Goal: Information Seeking & Learning: Learn about a topic

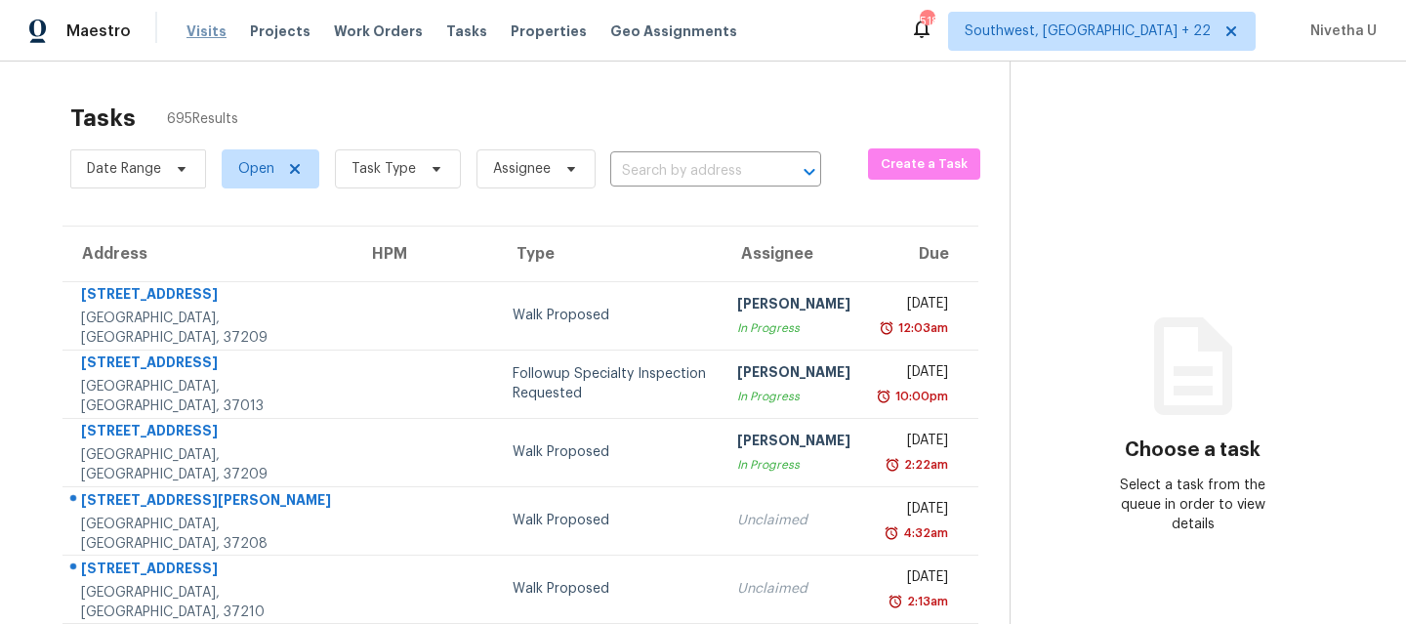
click at [202, 35] on span "Visits" at bounding box center [206, 31] width 40 height 20
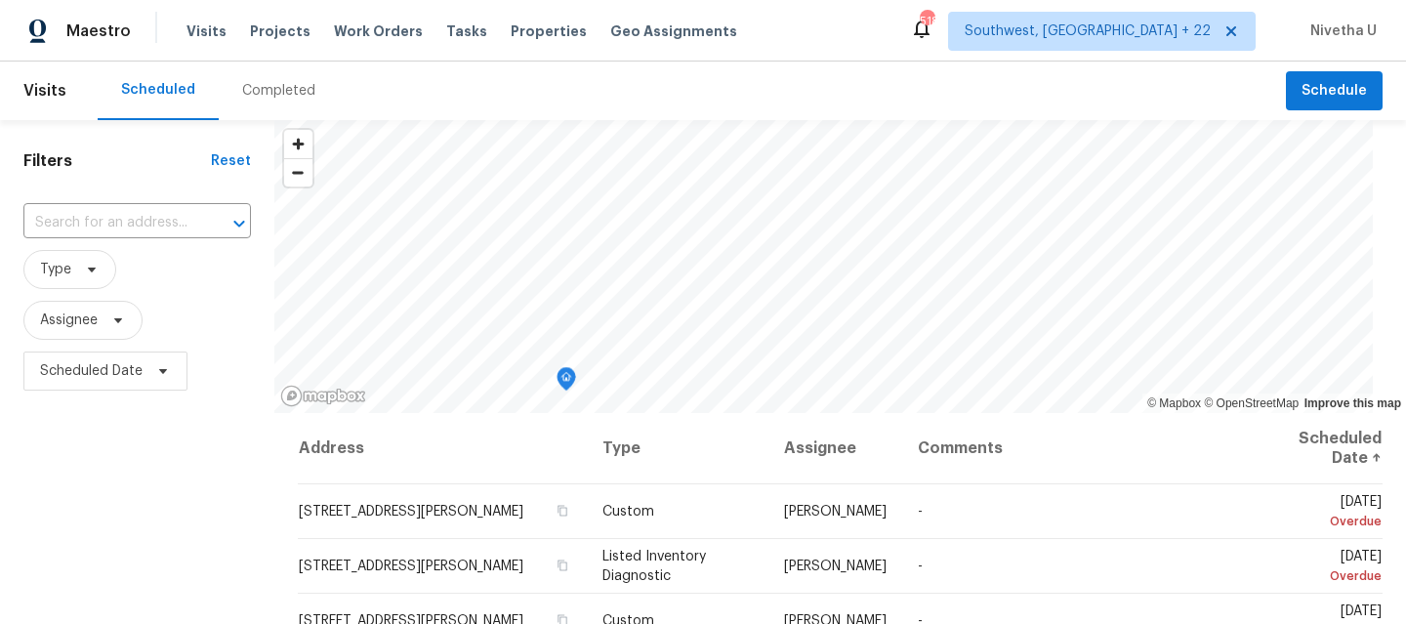
click at [249, 54] on div "Maestro Visits Projects Work Orders Tasks Properties Geo Assignments 518 Southw…" at bounding box center [703, 30] width 1406 height 61
click at [249, 92] on div "Completed" at bounding box center [278, 91] width 73 height 20
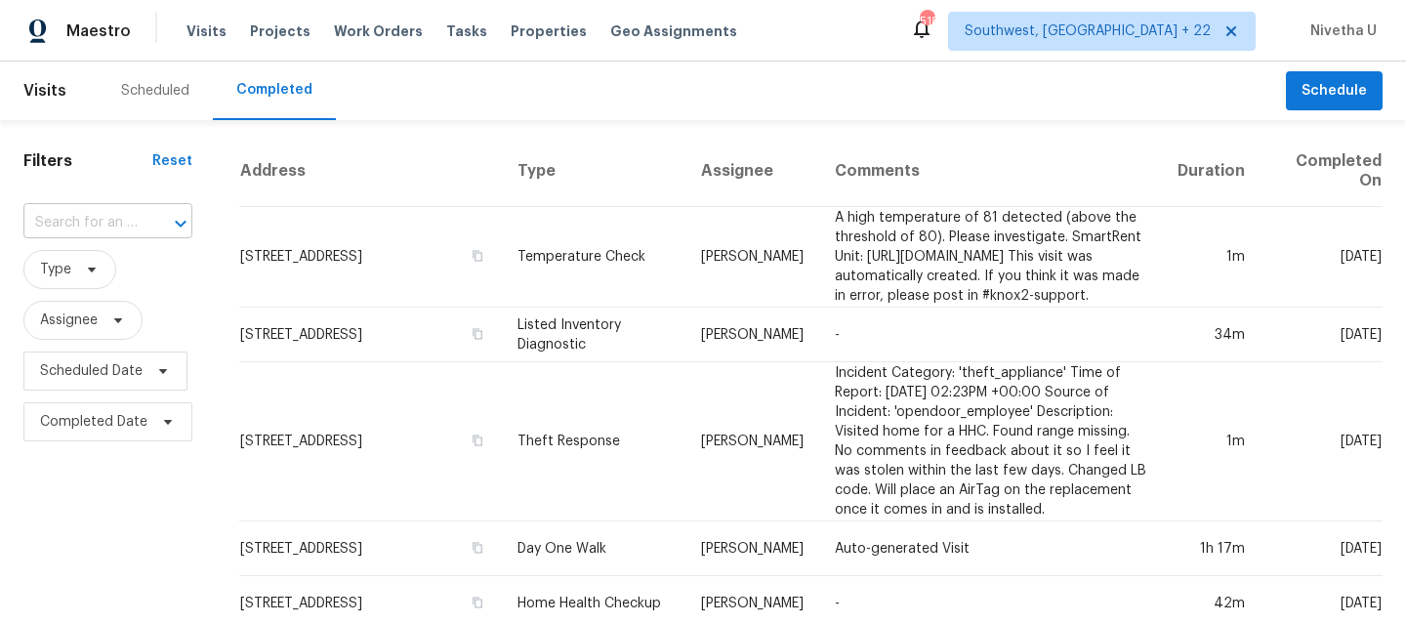
click at [105, 219] on input "text" at bounding box center [80, 223] width 114 height 30
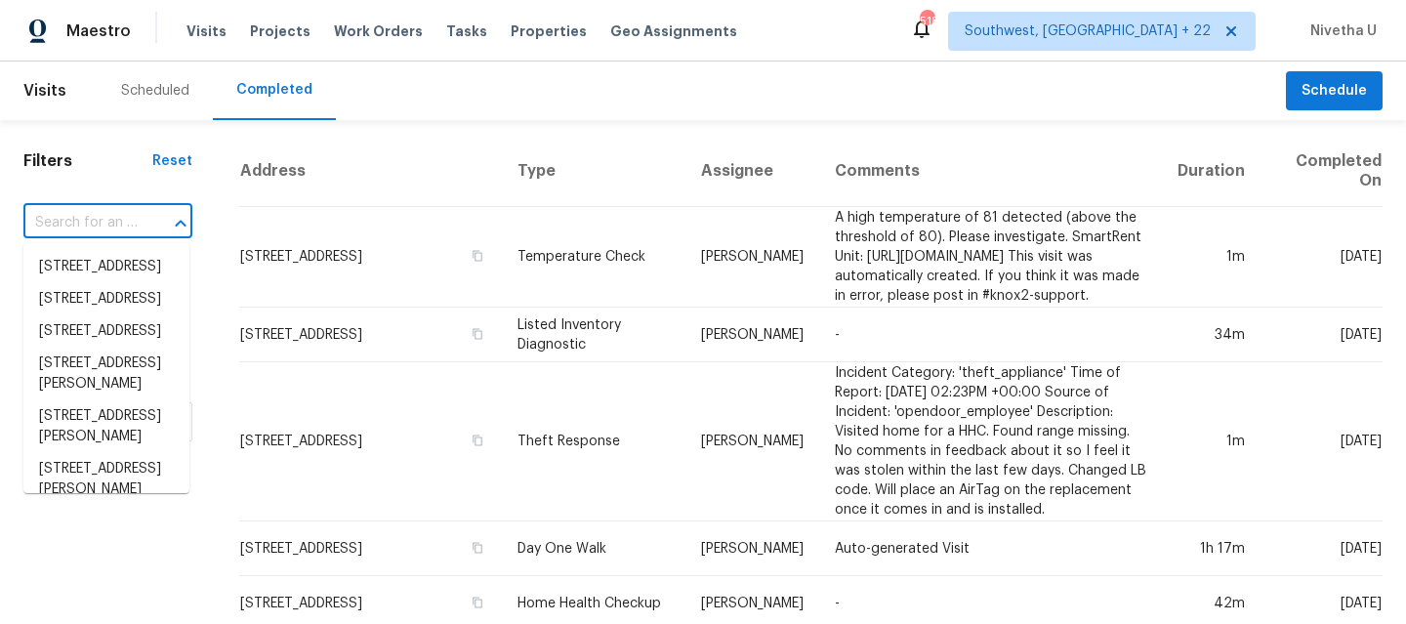
paste input "4127 Burnett Ave Saint Louis, MO 63125"
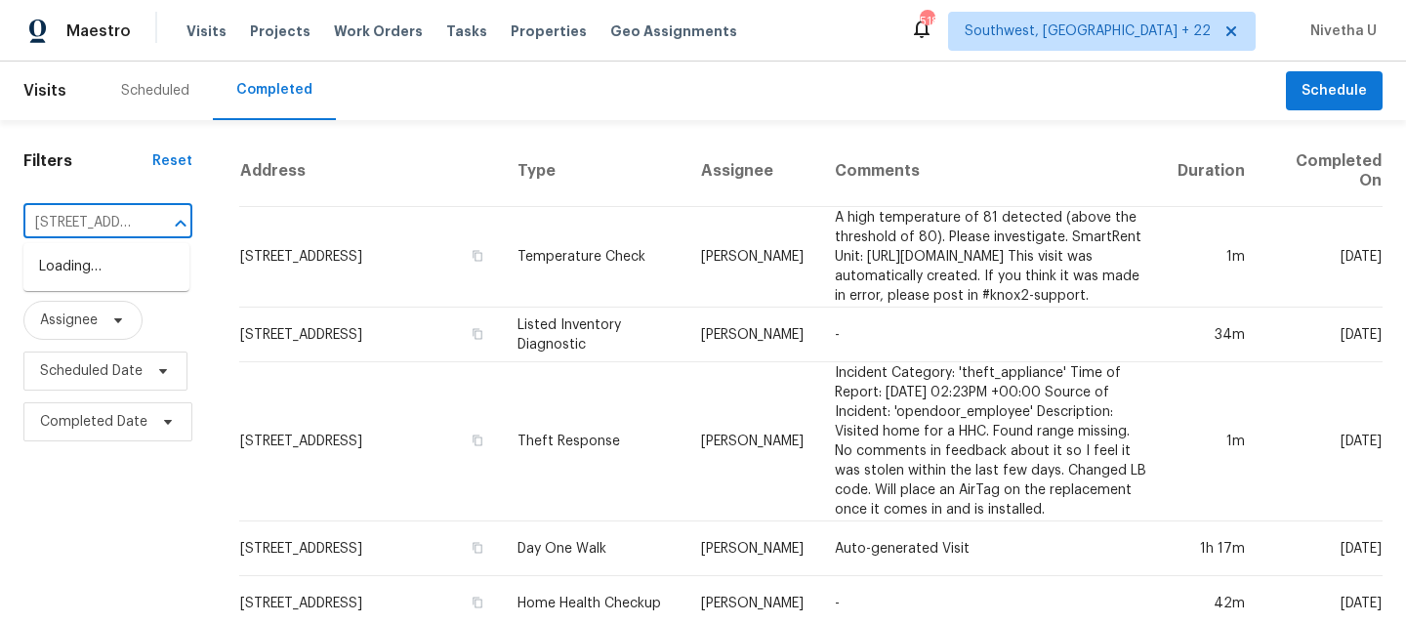
scroll to position [0, 151]
type input "4127 Burnett Ave Saint Louis, MO 63125"
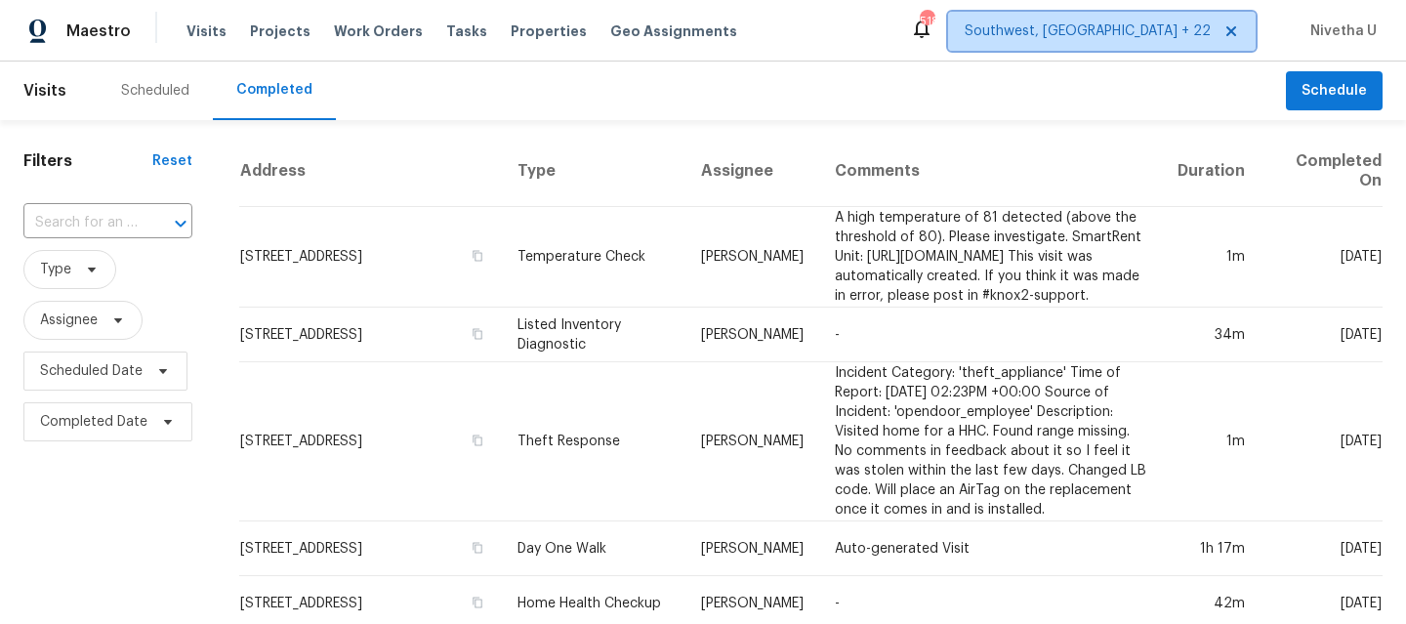
click at [1188, 29] on span "Southwest, FL + 22" at bounding box center [1087, 31] width 246 height 20
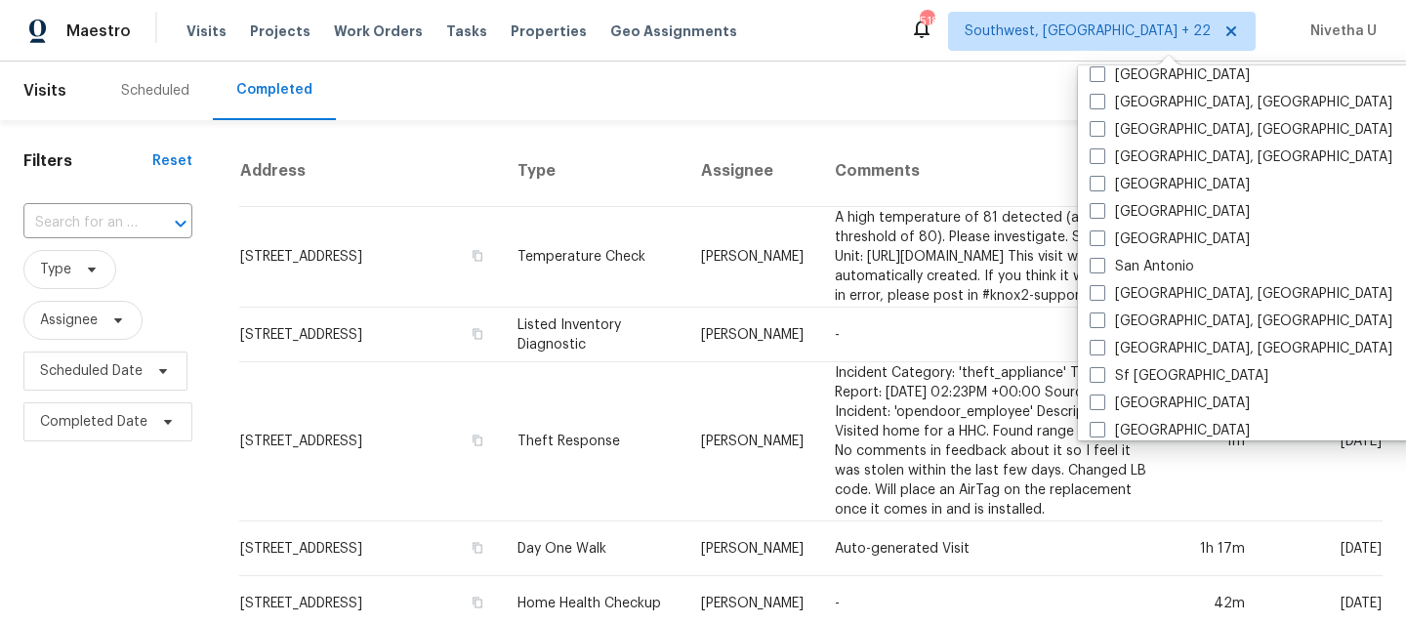
scroll to position [1297, 0]
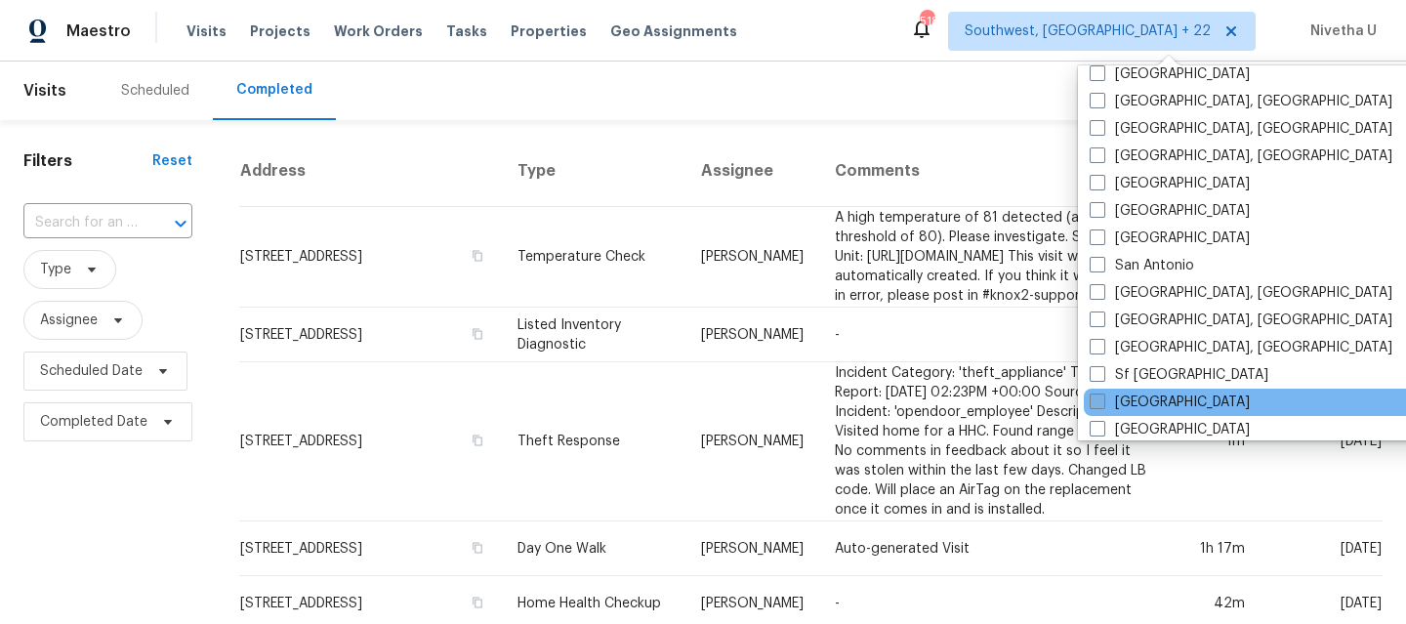
click at [1123, 398] on label "St Louis" at bounding box center [1169, 402] width 160 height 20
click at [1102, 398] on input "St Louis" at bounding box center [1095, 398] width 13 height 13
checkbox input "true"
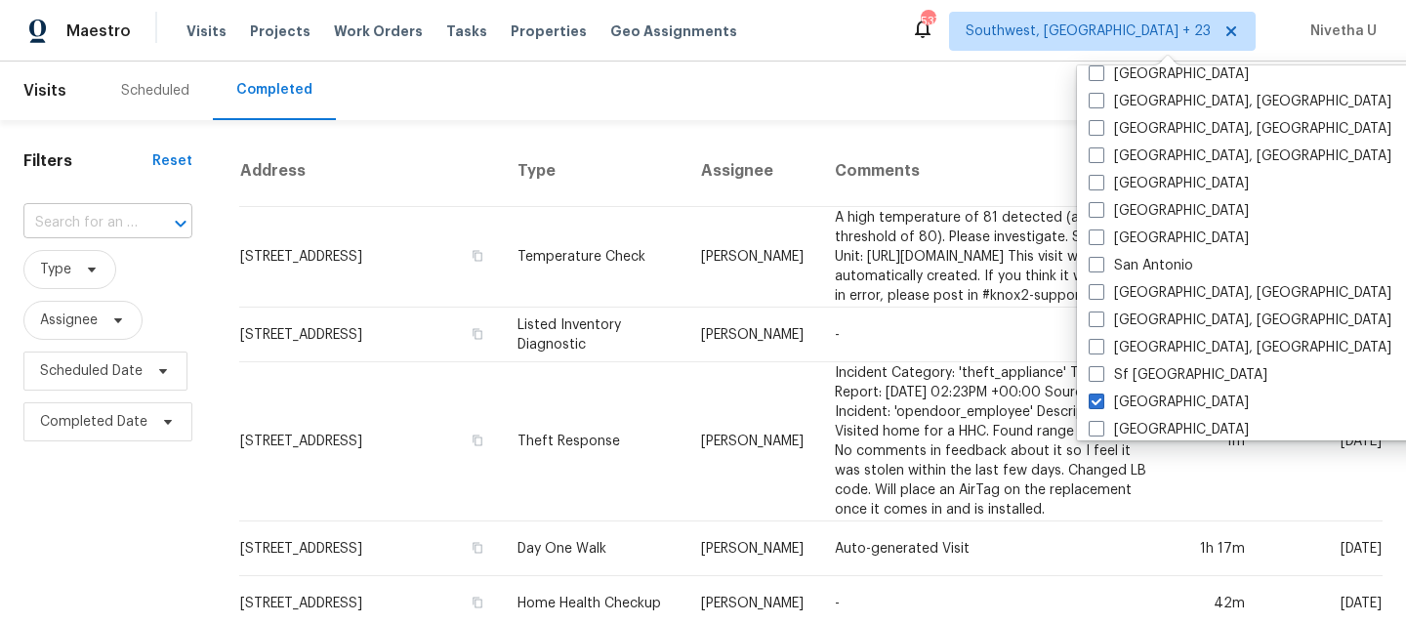
click at [118, 229] on input "text" at bounding box center [80, 223] width 114 height 30
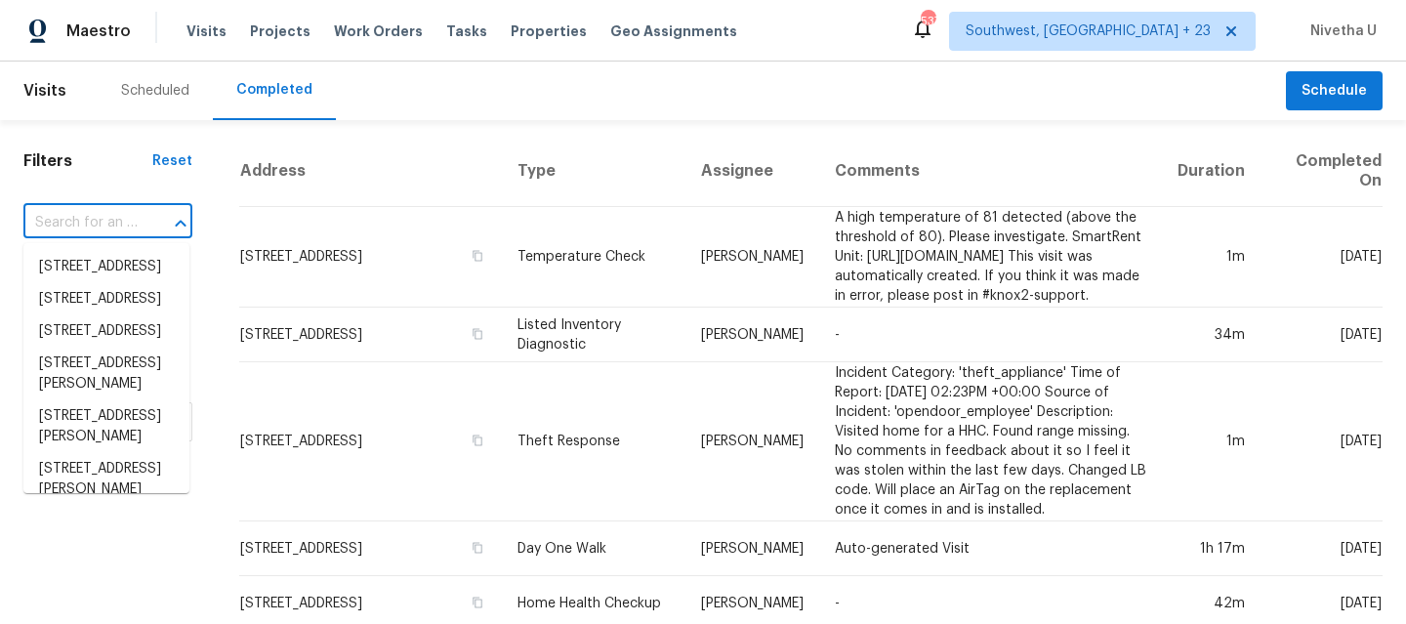
paste input "4127 Burnett Ave Saint Louis, MO 63125"
type input "4127 Burnett Ave Saint Louis, MO 63125"
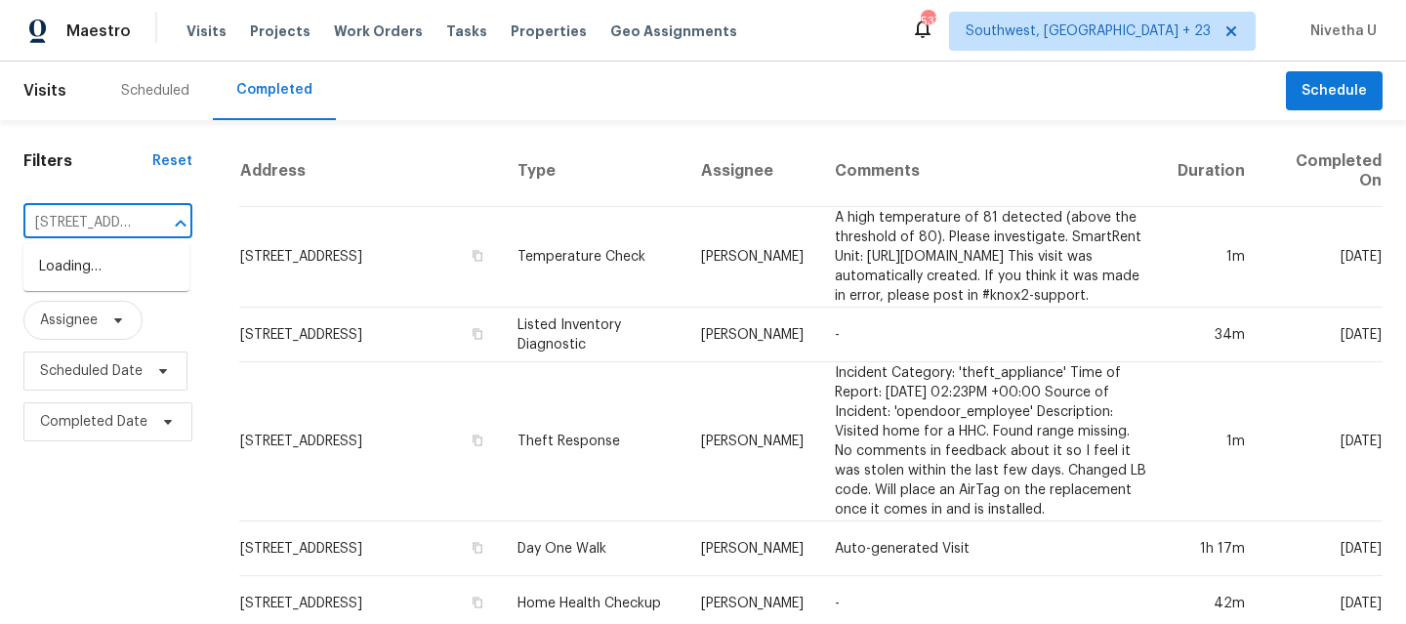
scroll to position [0, 151]
click at [138, 265] on li "4127 Burnett Ave, Saint Louis, MO 63125" at bounding box center [106, 277] width 166 height 53
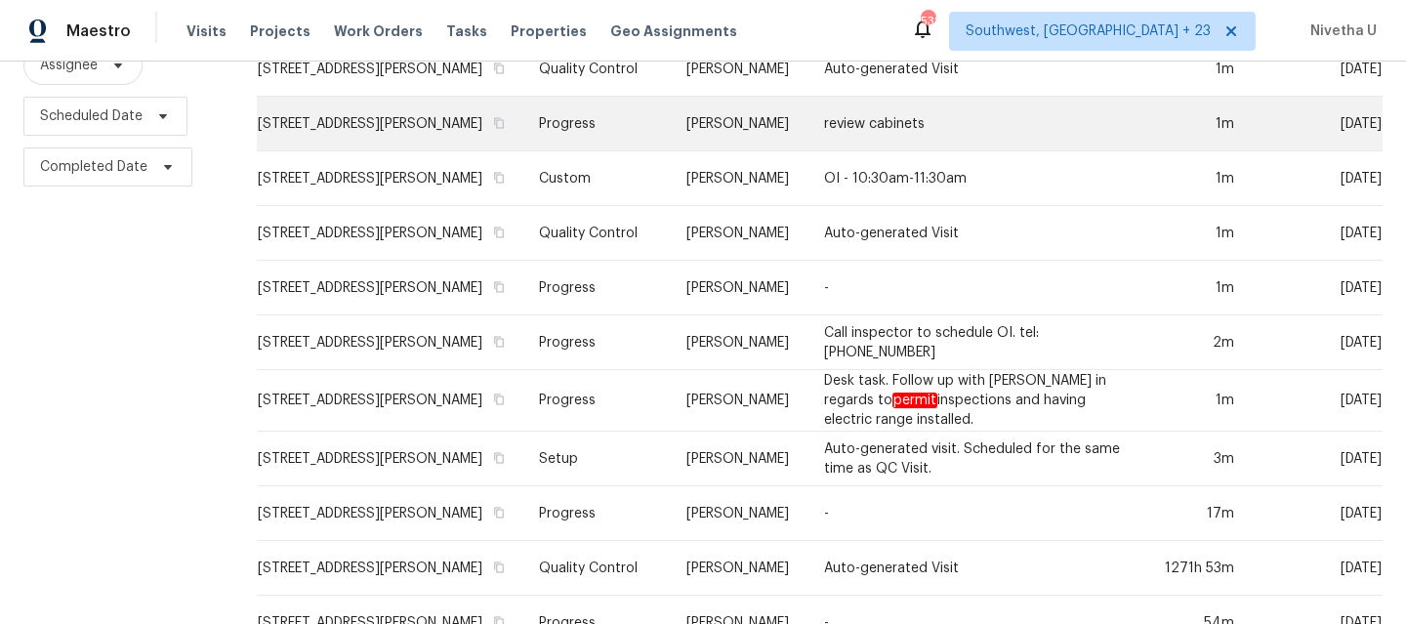
scroll to position [258, 0]
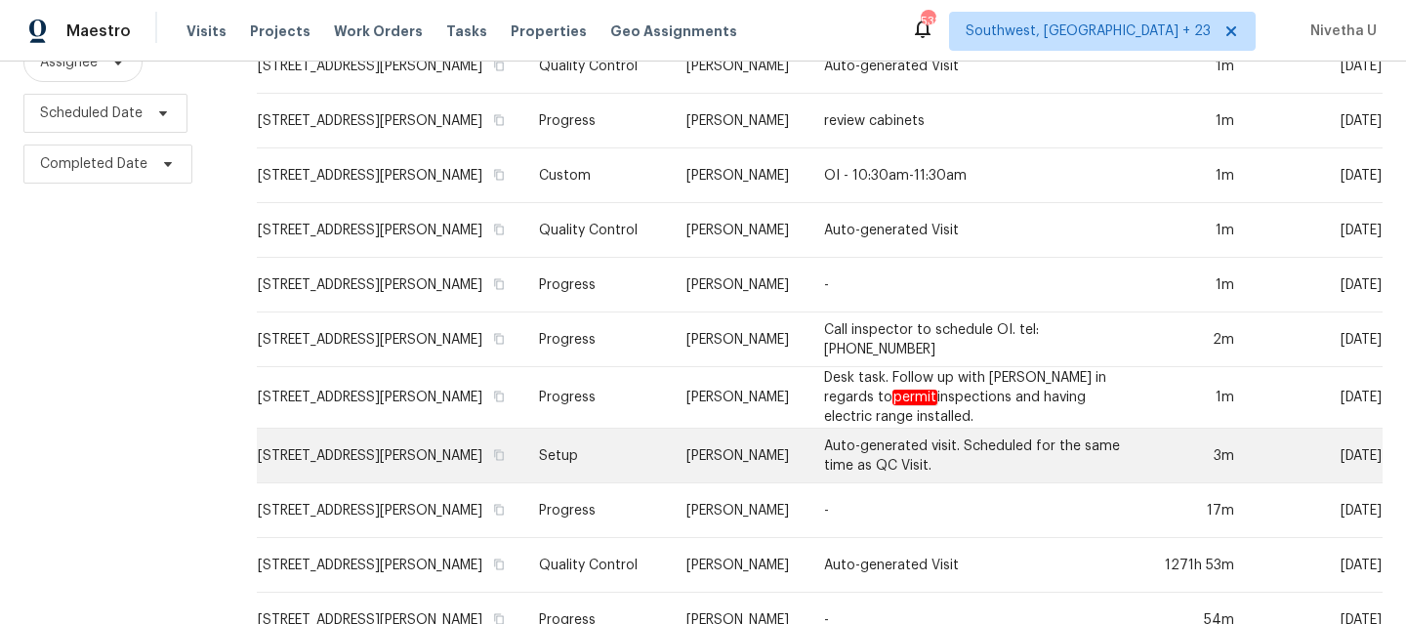
click at [578, 463] on td "Setup" at bounding box center [596, 456] width 146 height 55
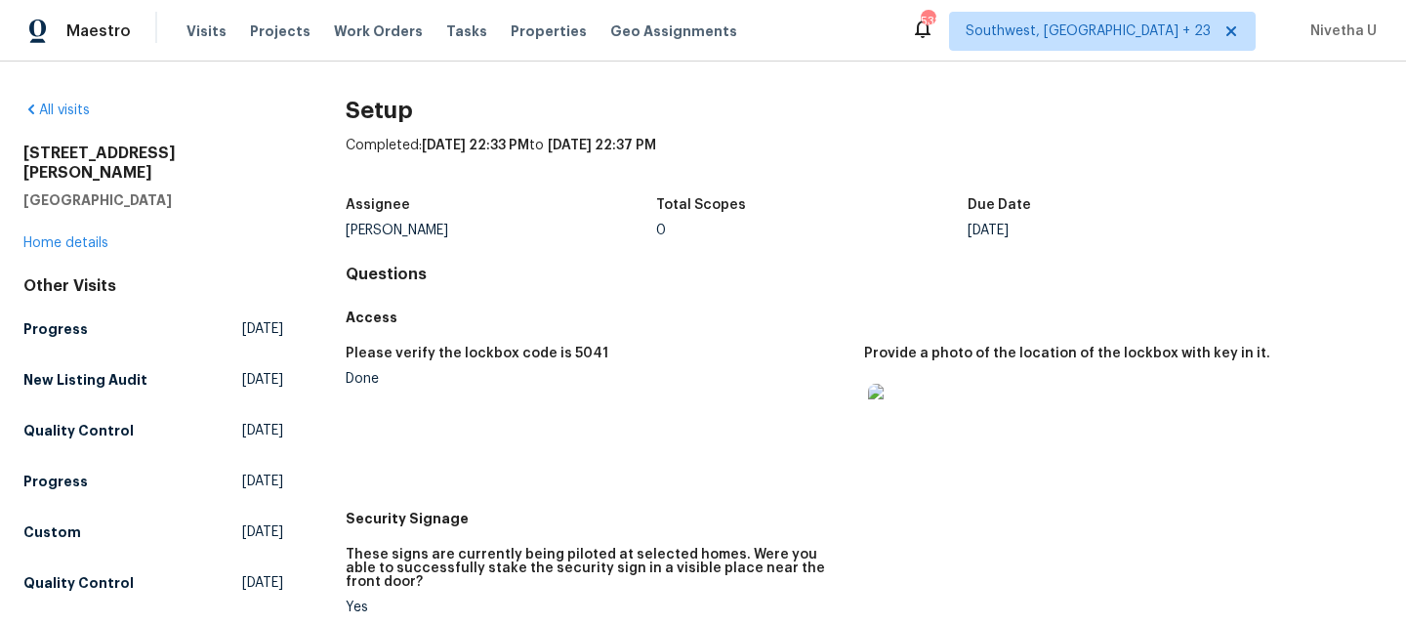
scroll to position [1608, 0]
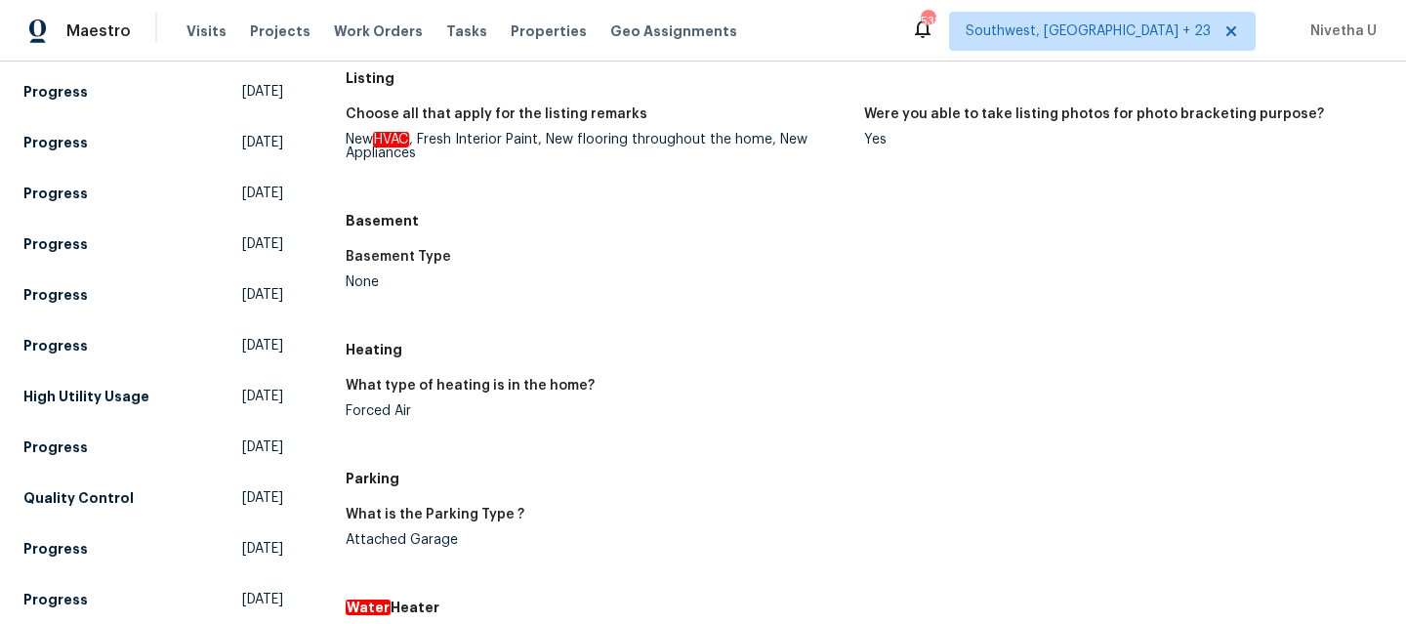
click at [362, 404] on div "Forced Air" at bounding box center [597, 411] width 503 height 14
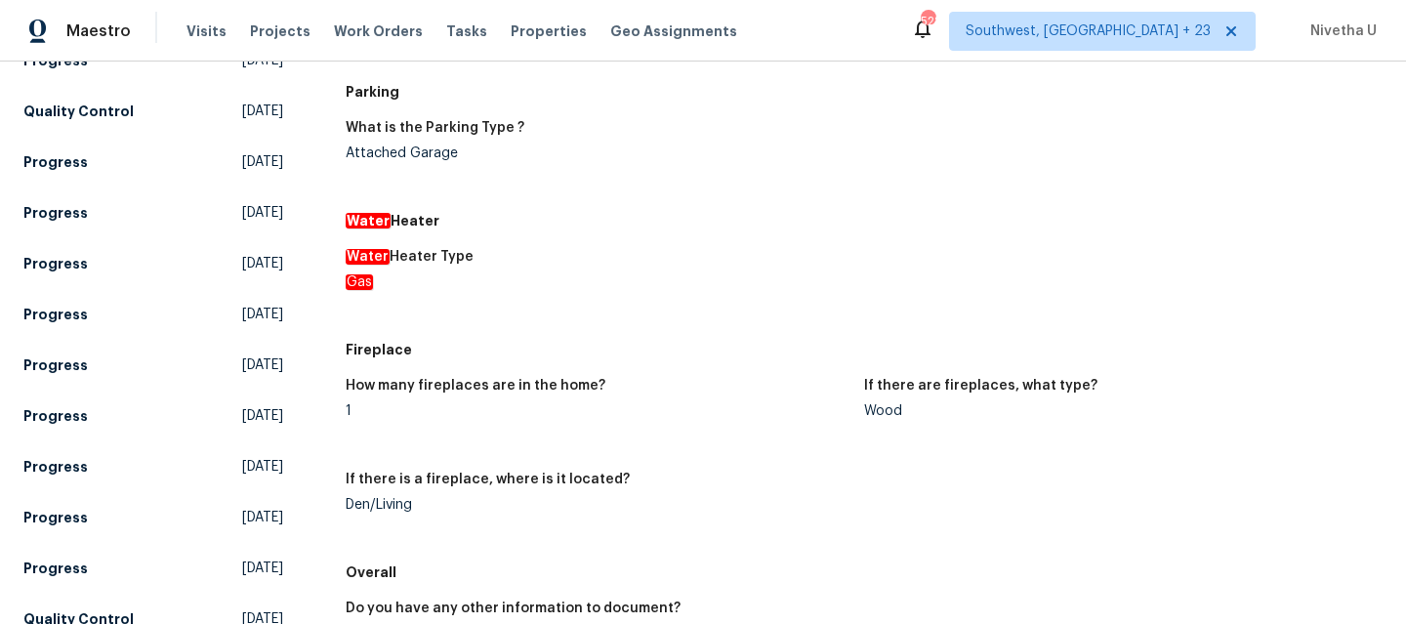
click at [404, 498] on div "Den/Living" at bounding box center [597, 505] width 503 height 14
click at [404, 495] on div at bounding box center [392, 491] width 38 height 14
drag, startPoint x: 443, startPoint y: 488, endPoint x: 336, endPoint y: 488, distance: 107.4
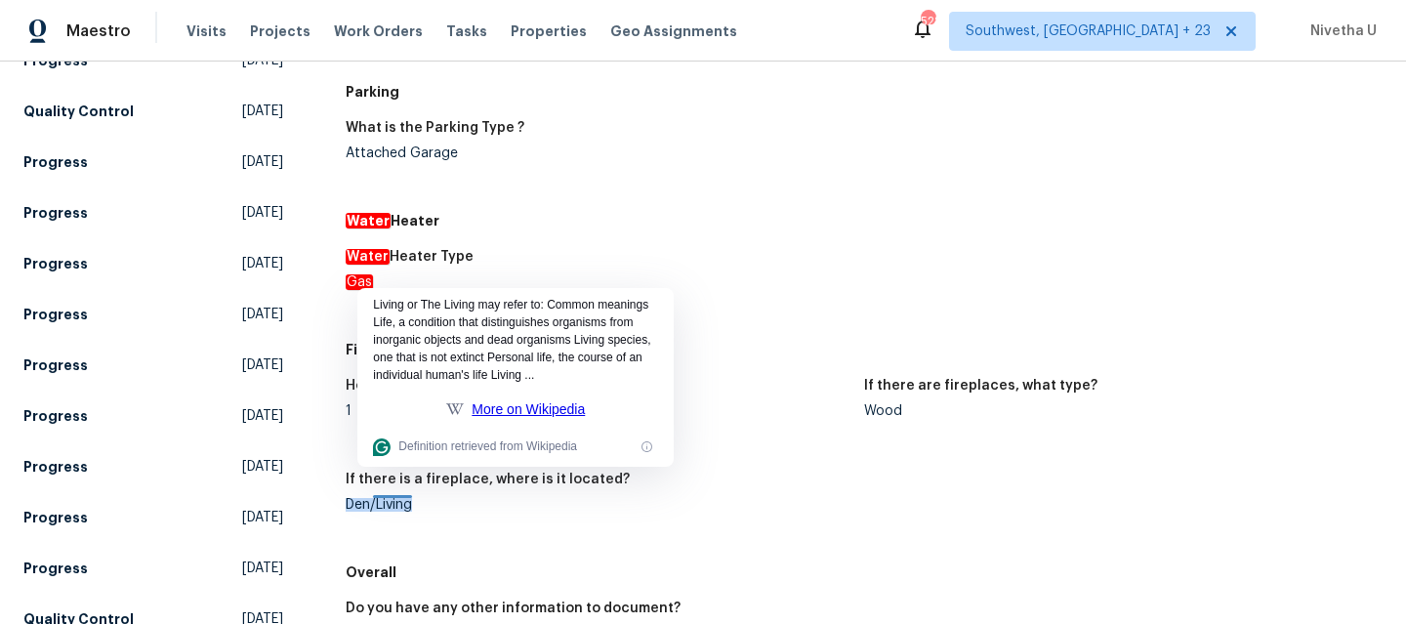
copy div "Den/Living"
click at [794, 367] on div "How many fireplaces are in the home? 1 If there are fireplaces, what type? Wood…" at bounding box center [864, 460] width 1037 height 187
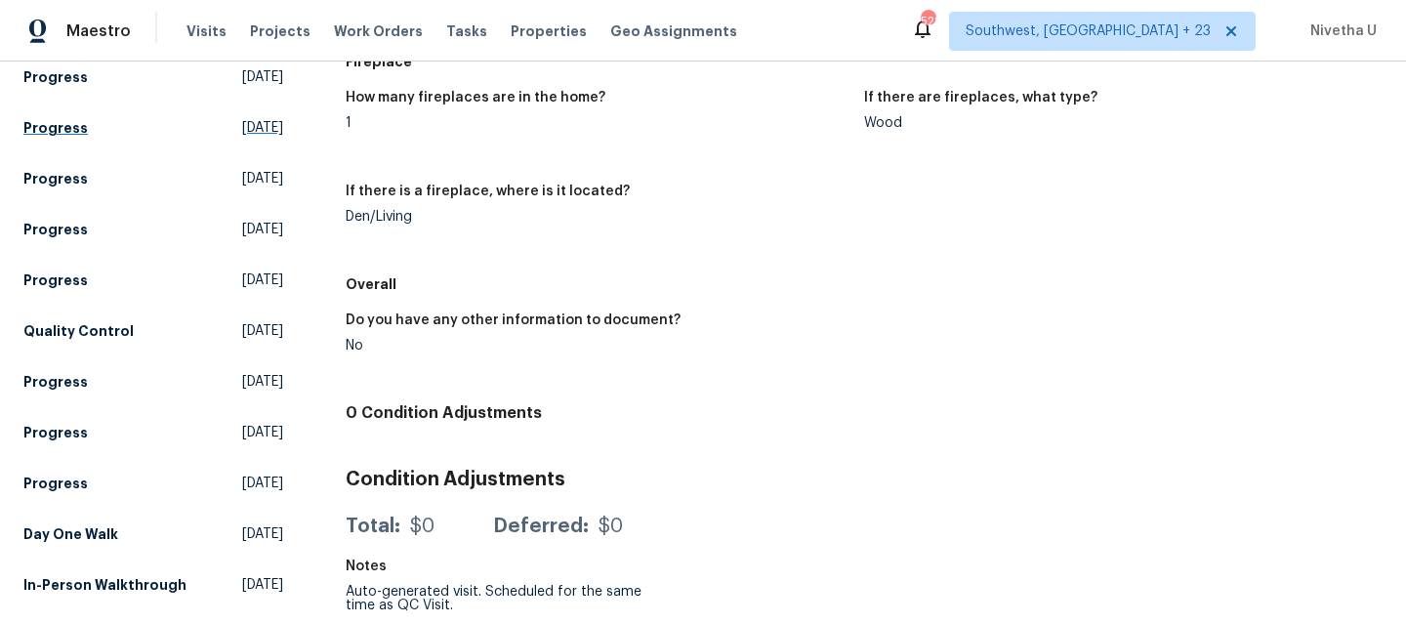
scroll to position [2291, 0]
click at [113, 529] on h5 "Day One Walk" at bounding box center [70, 534] width 95 height 20
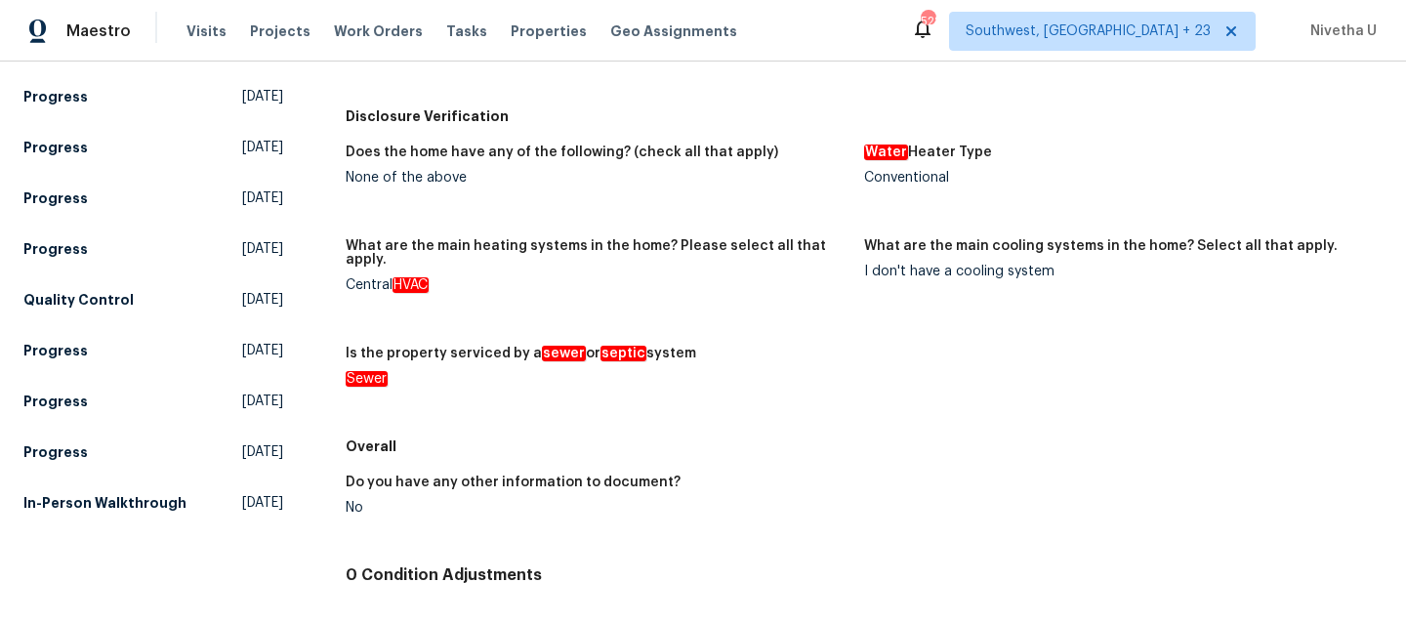
scroll to position [2425, 0]
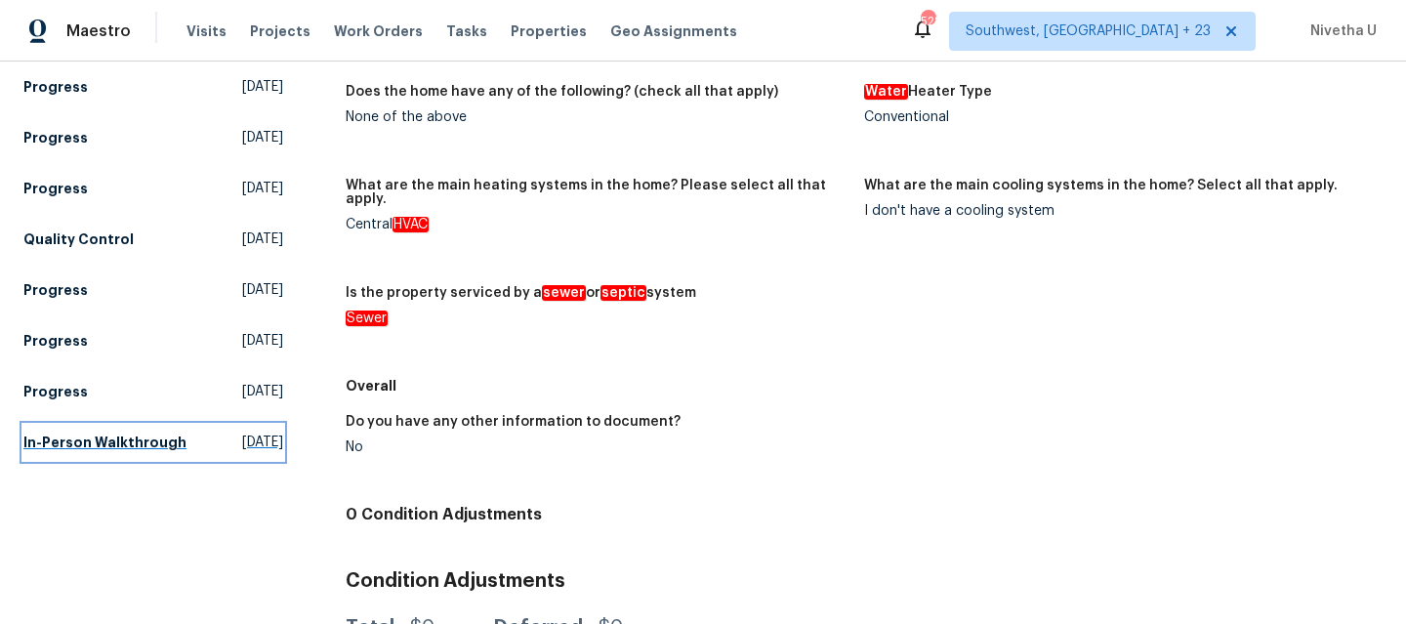
click at [141, 457] on link "In-Person Walkthrough [DATE]" at bounding box center [153, 442] width 260 height 35
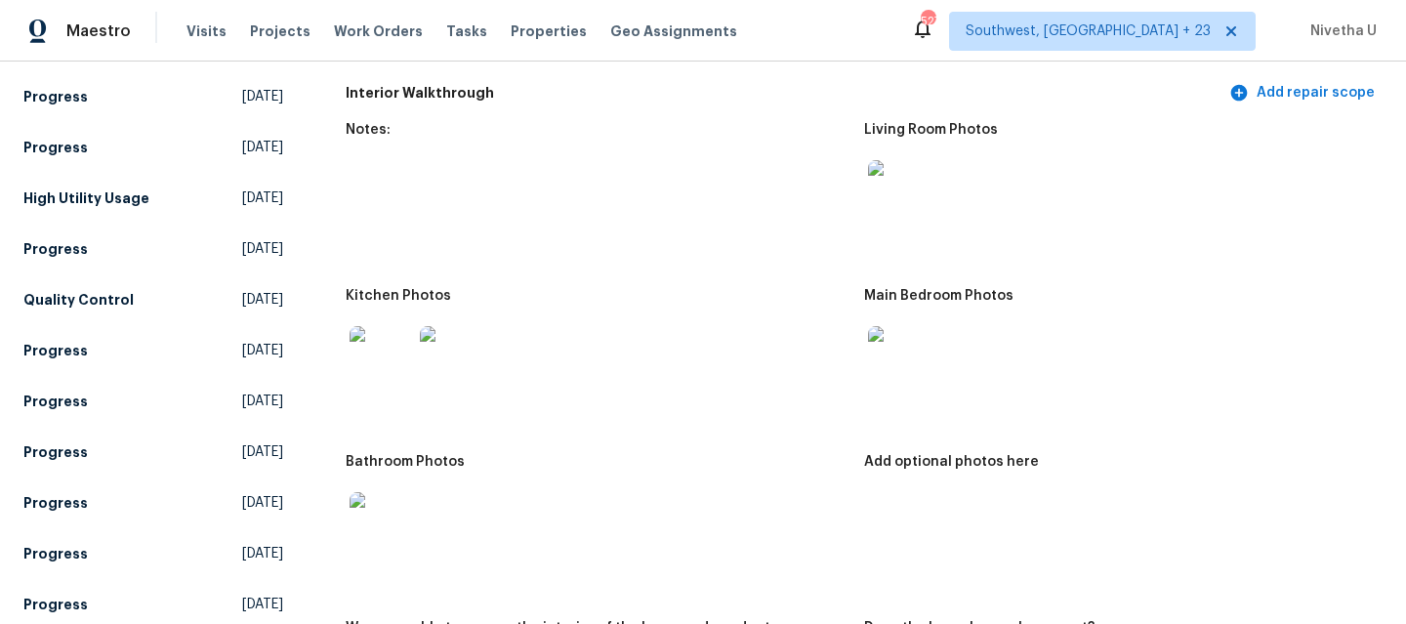
scroll to position [2481, 0]
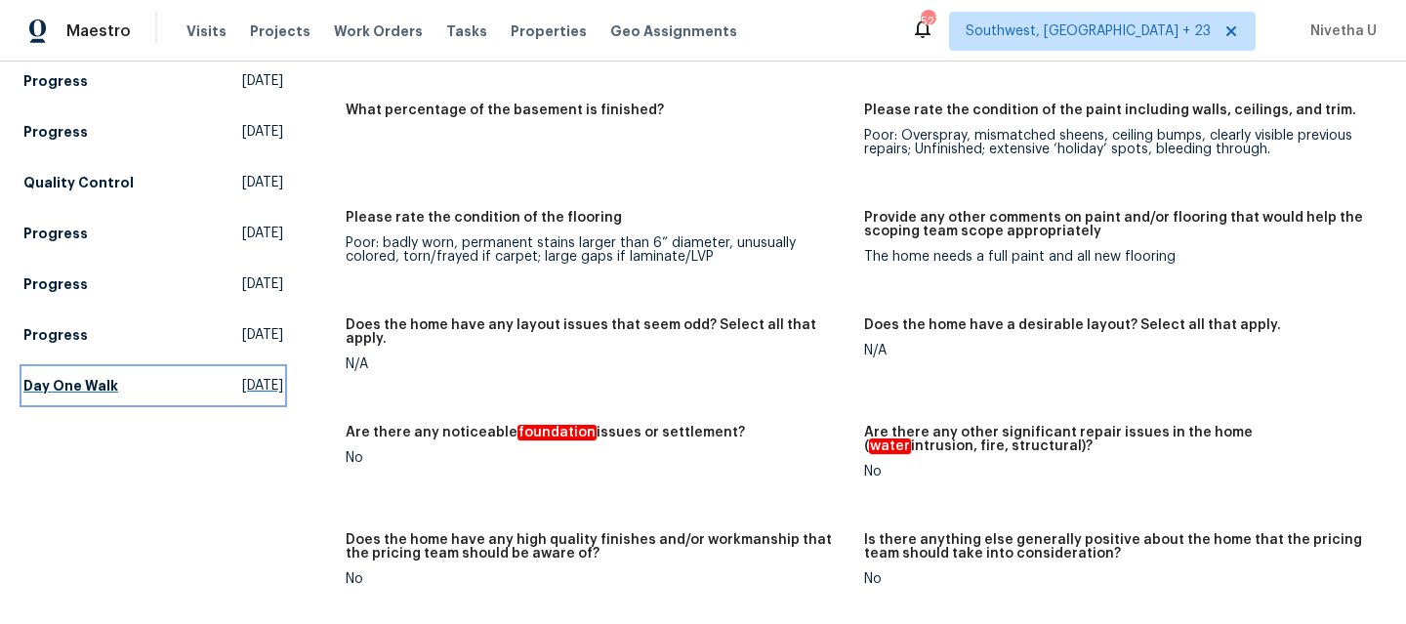
click at [102, 396] on link "Day One Walk [DATE]" at bounding box center [153, 385] width 260 height 35
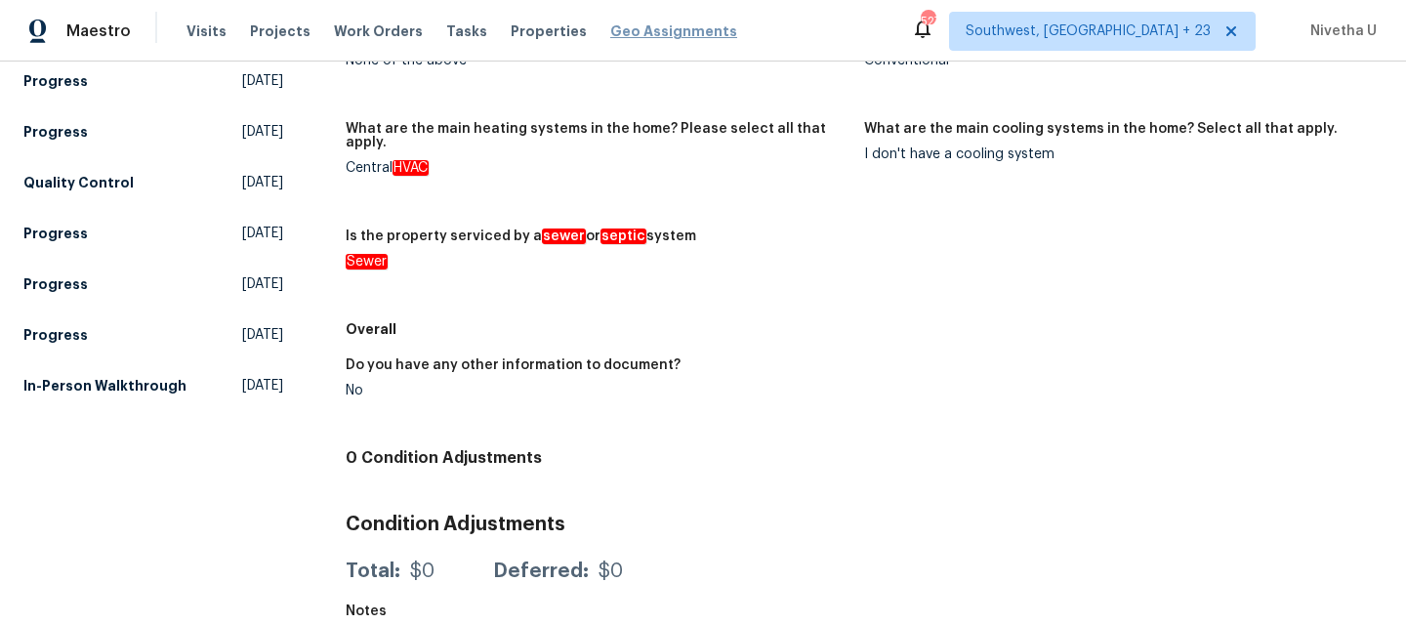
scroll to position [1164, 0]
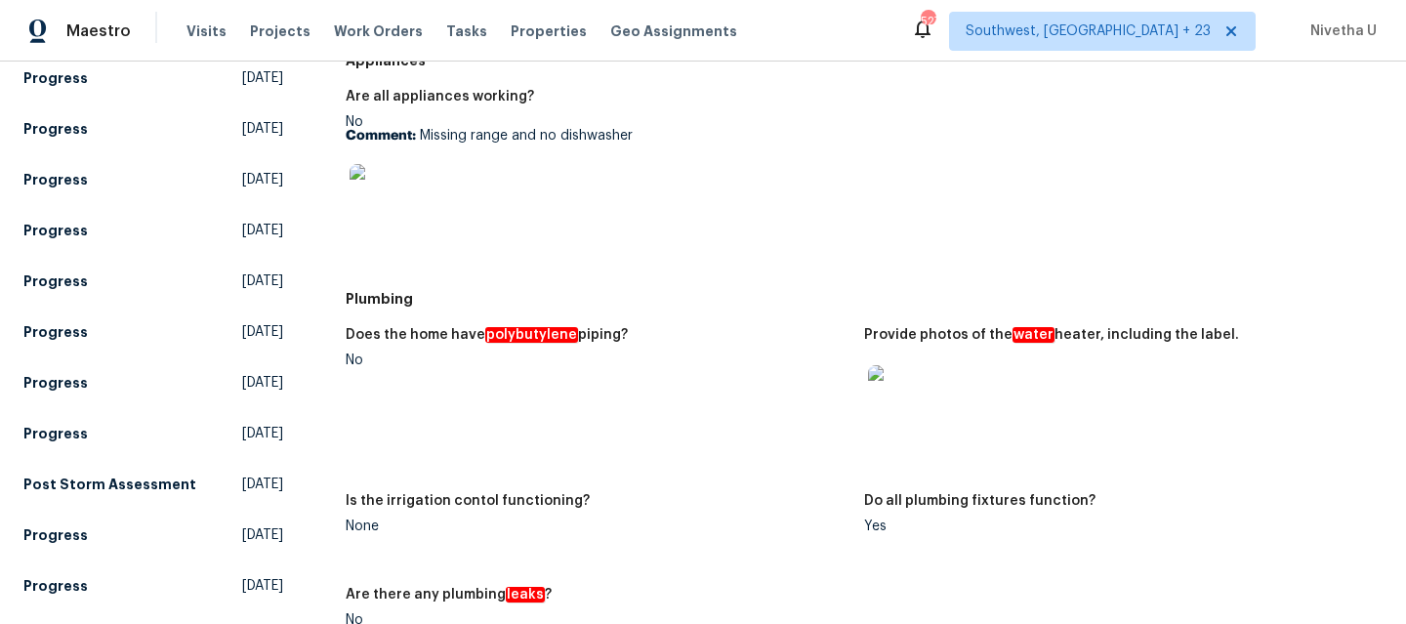
click at [895, 402] on img at bounding box center [899, 396] width 62 height 62
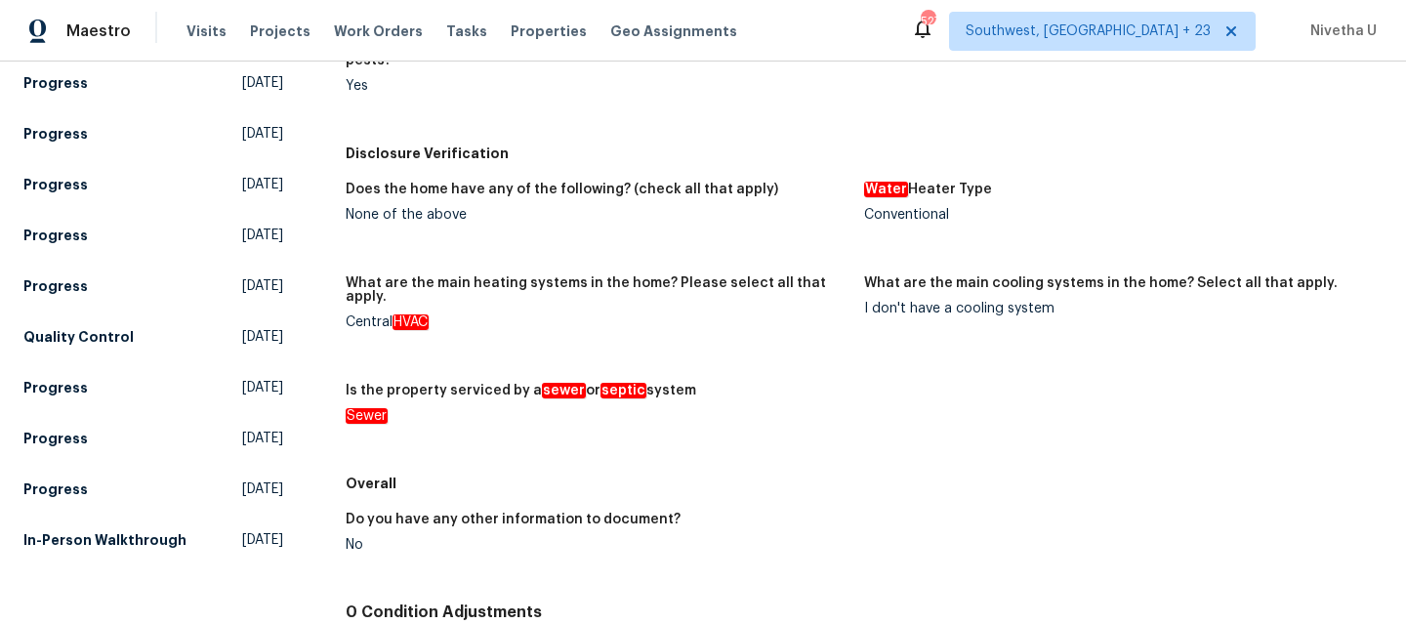
scroll to position [2329, 0]
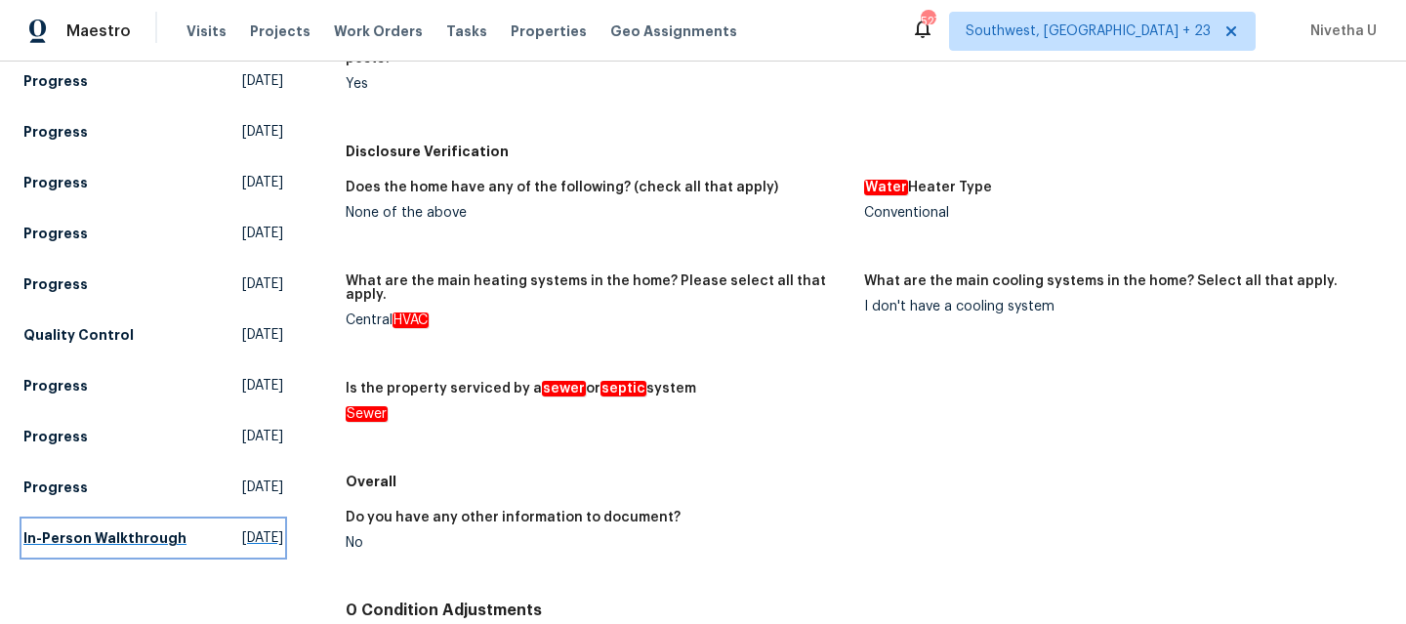
click at [52, 526] on link "In-Person Walkthrough [DATE]" at bounding box center [153, 537] width 260 height 35
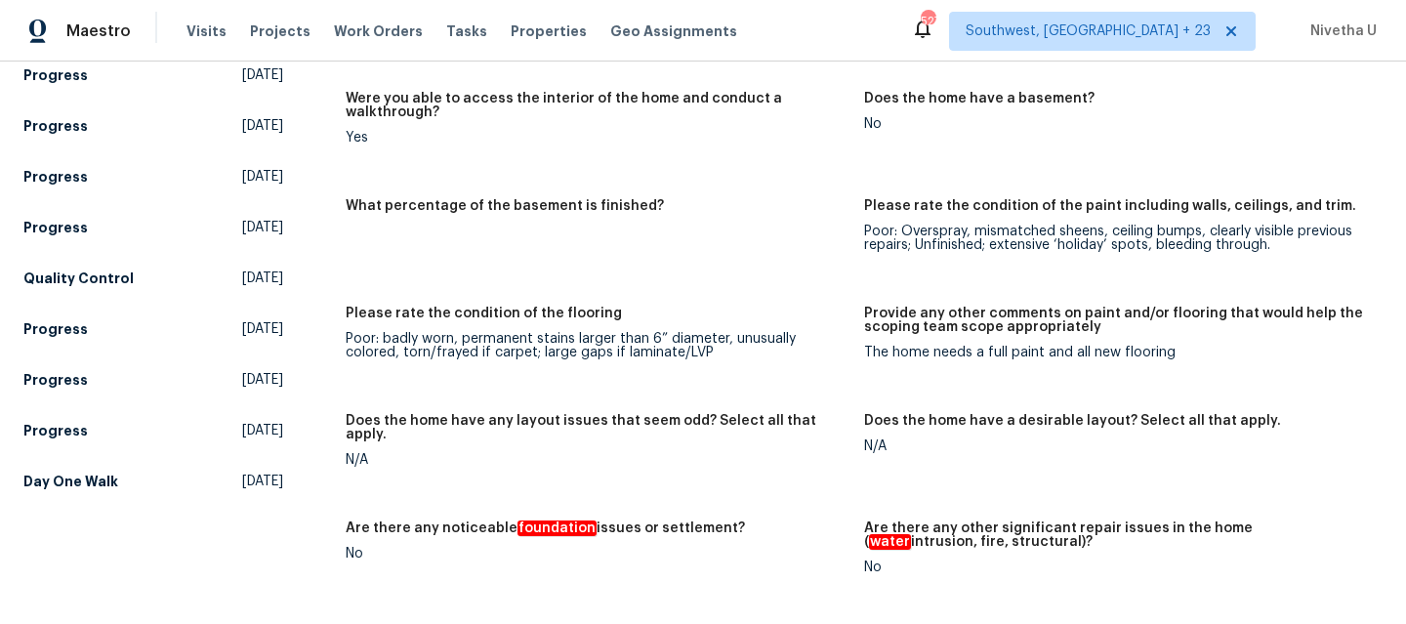
scroll to position [2385, 0]
click at [111, 474] on h5 "Day One Walk" at bounding box center [70, 482] width 95 height 20
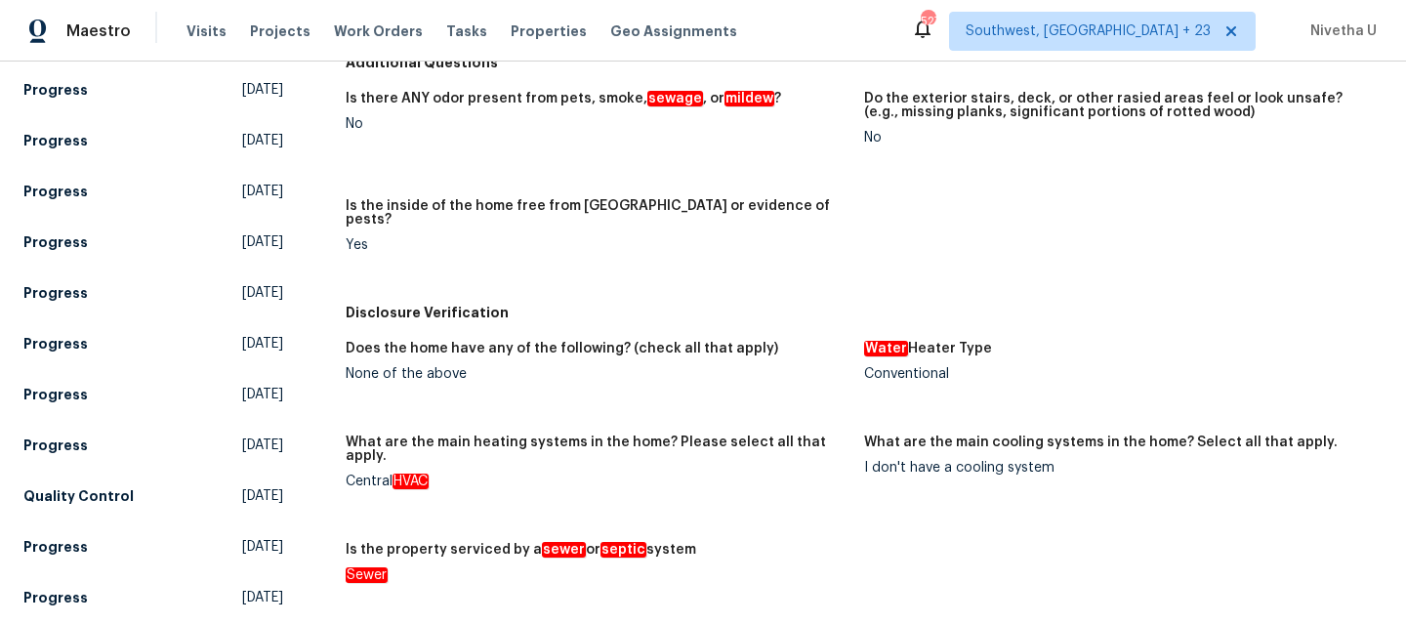
scroll to position [1164, 0]
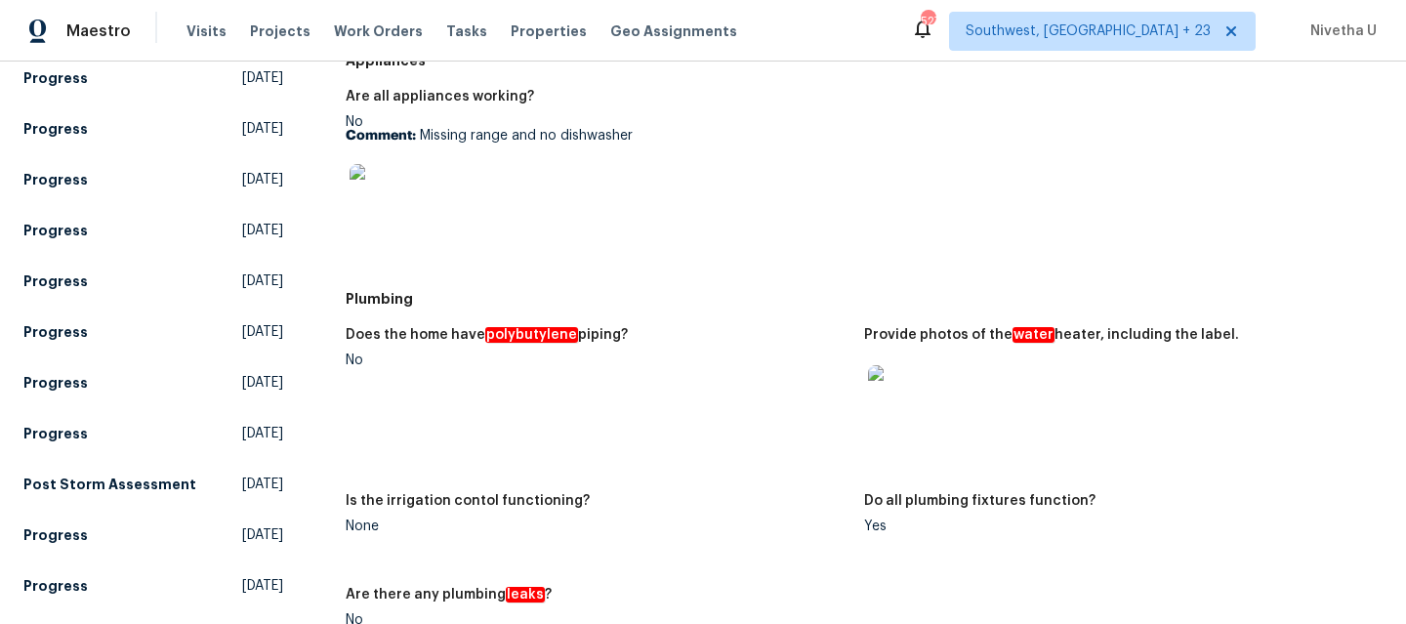
click at [849, 410] on figure "Does the home have polybutylene piping? No" at bounding box center [605, 399] width 518 height 143
click at [880, 406] on img at bounding box center [899, 396] width 62 height 62
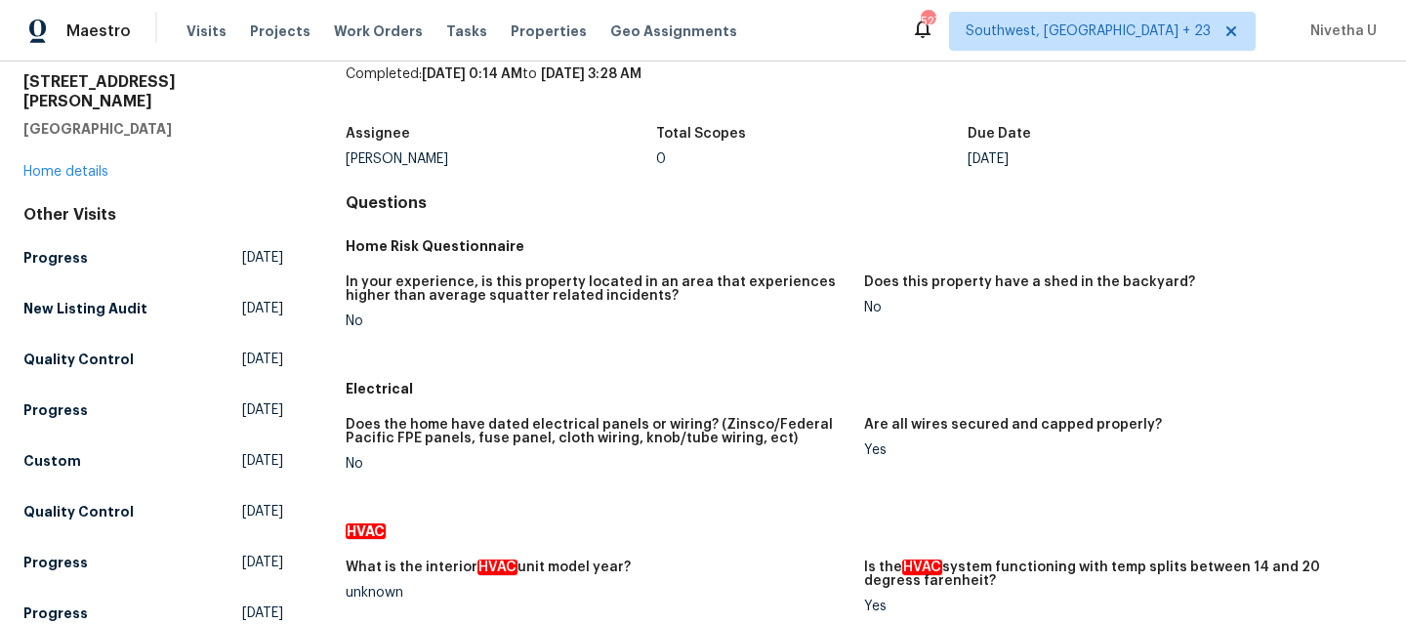
scroll to position [0, 0]
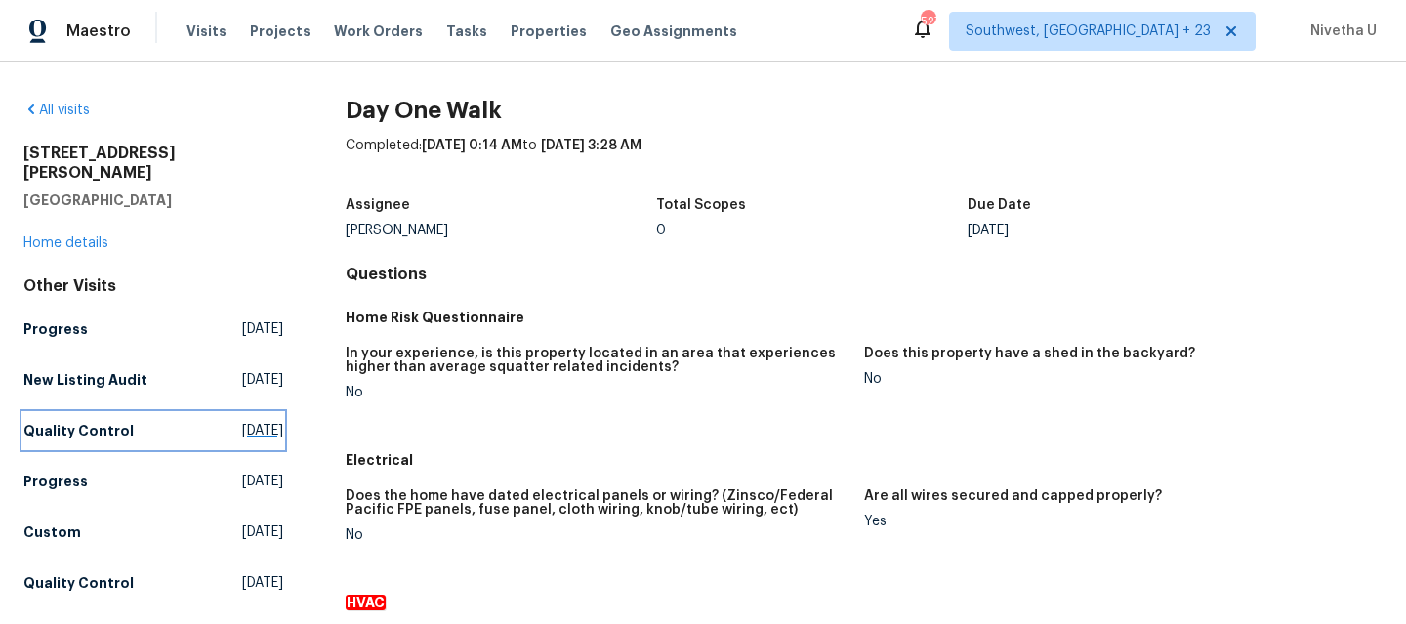
click at [151, 413] on link "Quality Control [DATE]" at bounding box center [153, 430] width 260 height 35
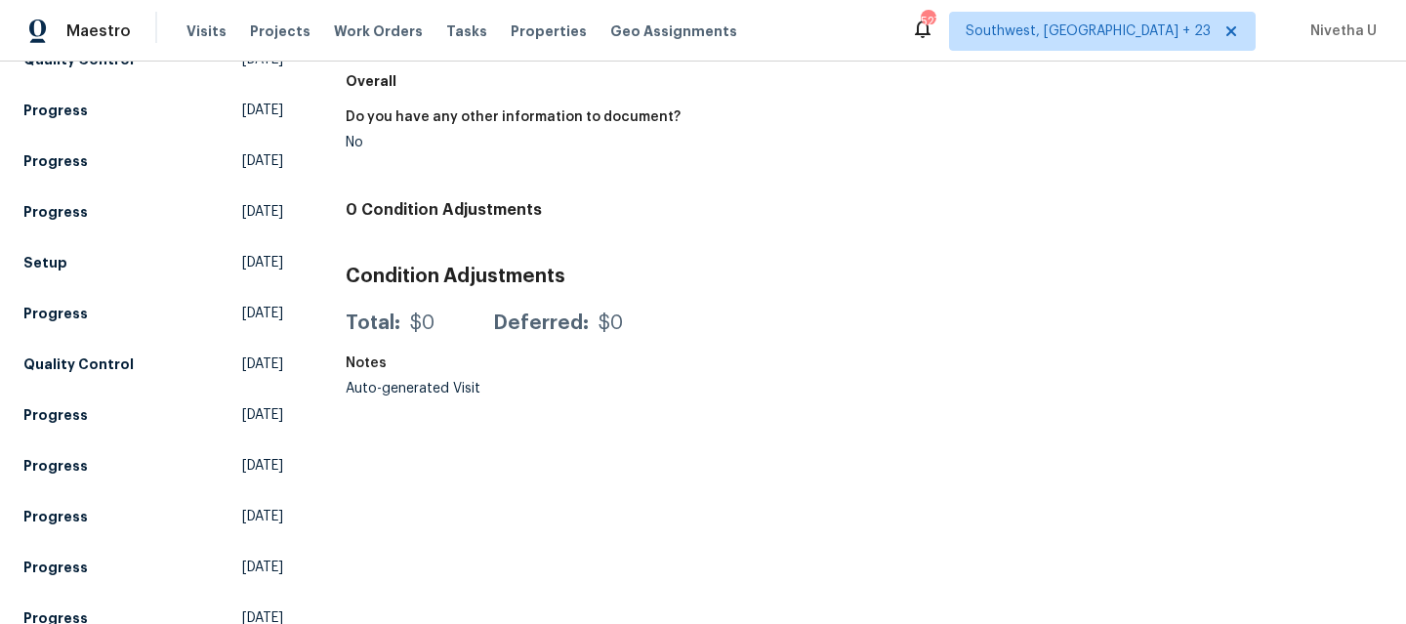
scroll to position [473, 0]
click at [88, 353] on h5 "Quality Control" at bounding box center [78, 363] width 110 height 20
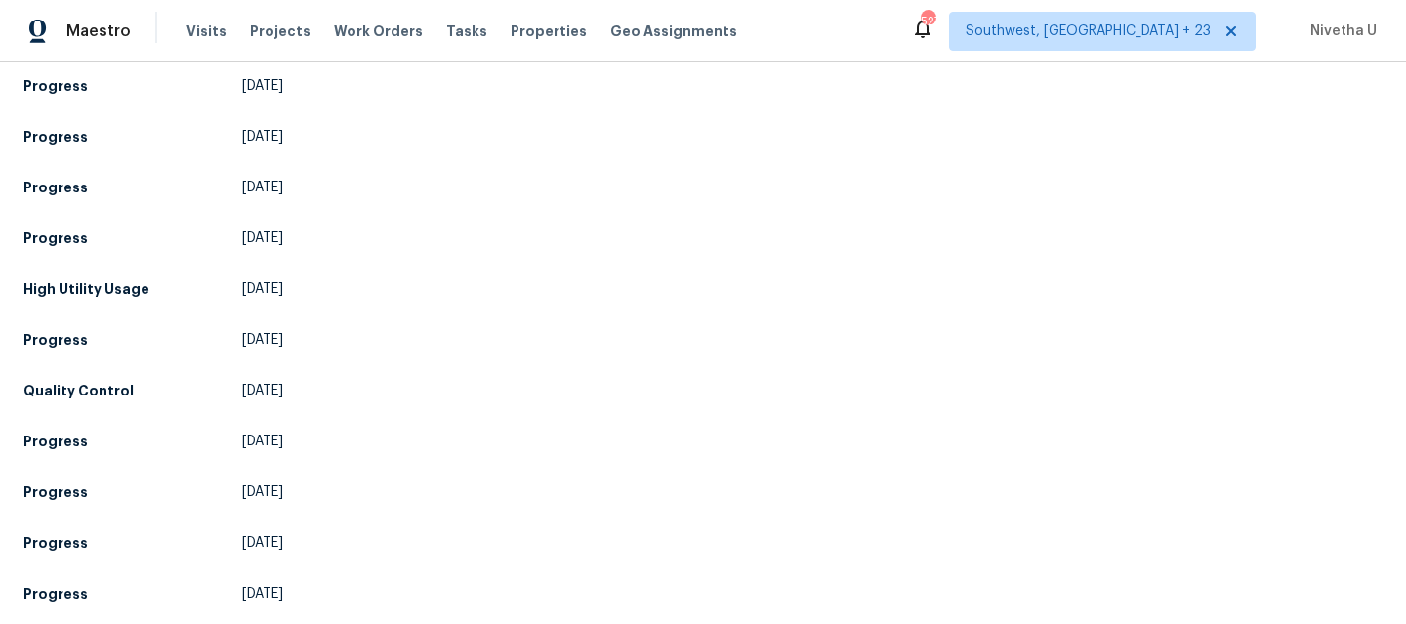
scroll to position [1768, 0]
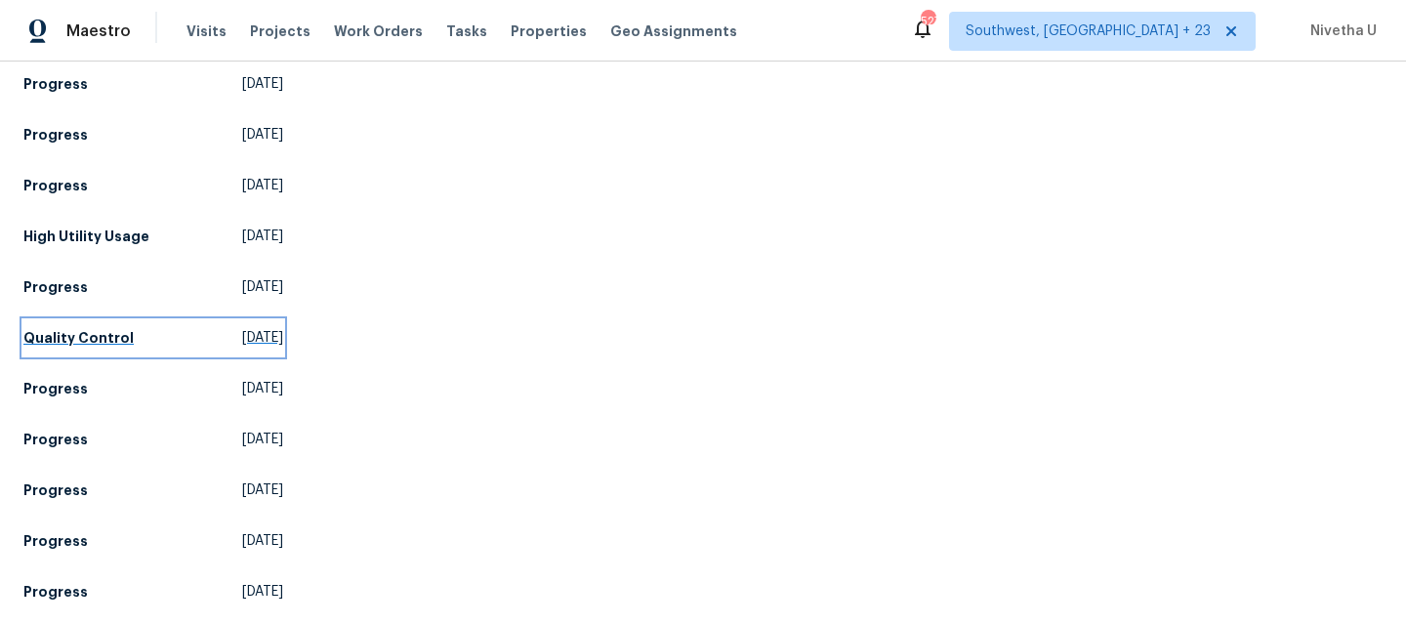
click at [117, 344] on h5 "Quality Control" at bounding box center [78, 338] width 110 height 20
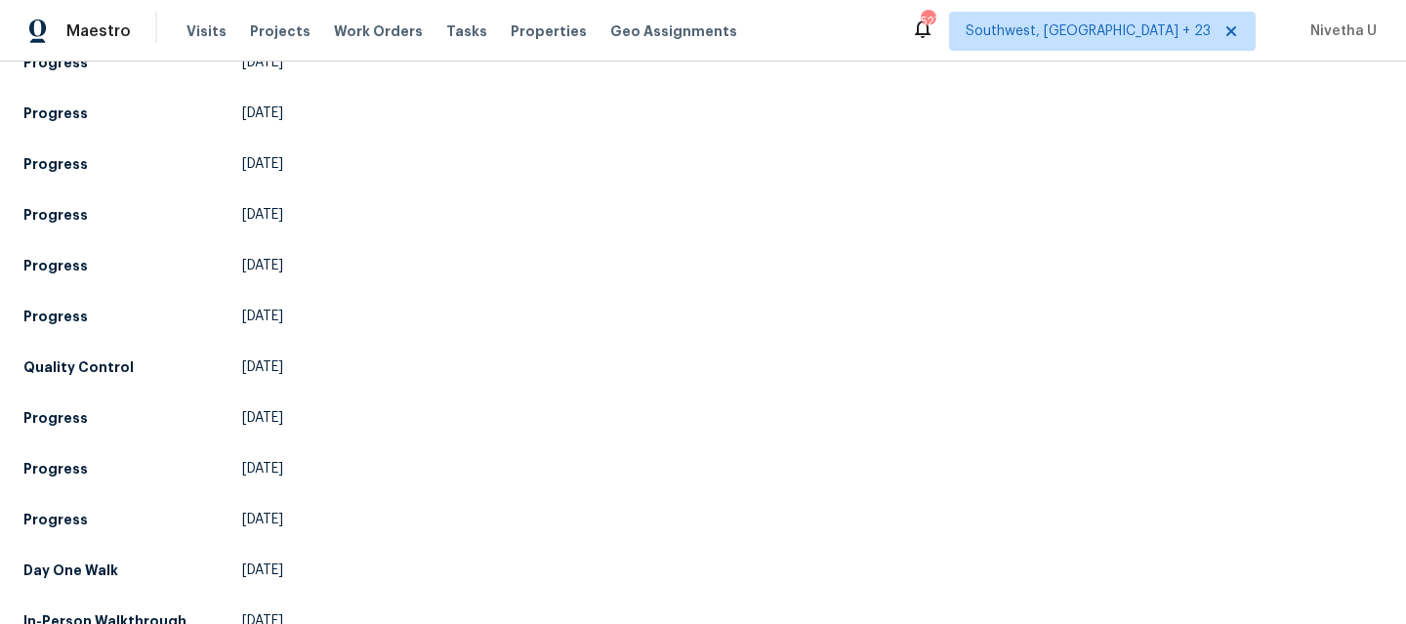
scroll to position [2291, 0]
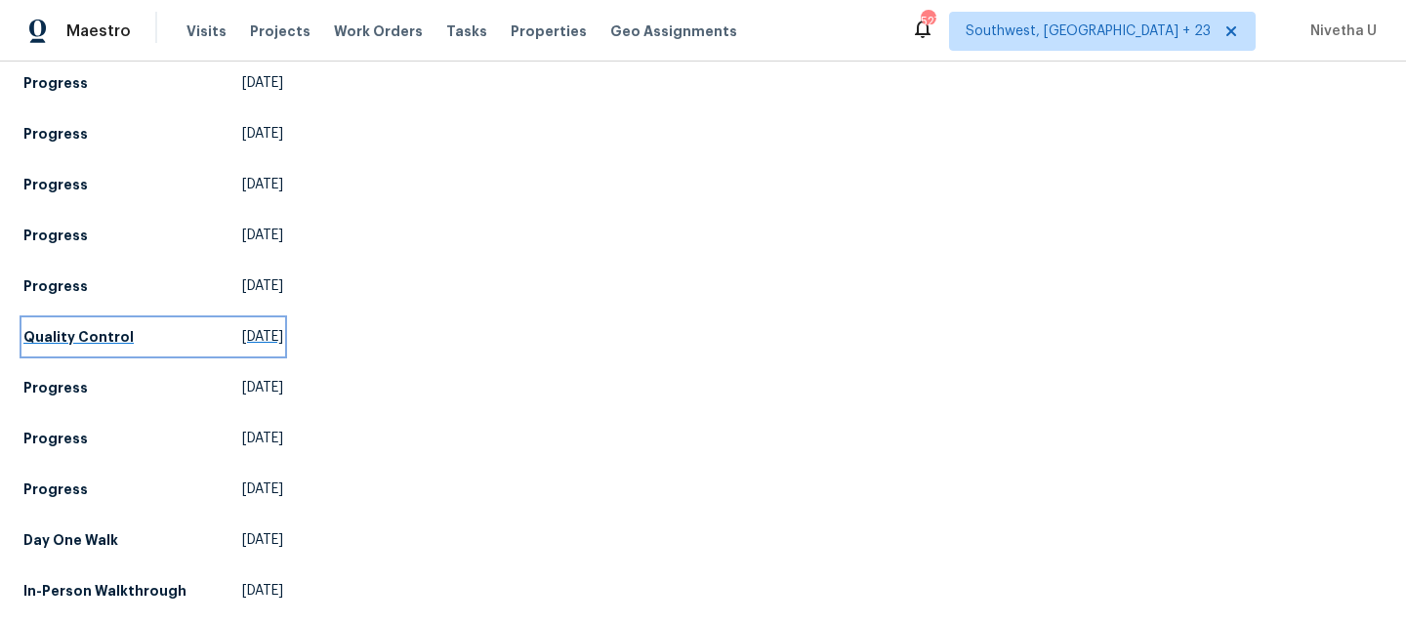
click at [106, 327] on h5 "Quality Control" at bounding box center [78, 337] width 110 height 20
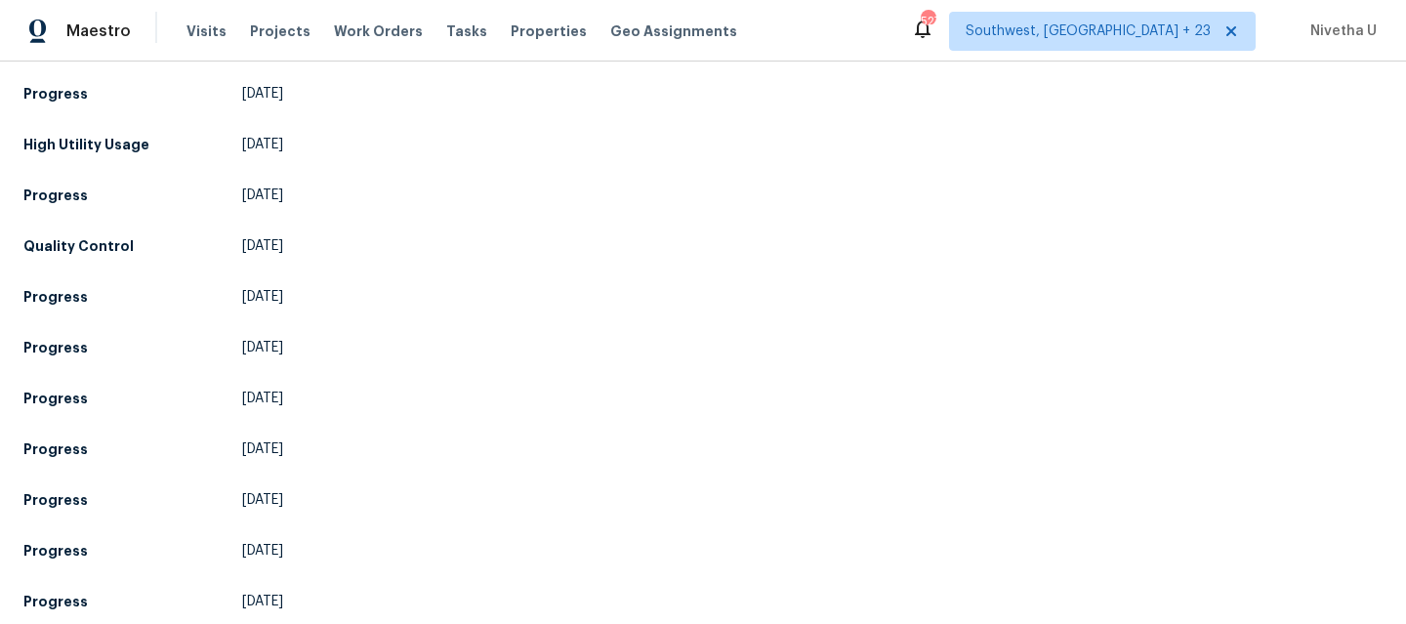
scroll to position [2291, 0]
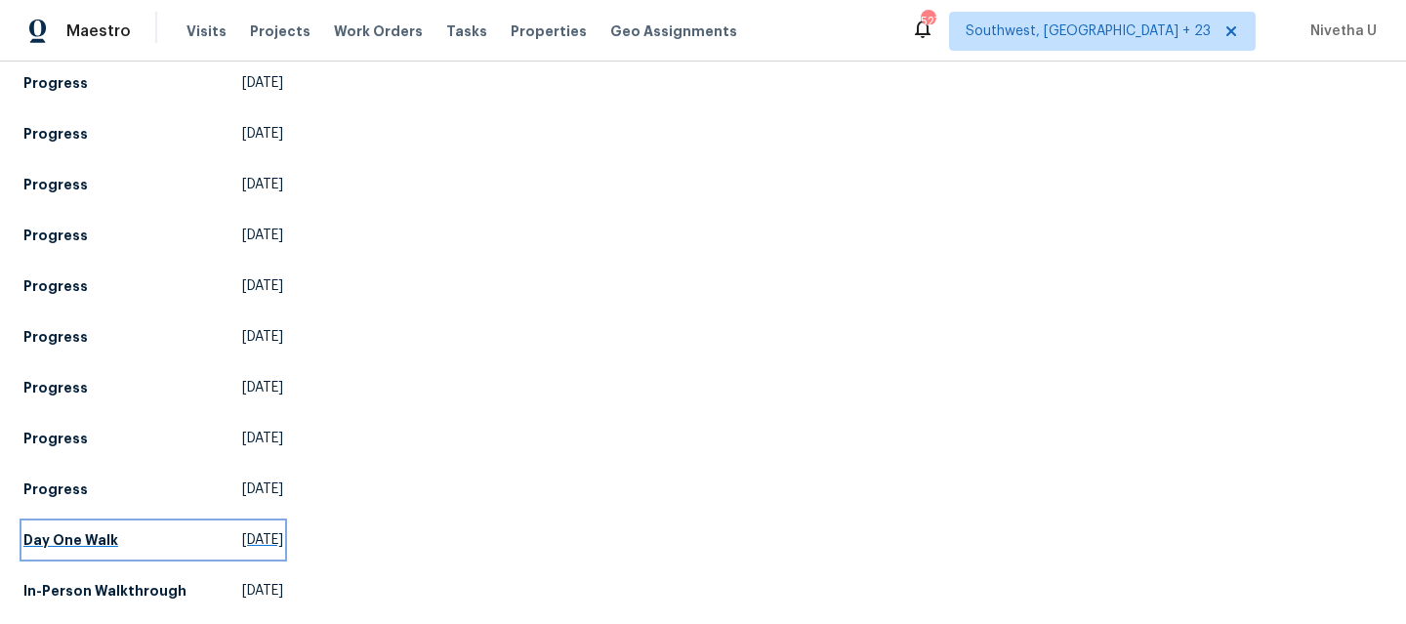
click at [87, 530] on h5 "Day One Walk" at bounding box center [70, 540] width 95 height 20
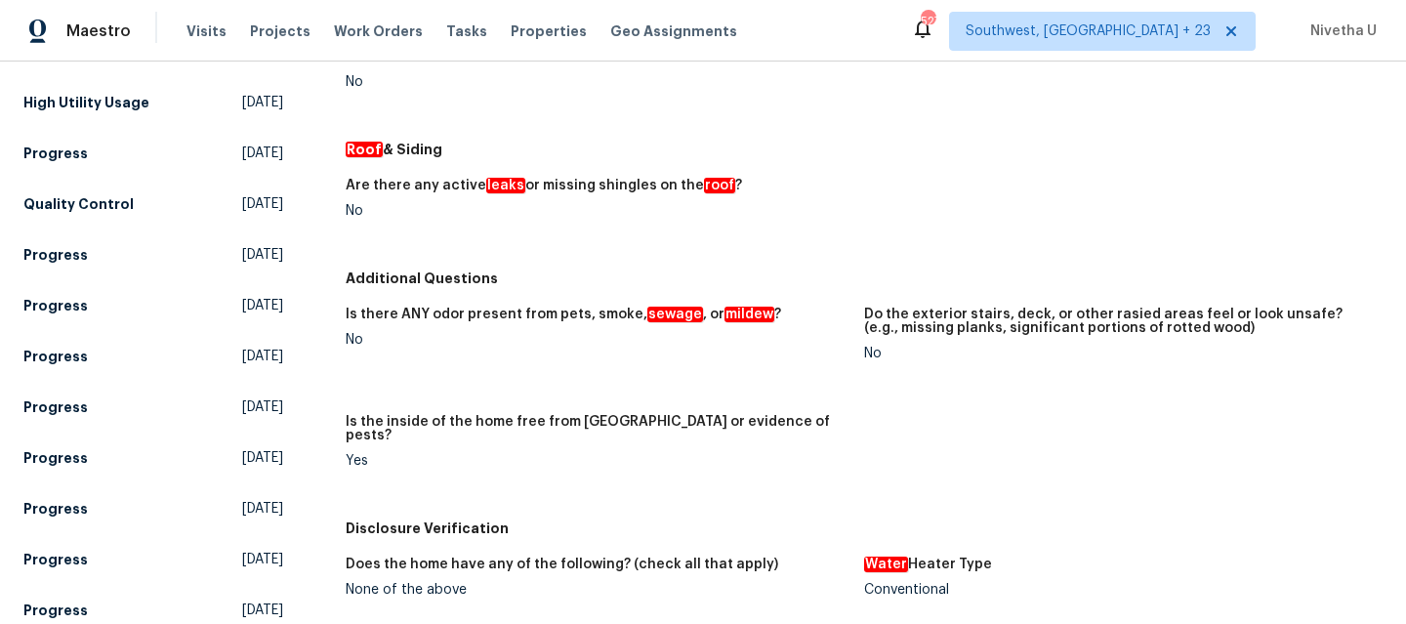
scroll to position [2500, 0]
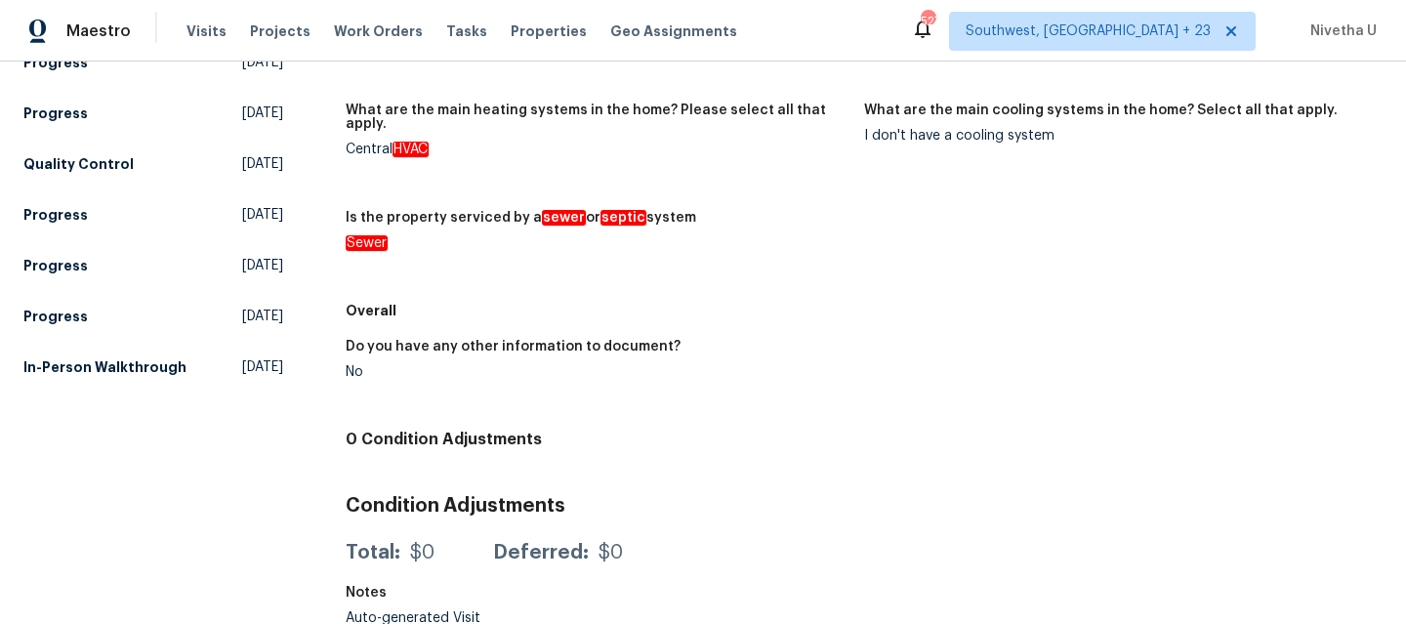
click at [116, 349] on link "In-Person Walkthrough [DATE]" at bounding box center [153, 366] width 260 height 35
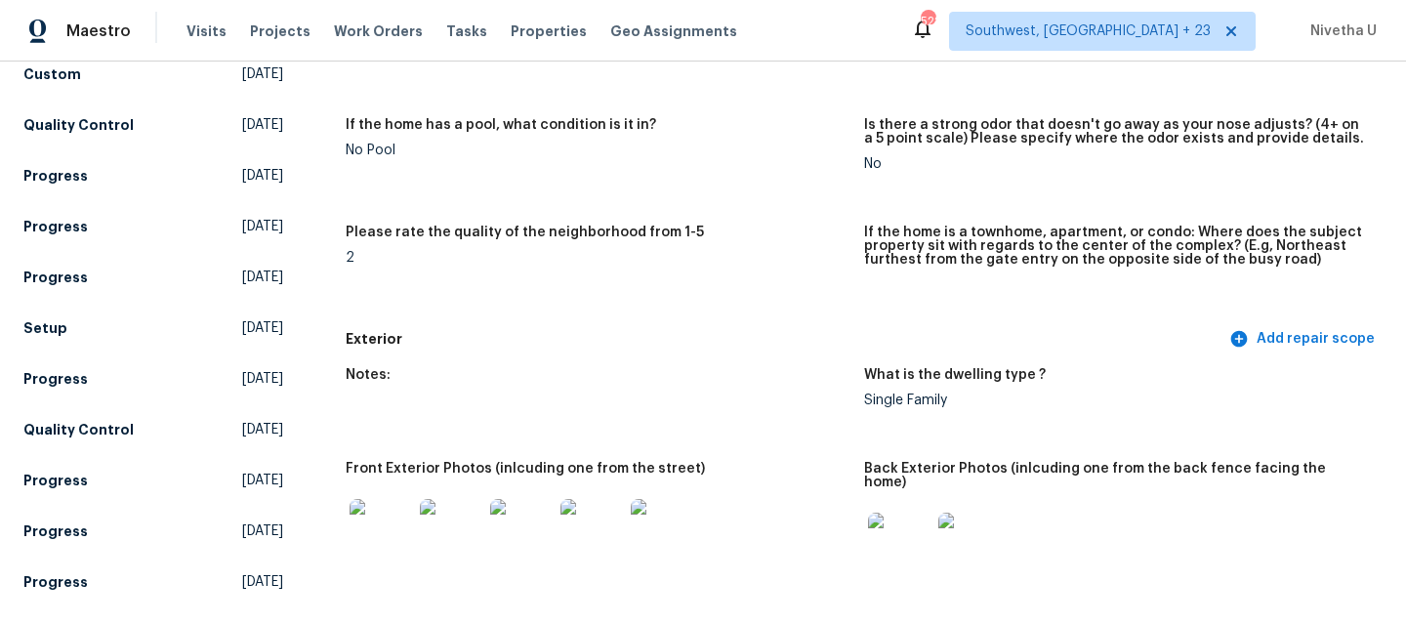
scroll to position [457, 0]
click at [73, 314] on link "Setup Thu, Jun 26 2025" at bounding box center [153, 328] width 260 height 35
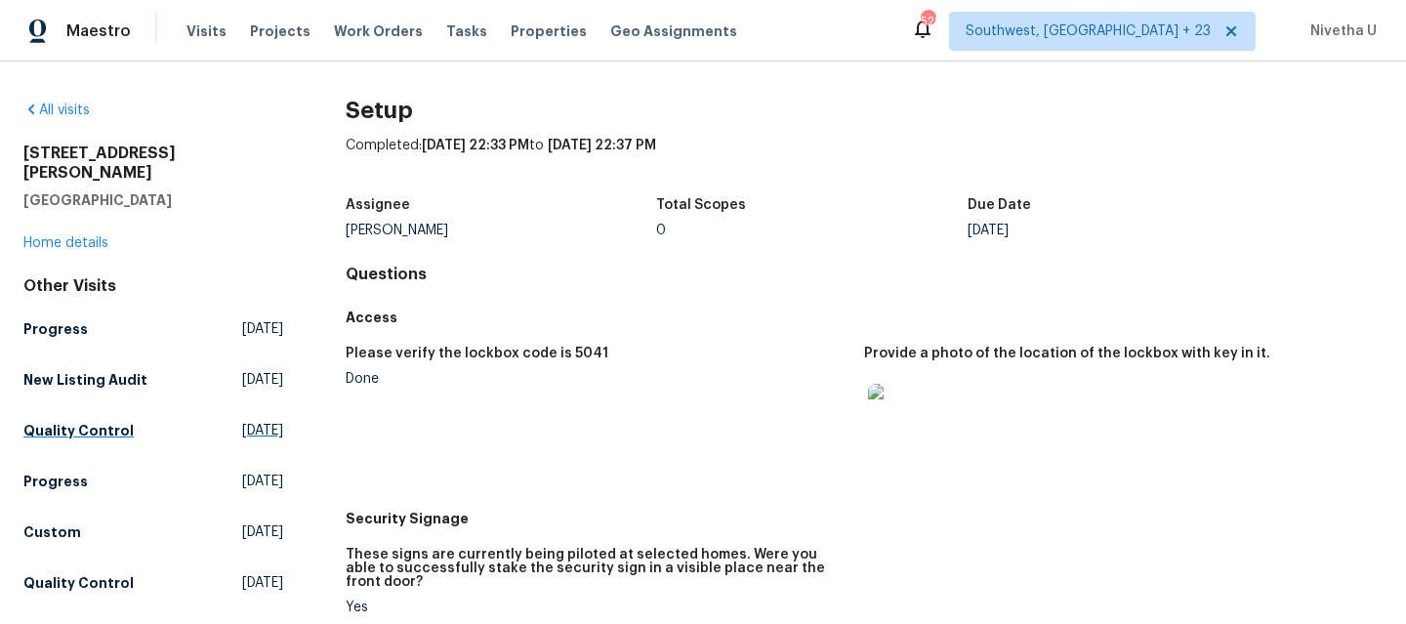
scroll to position [98, 0]
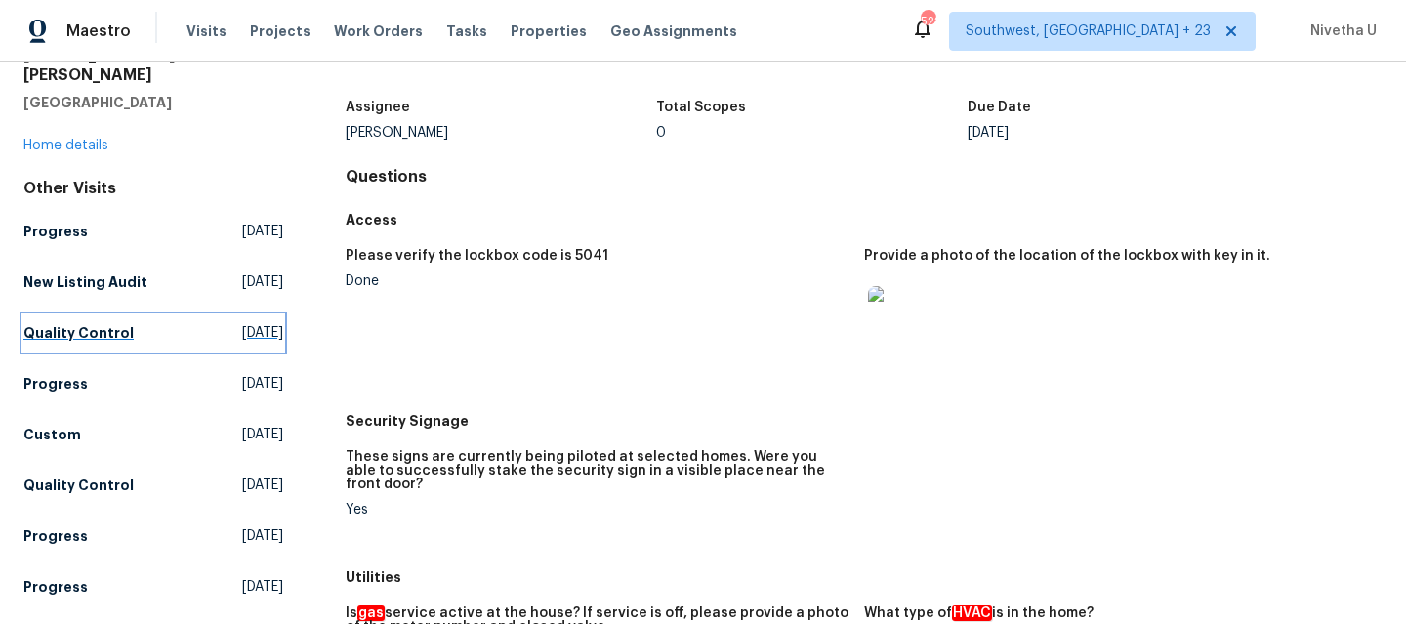
click at [99, 328] on link "Quality Control [DATE]" at bounding box center [153, 332] width 260 height 35
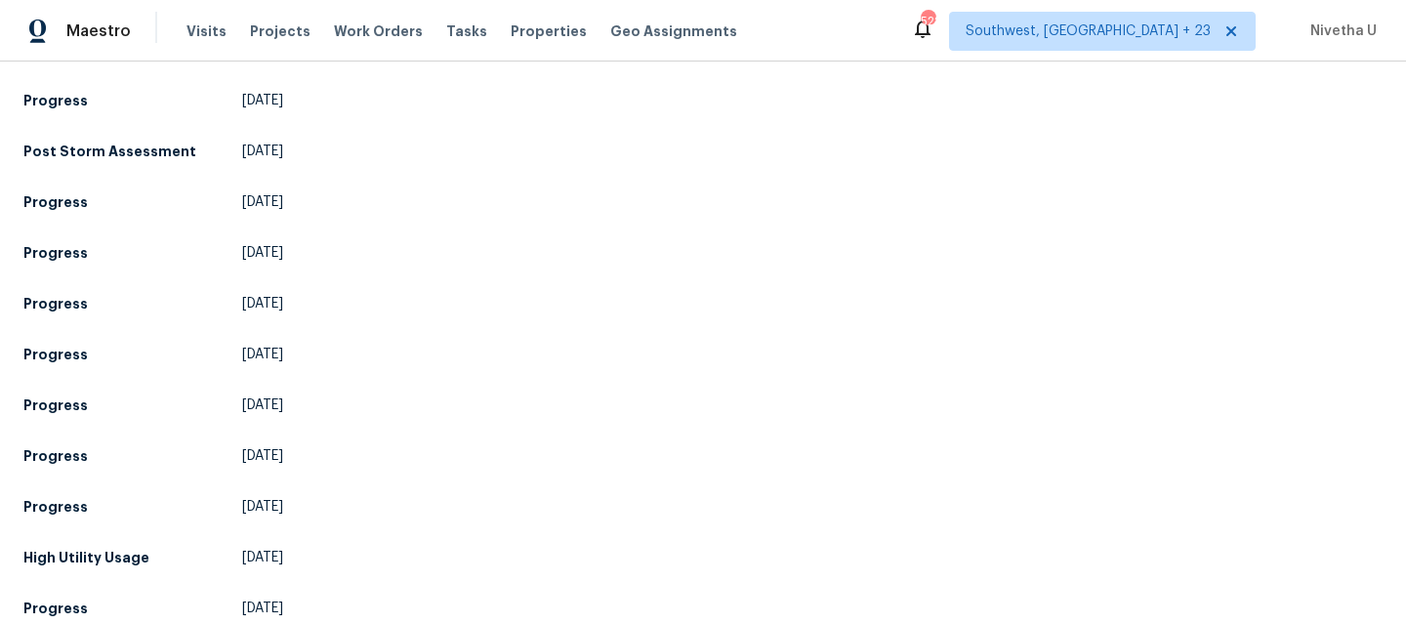
scroll to position [2291, 0]
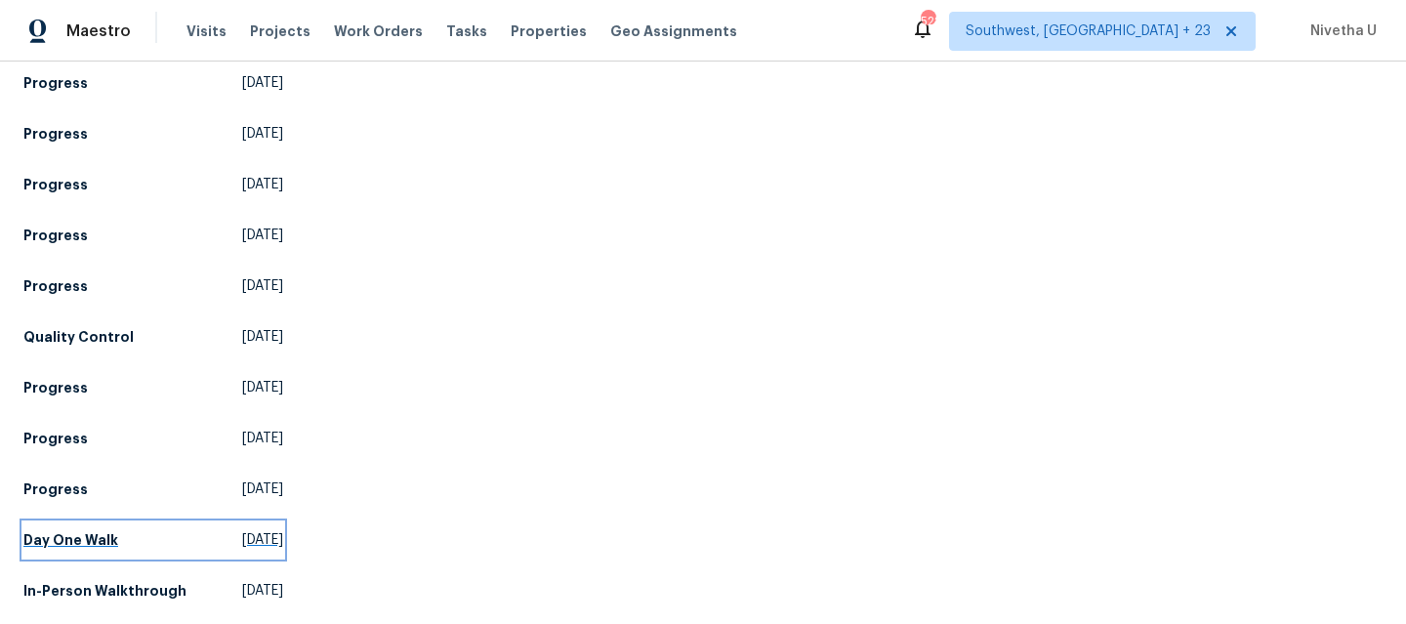
click at [89, 530] on h5 "Day One Walk" at bounding box center [70, 540] width 95 height 20
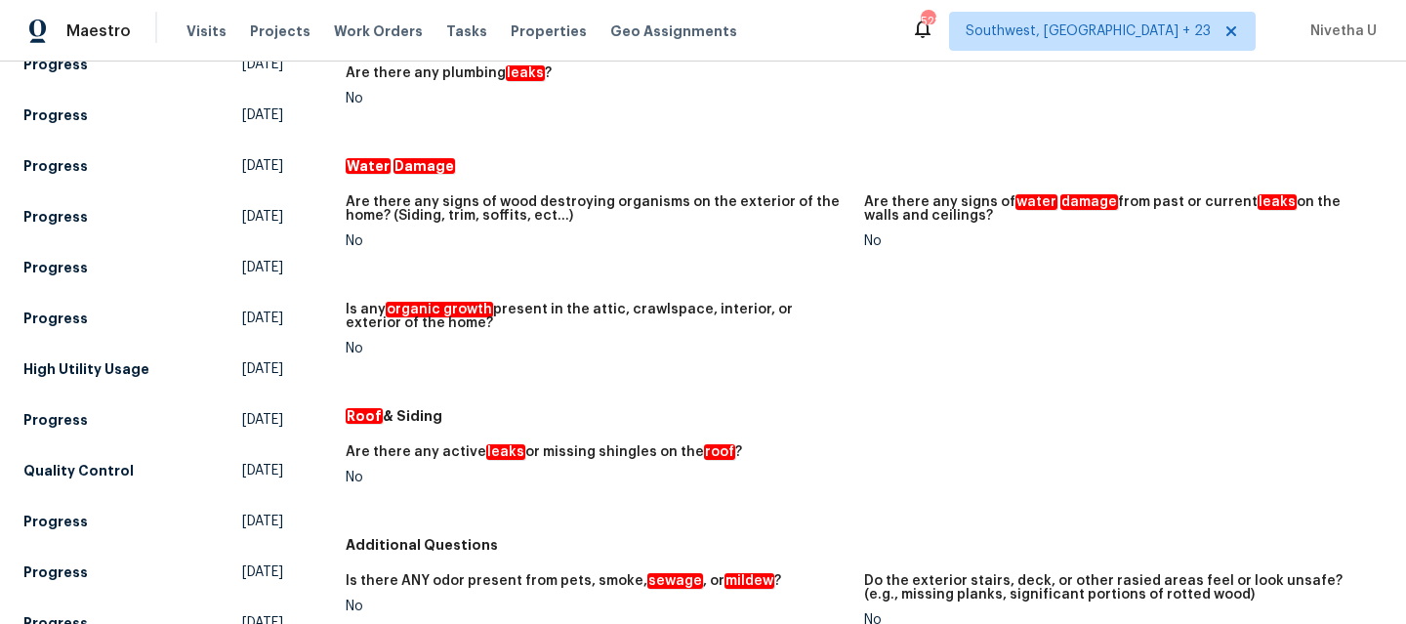
scroll to position [2500, 0]
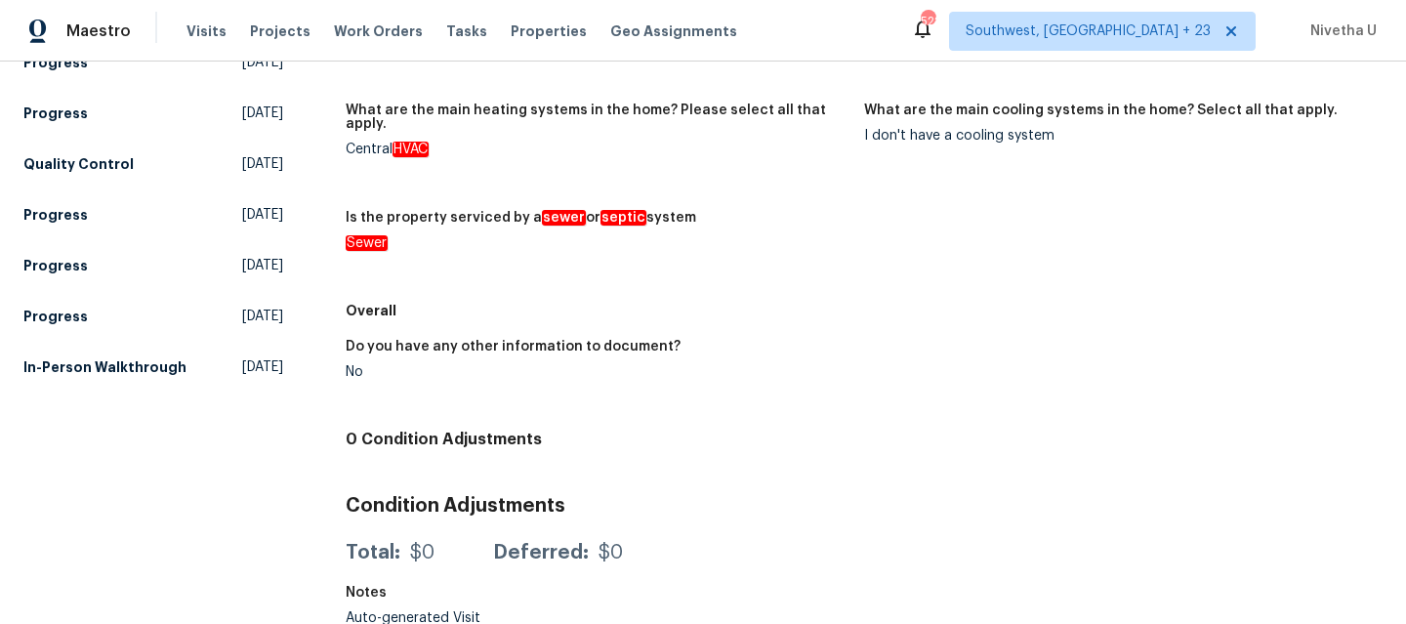
click at [98, 375] on h5 "In-Person Walkthrough" at bounding box center [104, 367] width 163 height 20
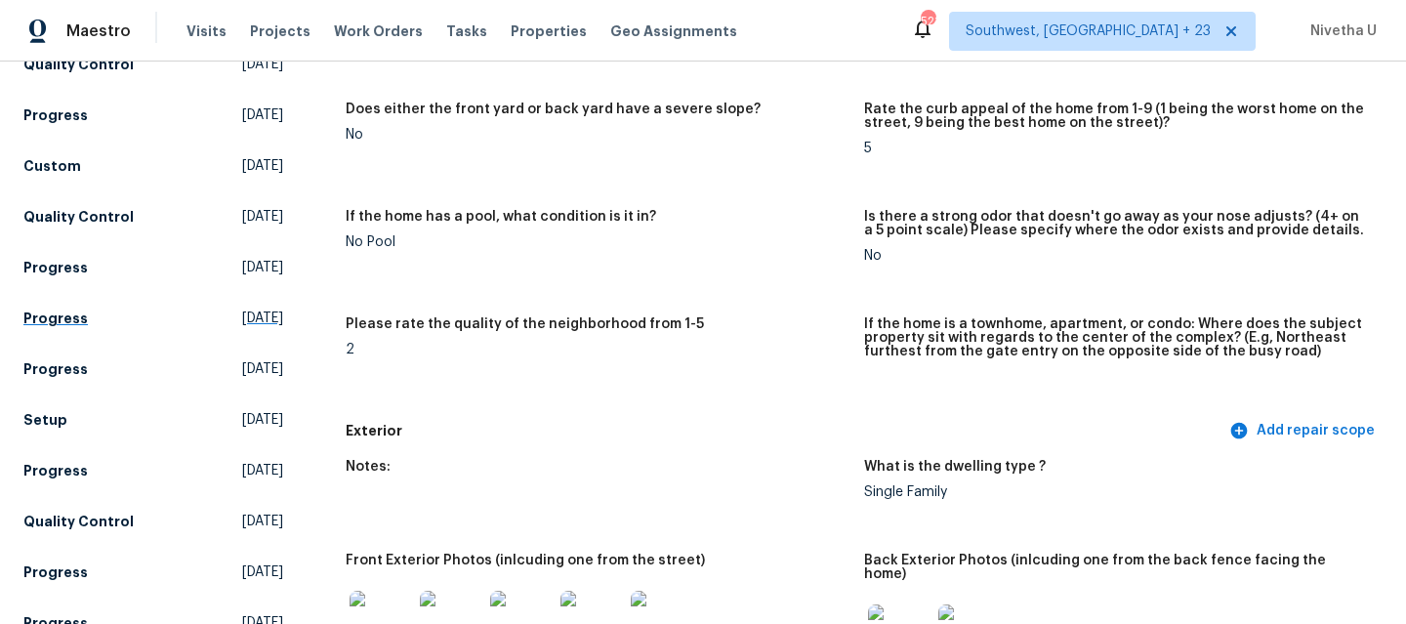
scroll to position [408, 0]
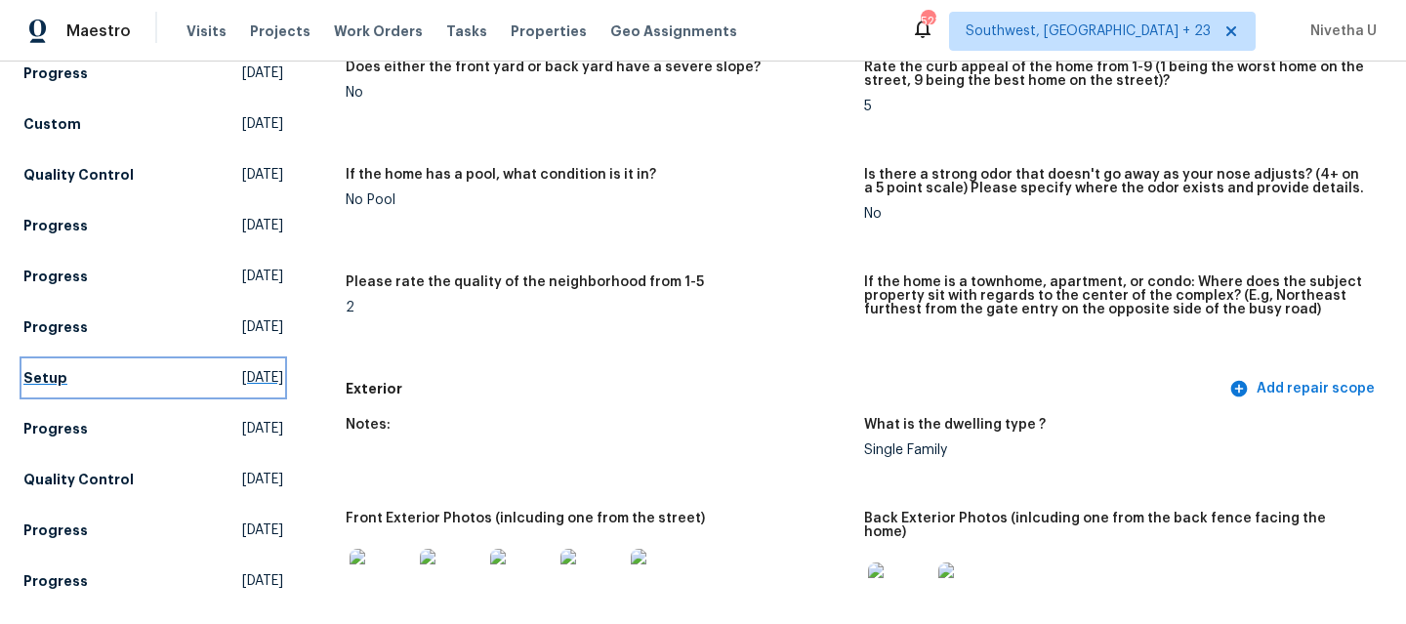
click at [101, 360] on link "Setup Thu, Jun 26 2025" at bounding box center [153, 377] width 260 height 35
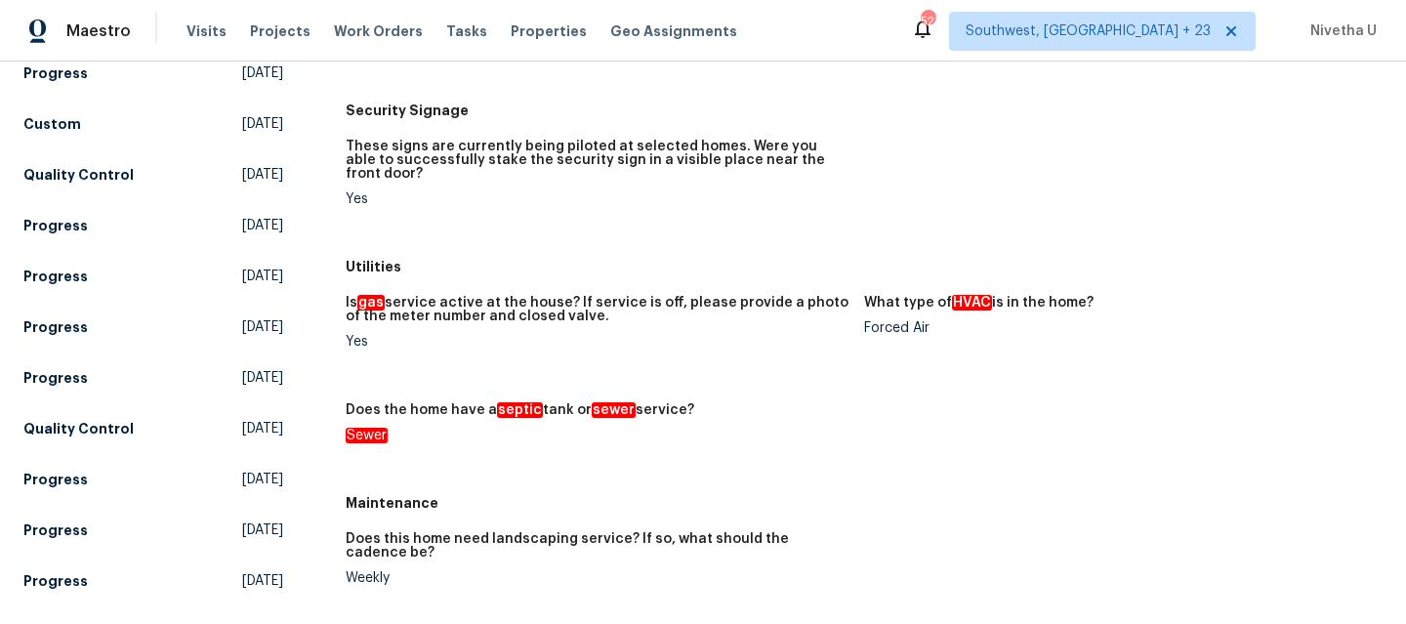
scroll to position [1244, 0]
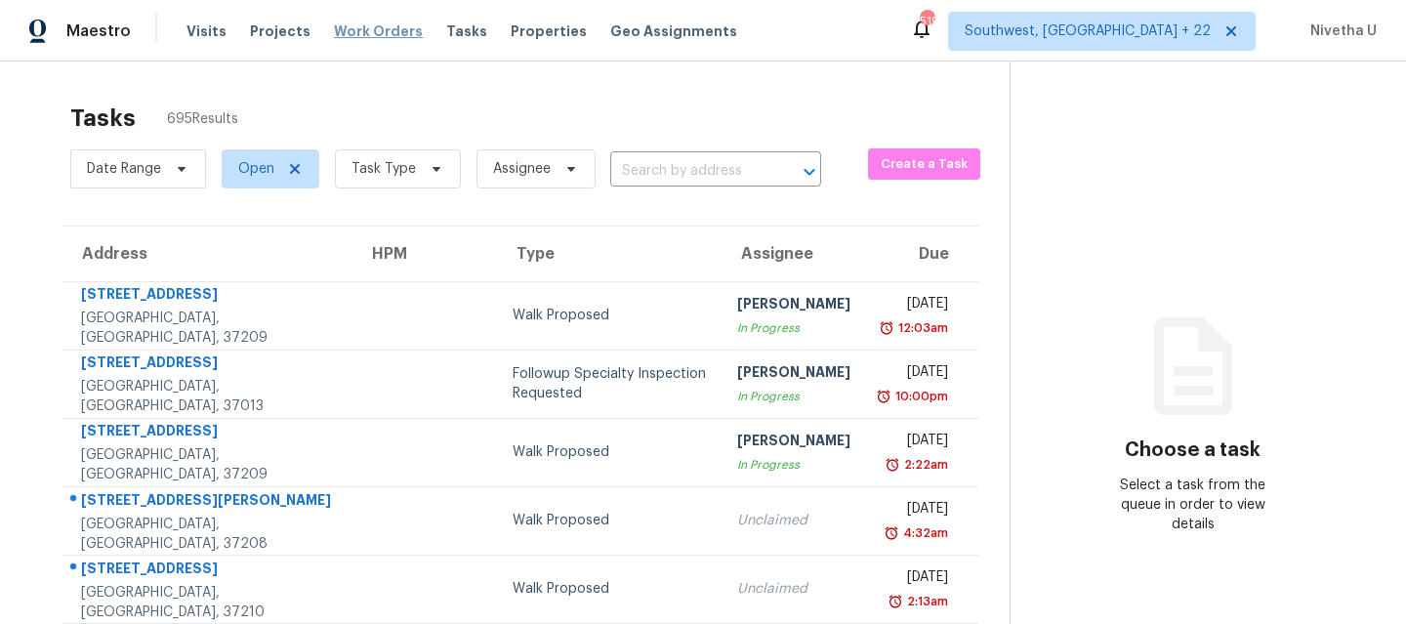
click at [388, 38] on span "Work Orders" at bounding box center [378, 31] width 89 height 20
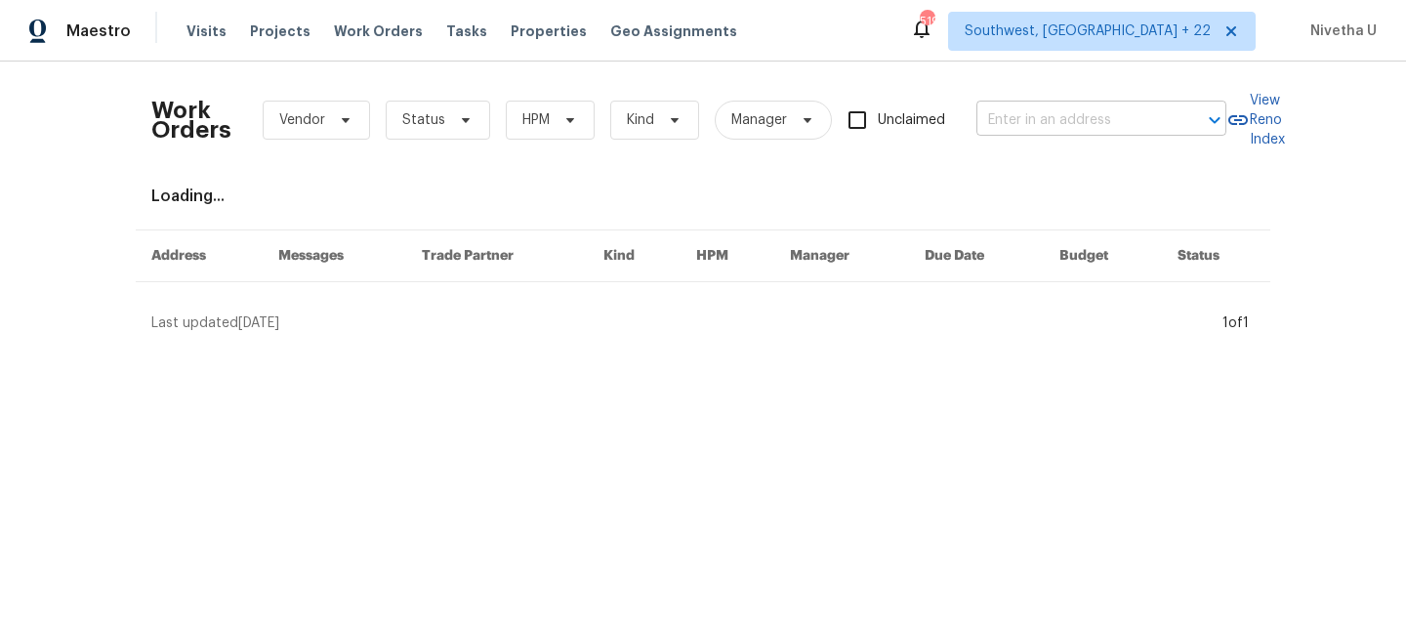
click at [1102, 115] on input "text" at bounding box center [1073, 120] width 195 height 30
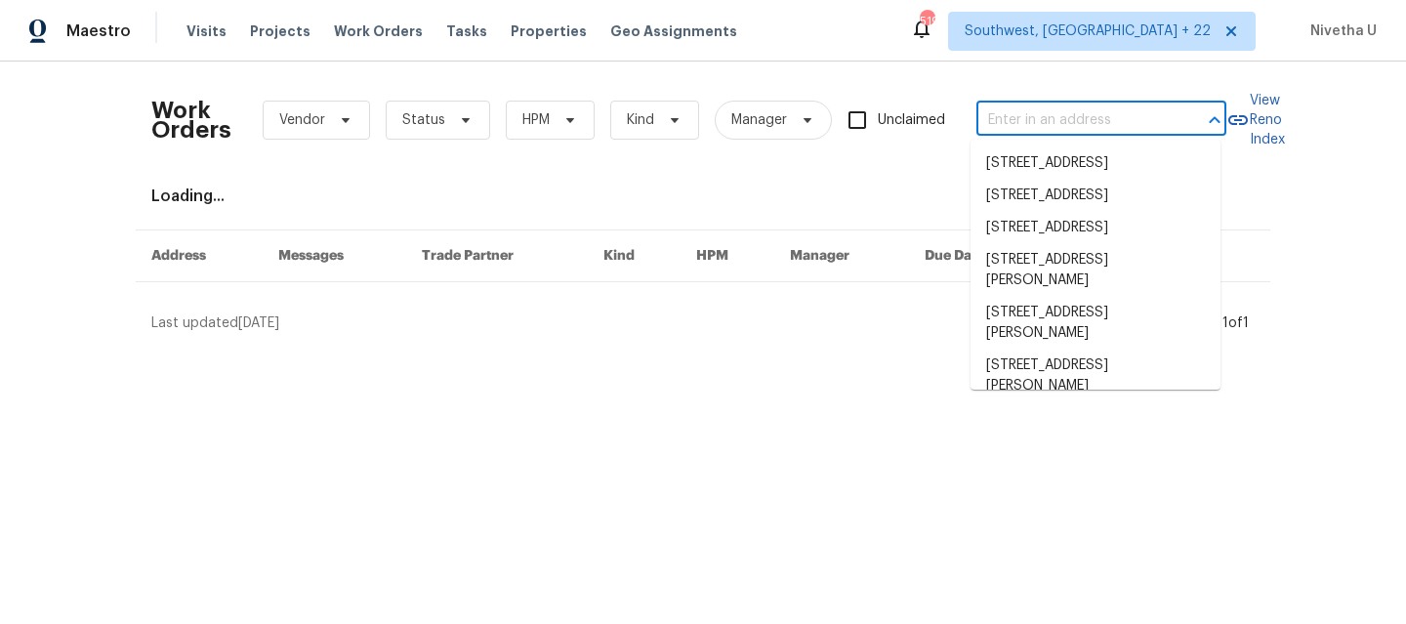
paste input "4881 Cypress Woods Dr Orlando true 3213, FL 32811"
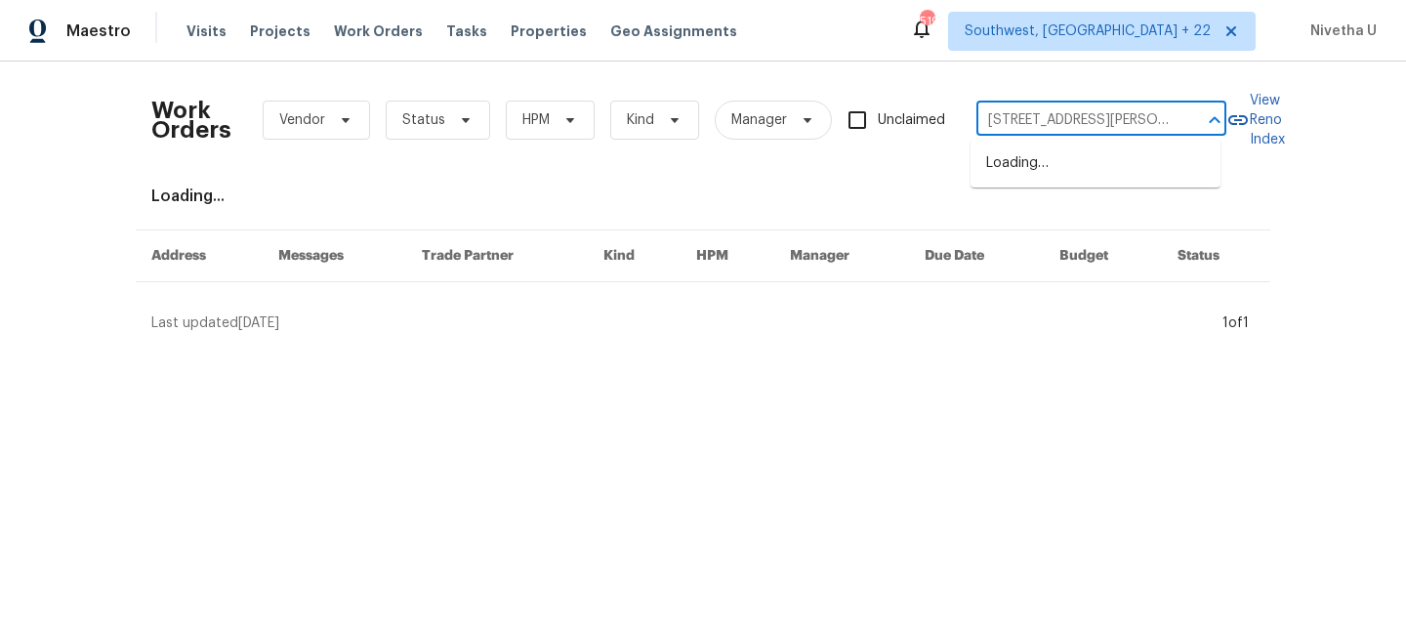
scroll to position [0, 146]
drag, startPoint x: 1048, startPoint y: 125, endPoint x: 1221, endPoint y: 124, distance: 172.8
click at [1221, 124] on div "4881 Cypress Woods Dr Orlando true 3213, FL 32811 ​" at bounding box center [1101, 120] width 250 height 30
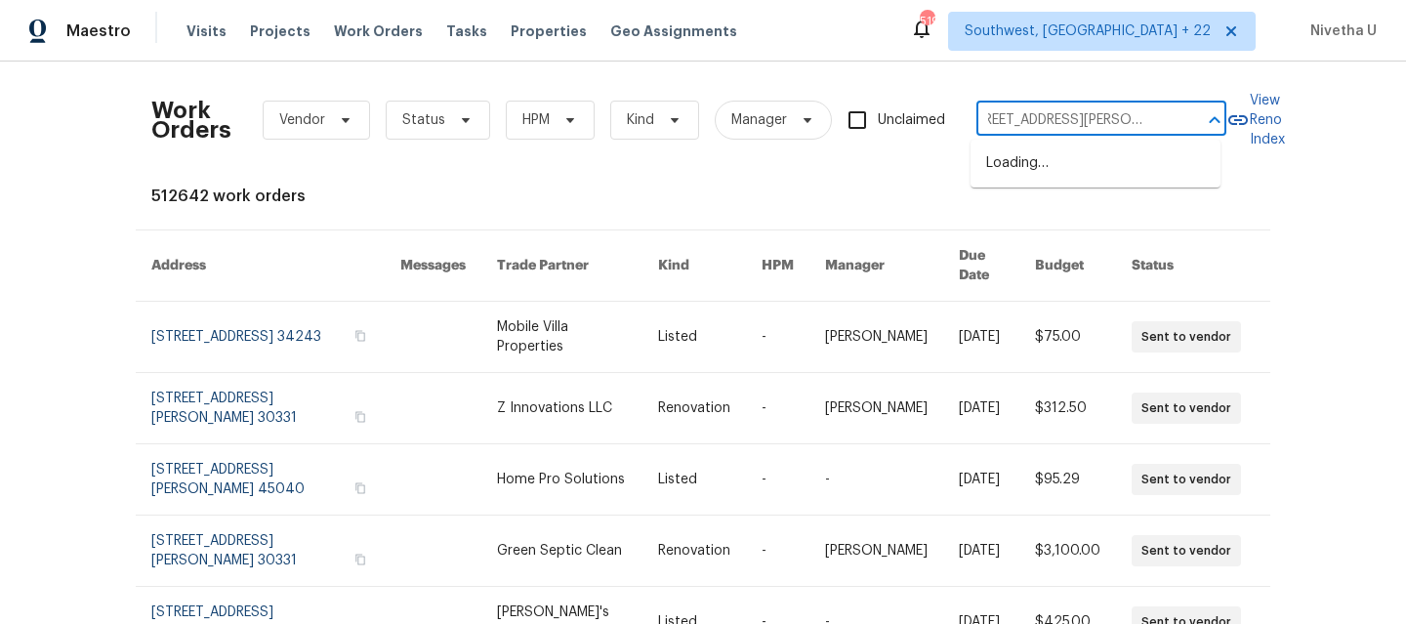
type input "4881 Cypress Woods Dr Orlando"
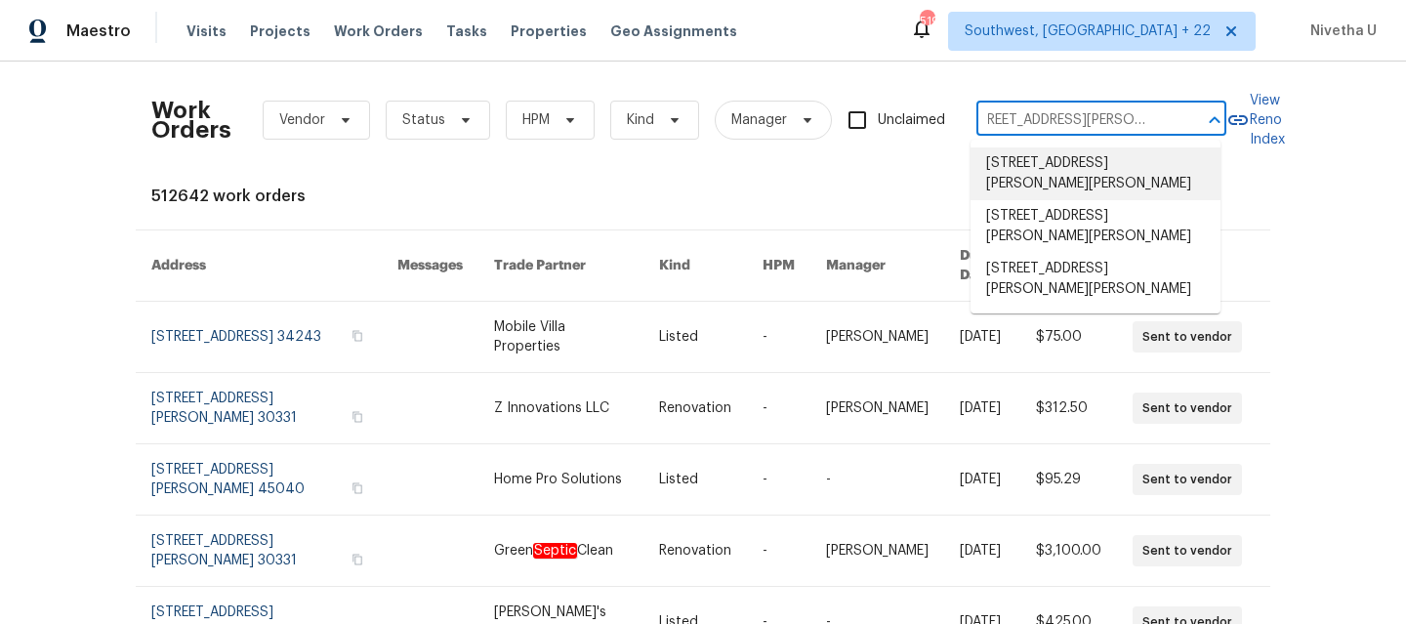
click at [1132, 174] on li "4881 Cypress Woods Dr Apt 3213, Orlando, FL 32811" at bounding box center [1095, 173] width 250 height 53
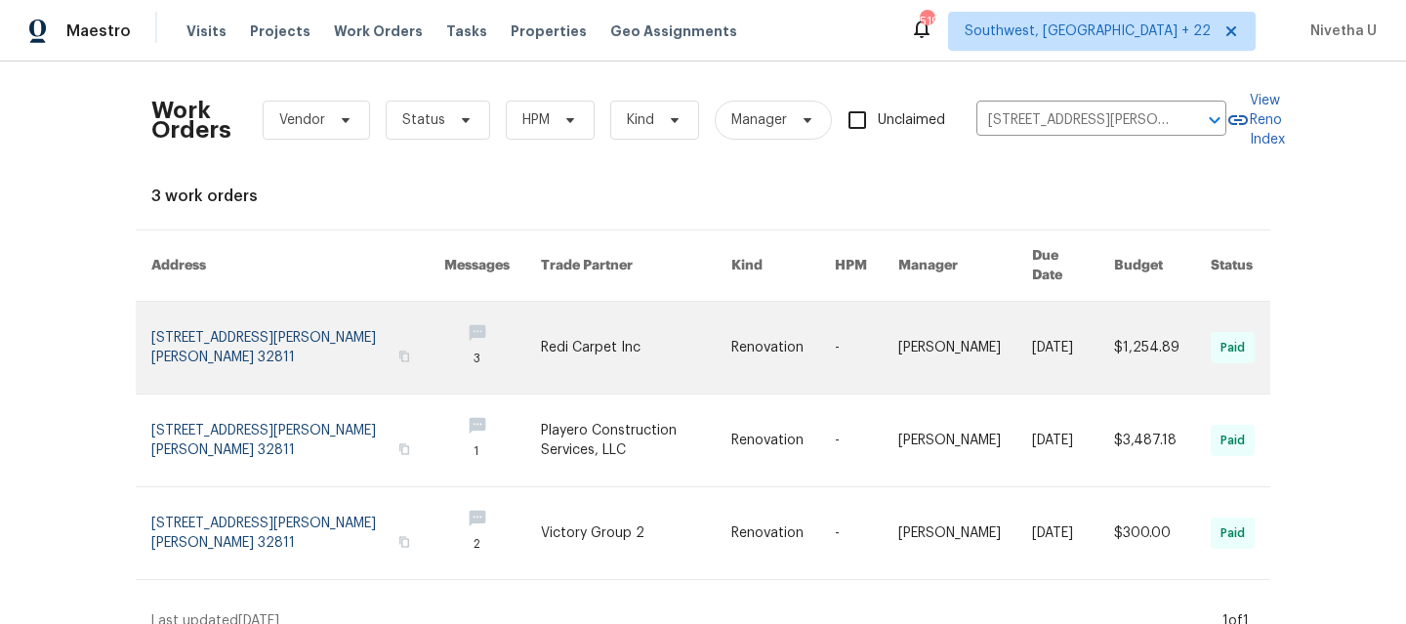
click at [274, 345] on link at bounding box center [297, 348] width 293 height 92
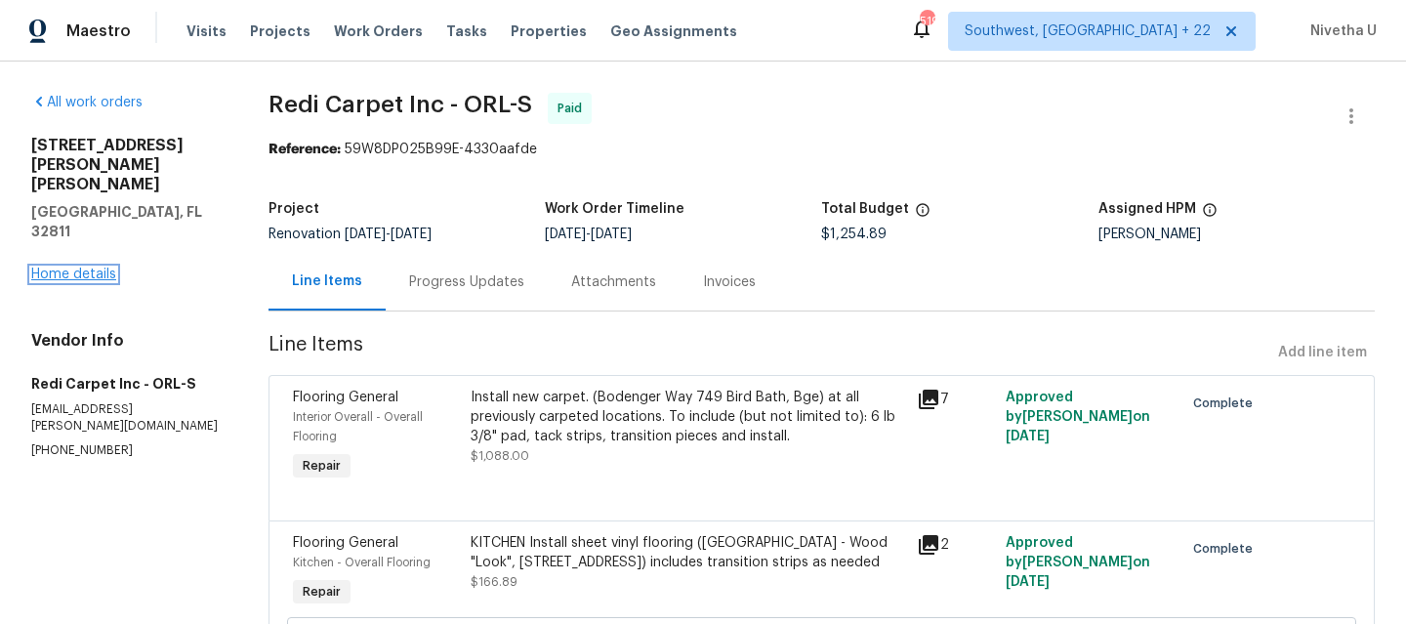
click at [52, 267] on link "Home details" at bounding box center [73, 274] width 85 height 14
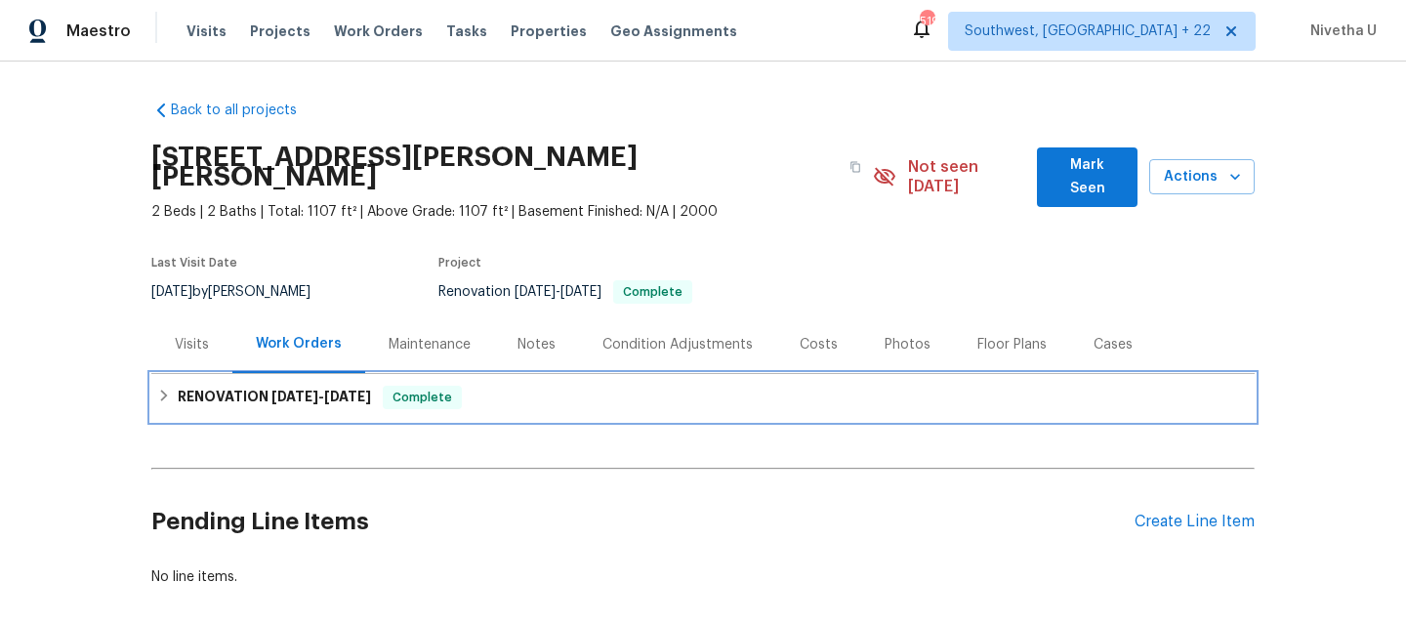
click at [447, 398] on div "RENOVATION 9/4/24 - 10/2/24 Complete" at bounding box center [702, 397] width 1103 height 47
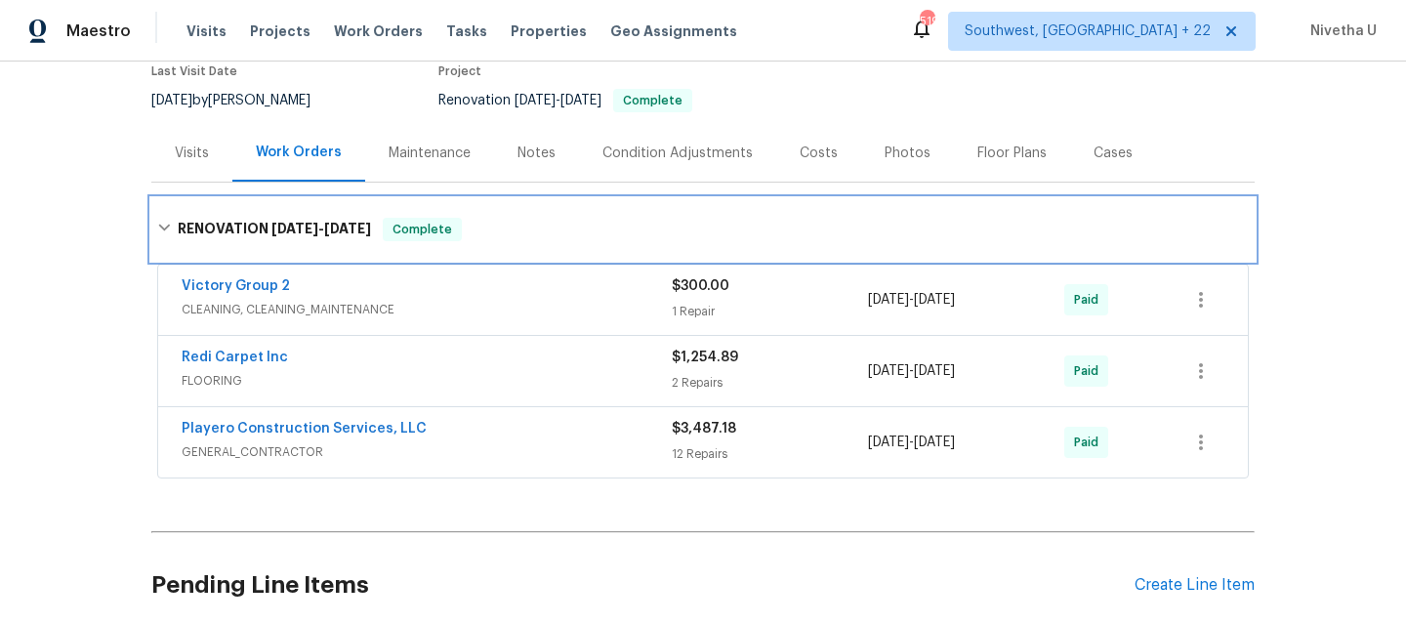
scroll to position [168, 0]
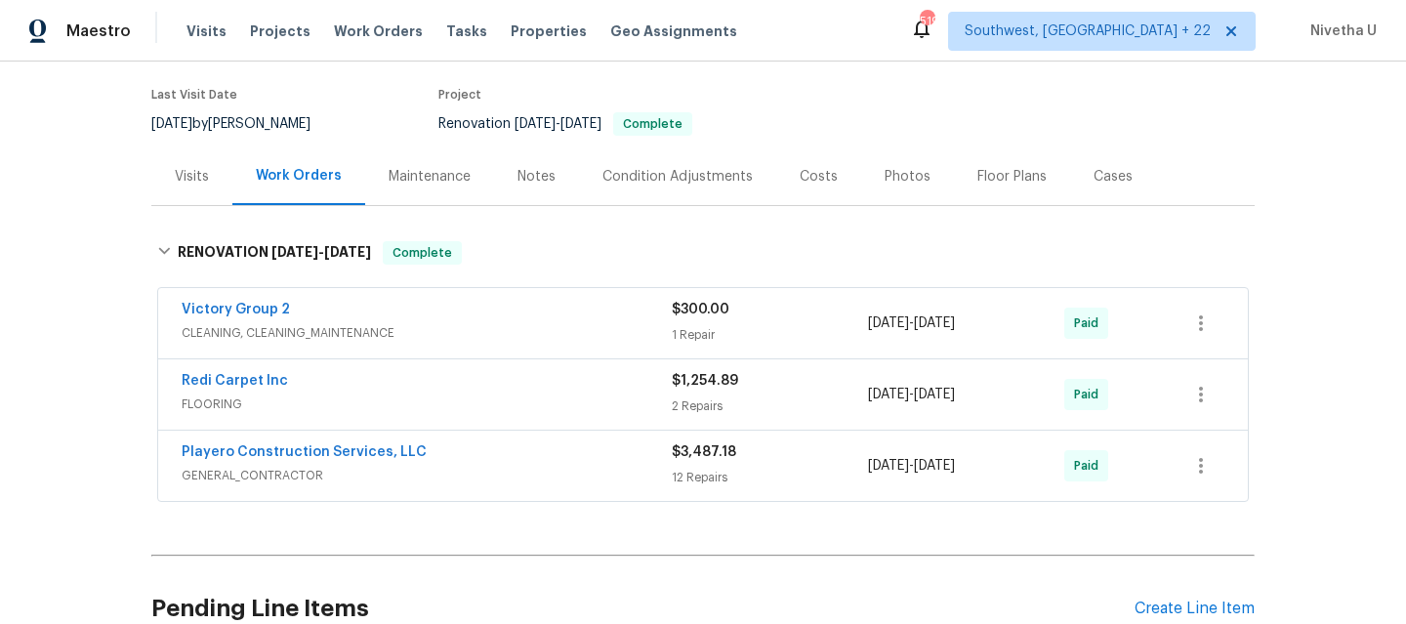
click at [495, 466] on span "GENERAL_CONTRACTOR" at bounding box center [427, 476] width 490 height 20
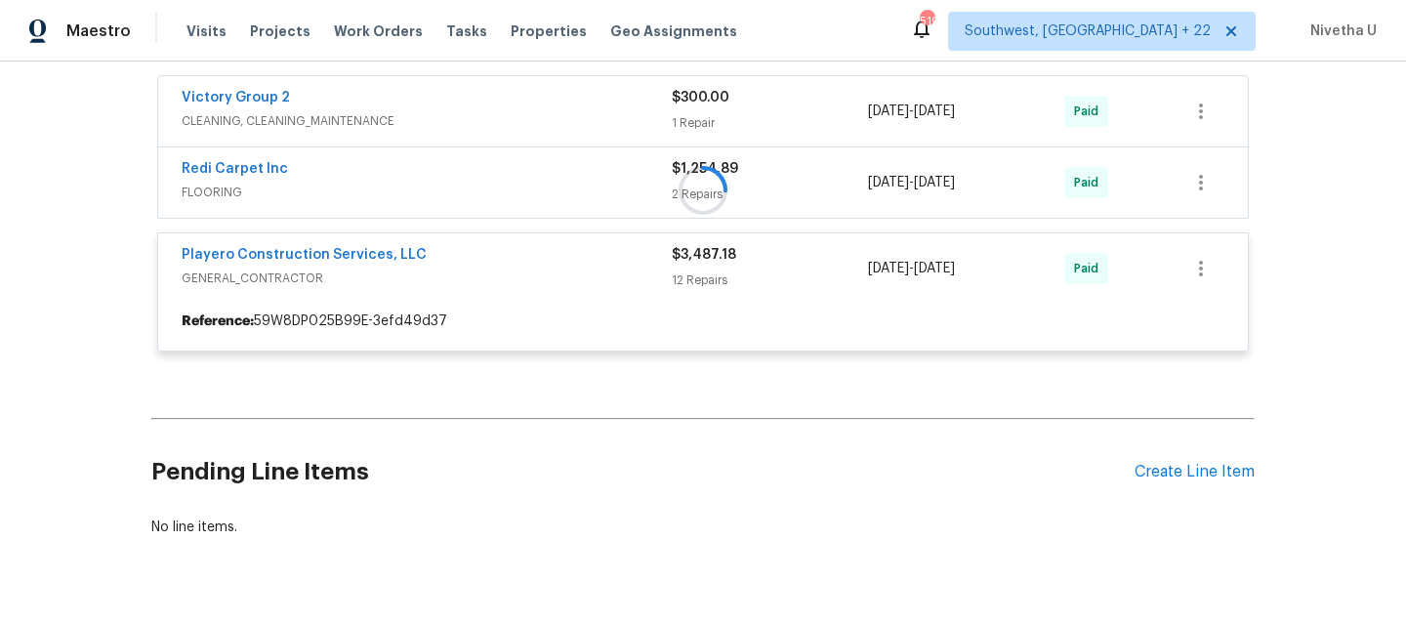
scroll to position [381, 0]
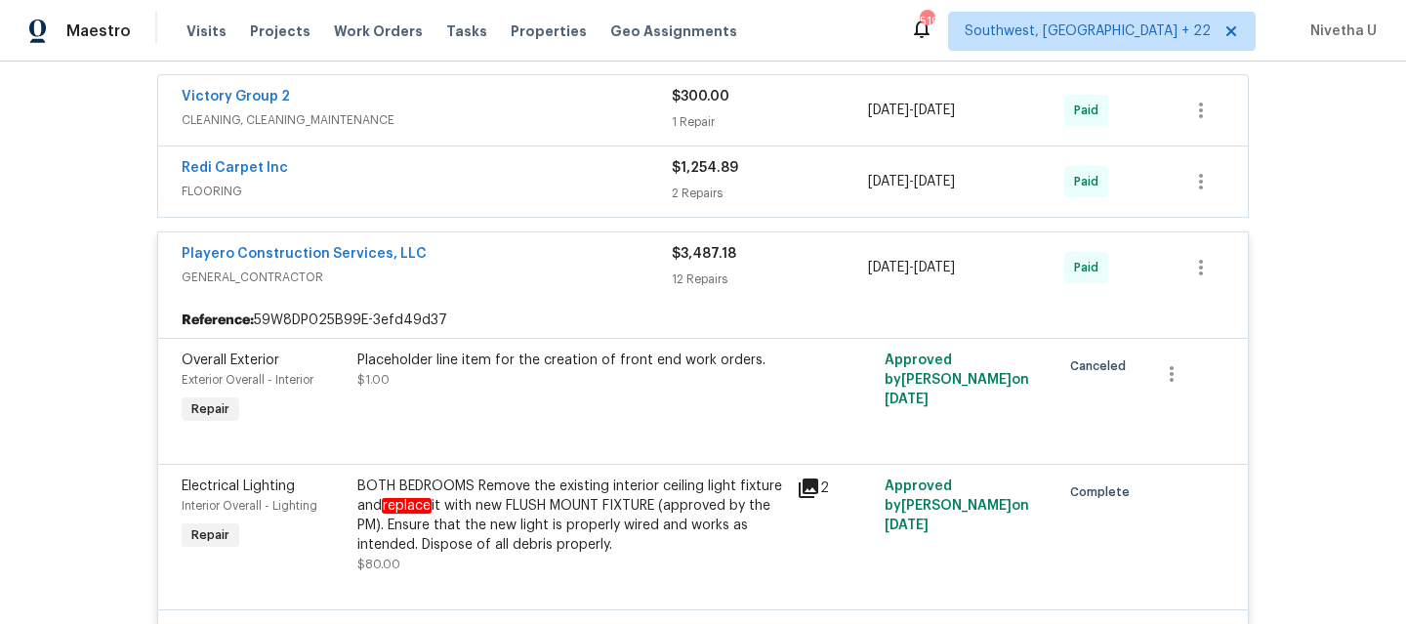
click at [541, 267] on span "GENERAL_CONTRACTOR" at bounding box center [427, 277] width 490 height 20
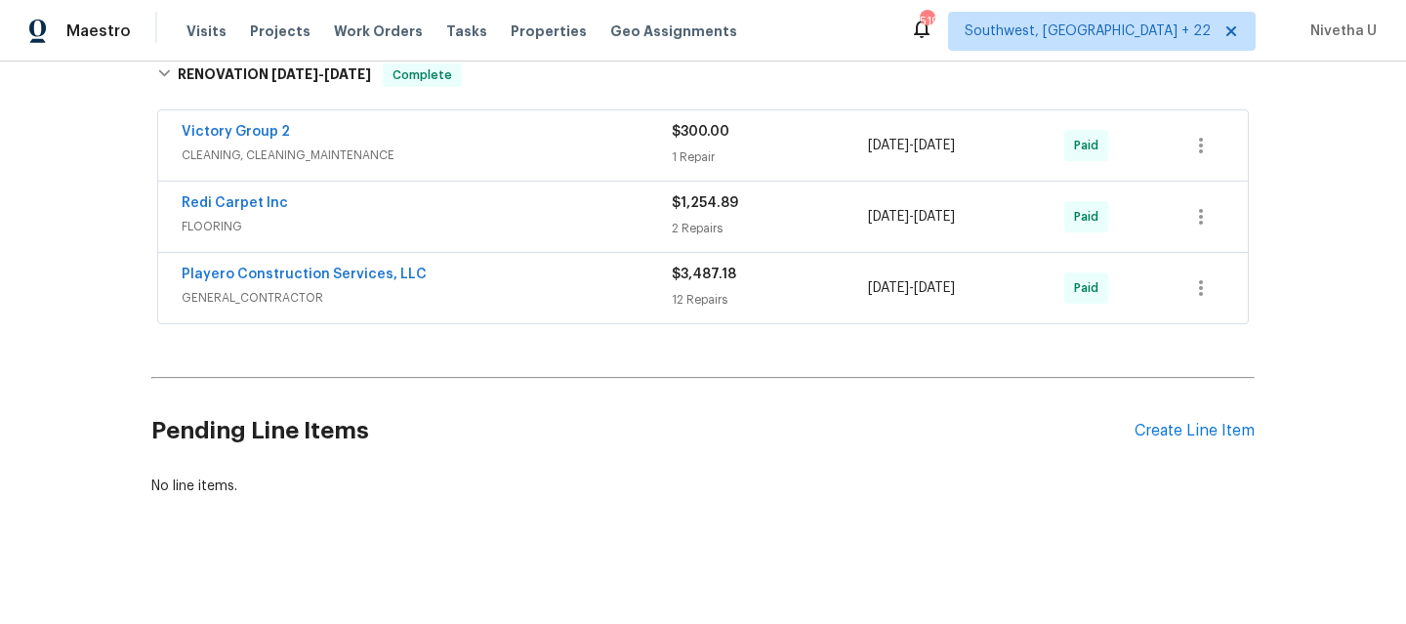
click at [530, 193] on div "Redi Carpet Inc" at bounding box center [427, 204] width 490 height 23
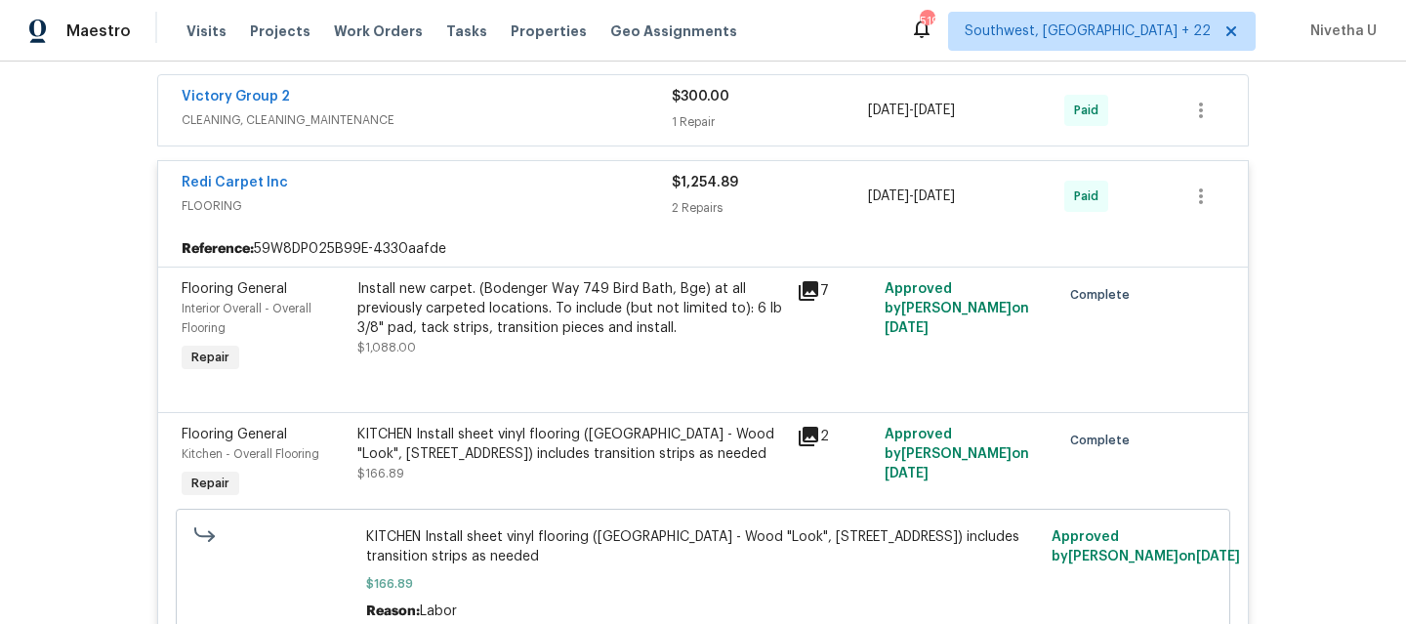
click at [530, 196] on span "FLOORING" at bounding box center [427, 206] width 490 height 20
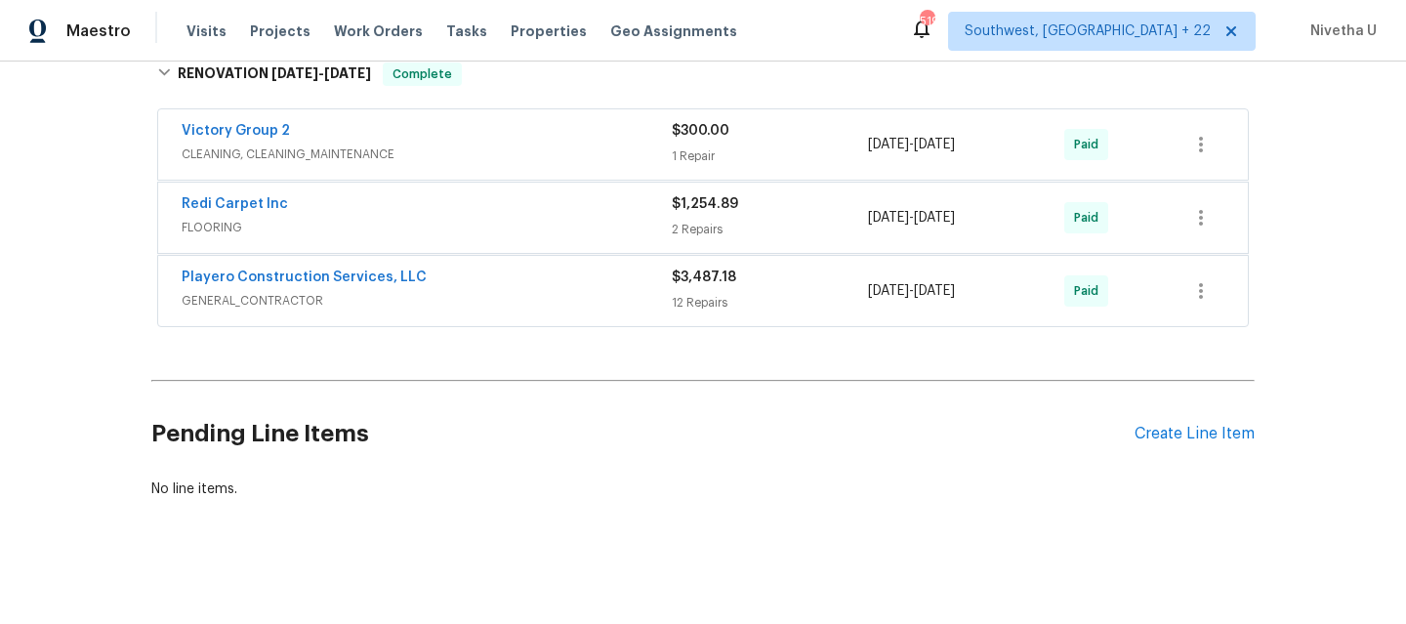
scroll to position [346, 0]
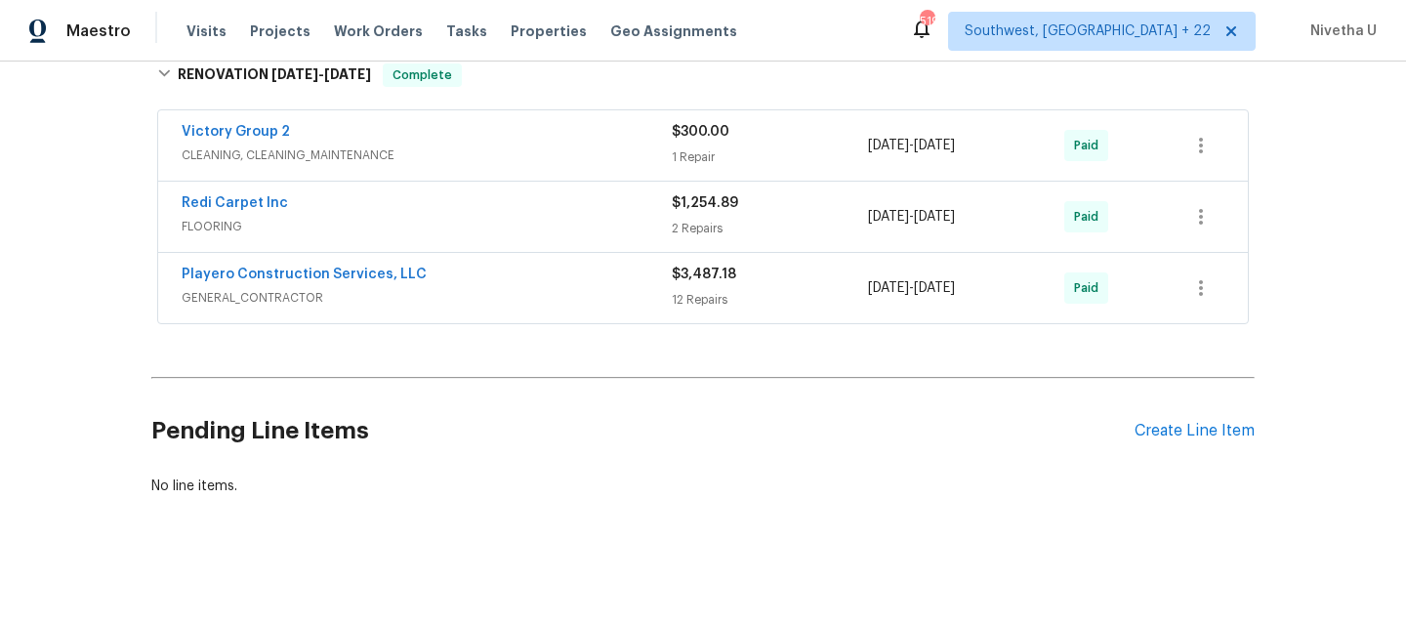
click at [516, 306] on div "Victory Group 2 CLEANING, CLEANING_MAINTENANCE $300.00 1 Repair 9/4/2024 - 10/2…" at bounding box center [702, 218] width 1103 height 224
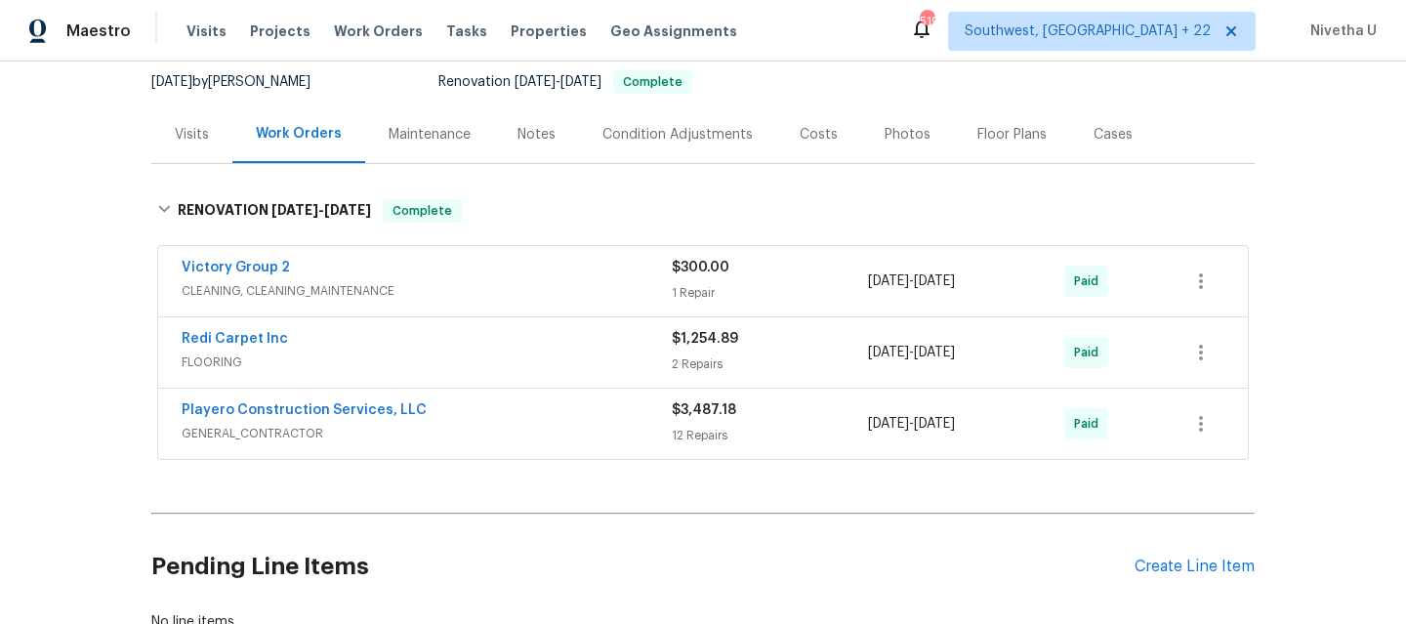
scroll to position [213, 0]
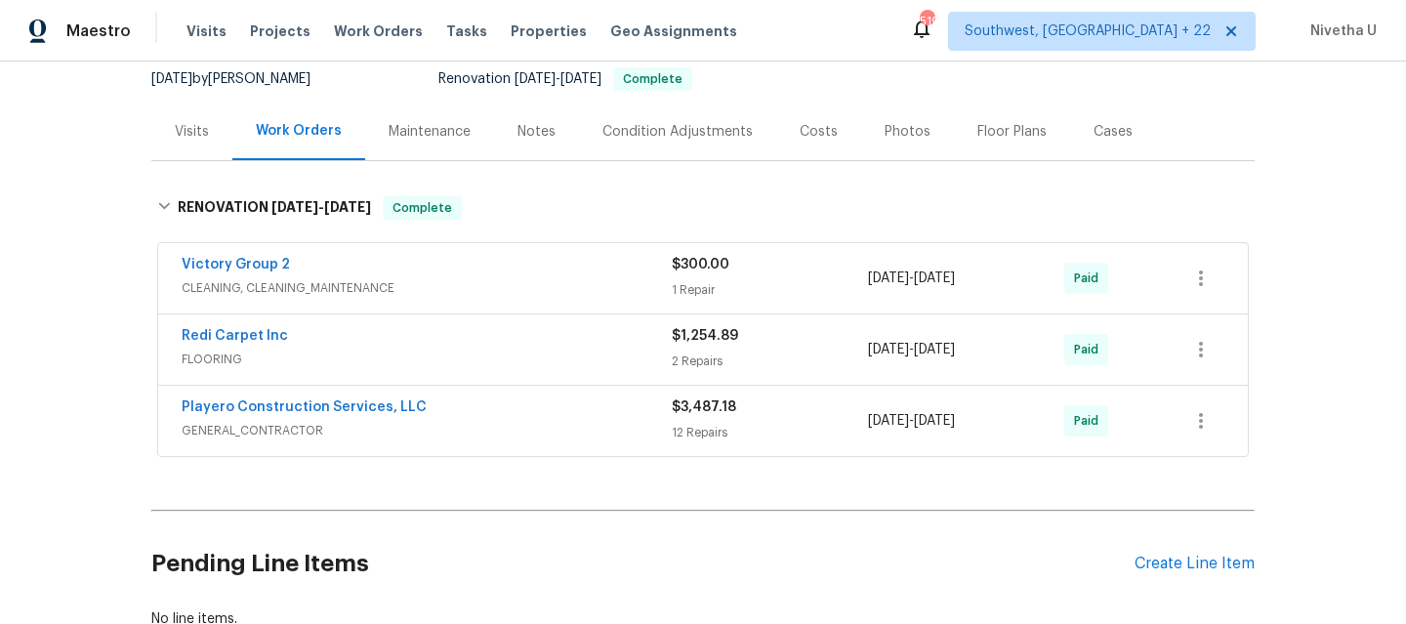
click at [502, 255] on div "Victory Group 2" at bounding box center [427, 266] width 490 height 23
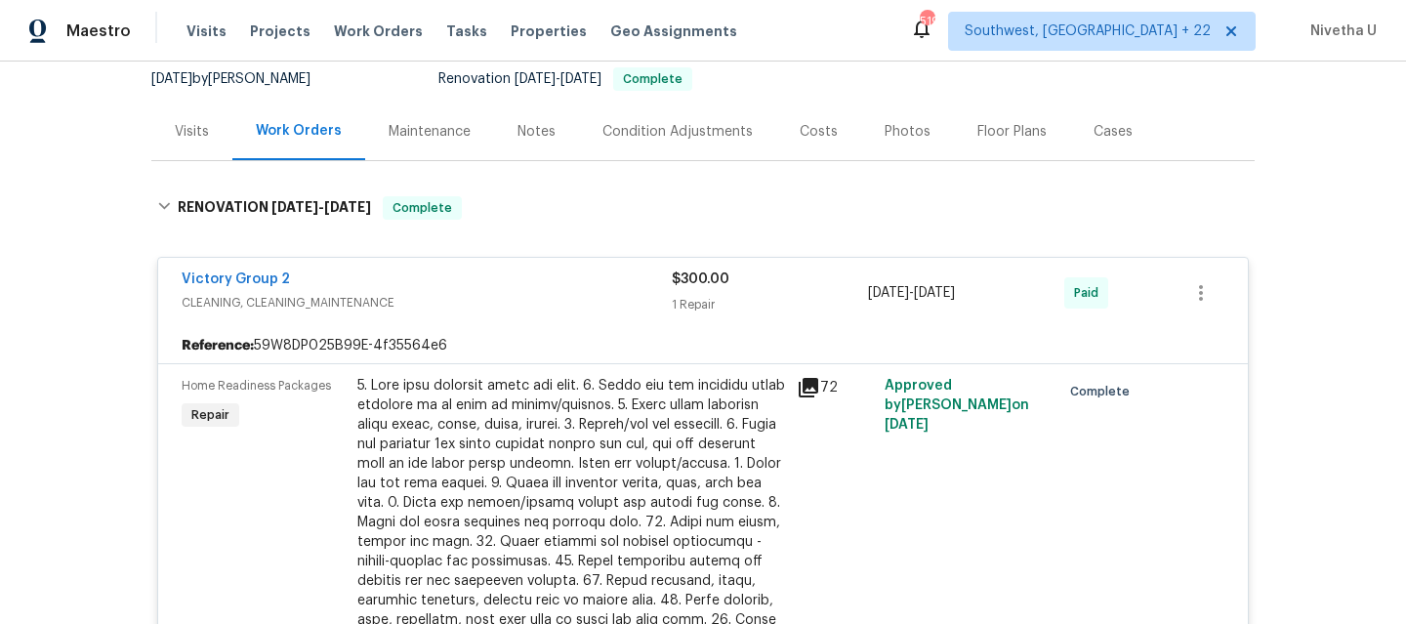
click at [506, 269] on div "Victory Group 2" at bounding box center [427, 280] width 490 height 23
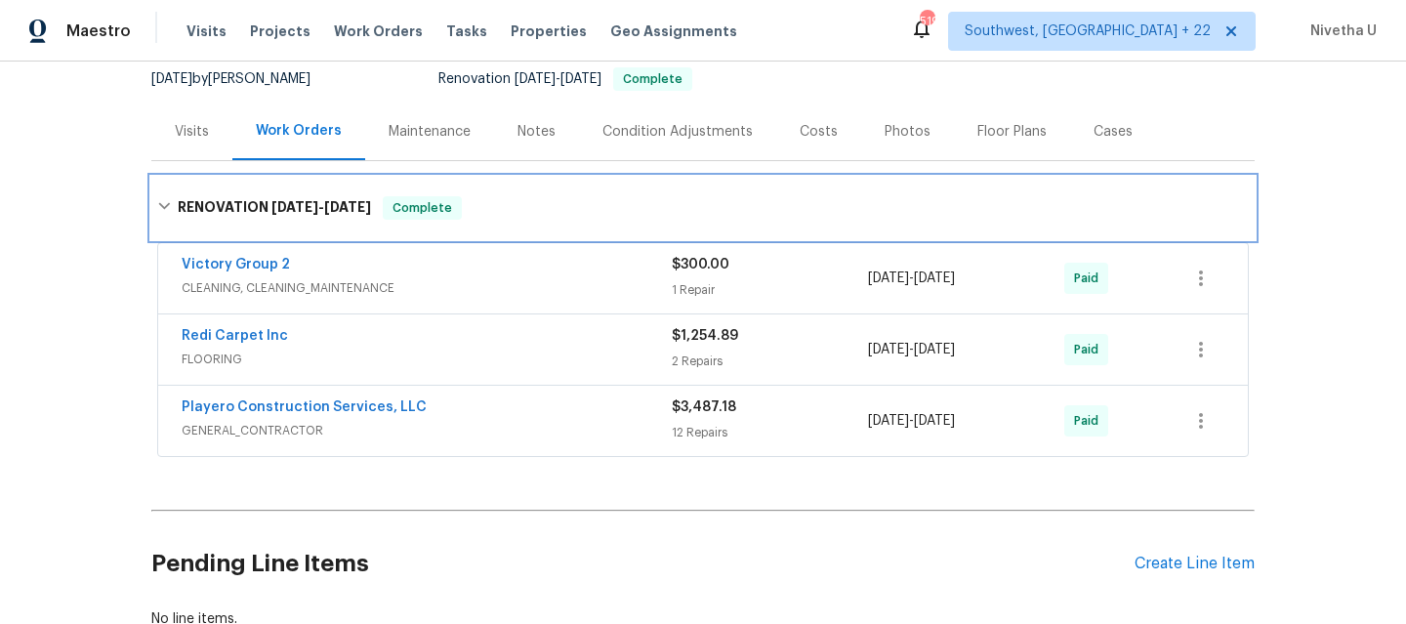
click at [489, 196] on div "RENOVATION 9/4/24 - 10/2/24 Complete" at bounding box center [702, 207] width 1091 height 23
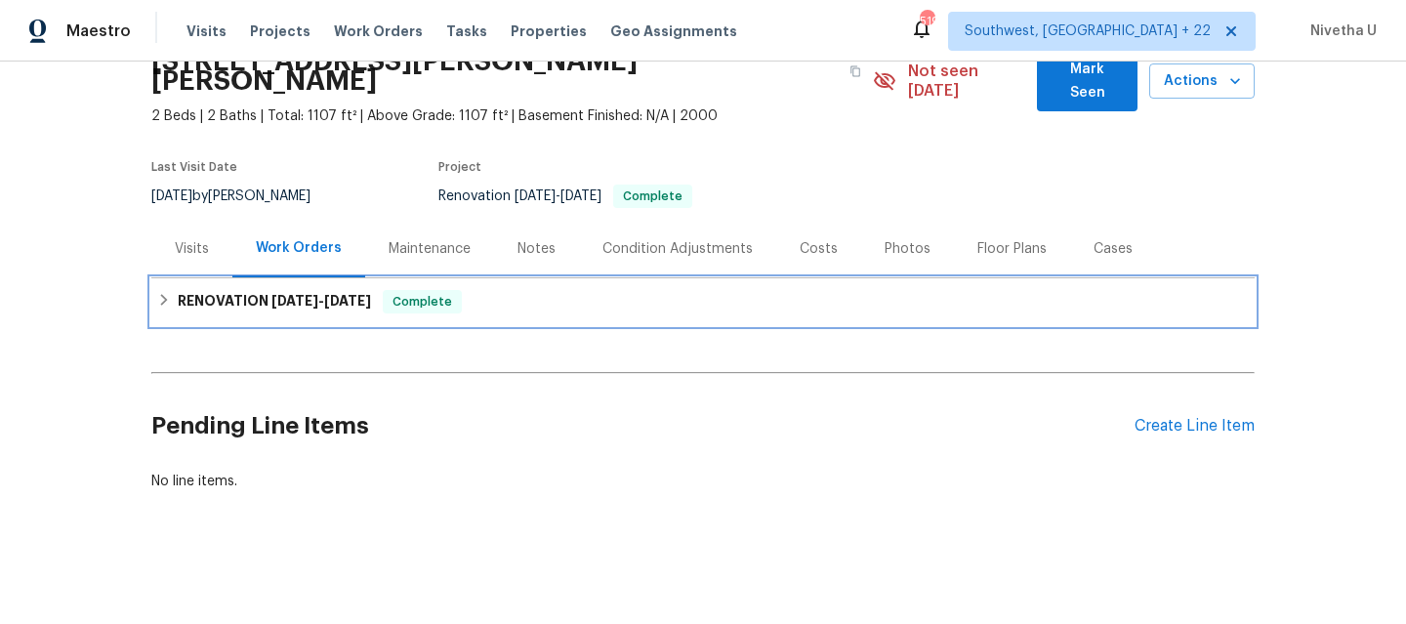
scroll to position [91, 0]
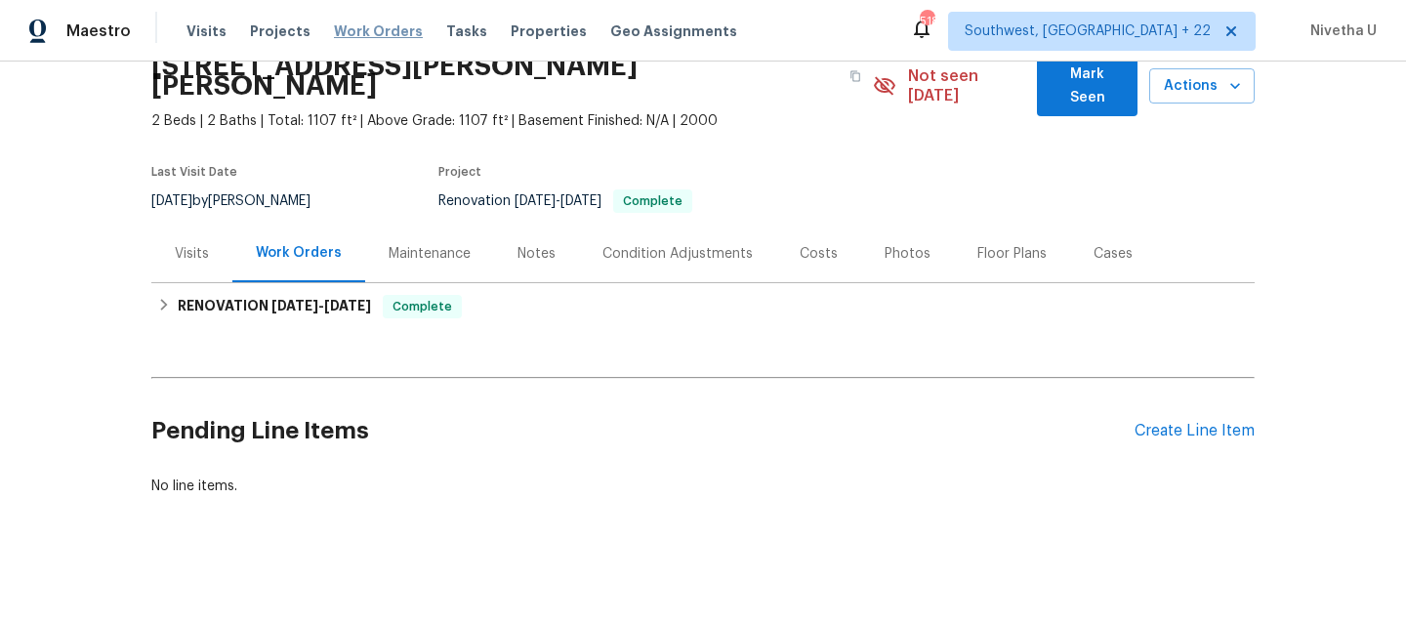
click at [367, 29] on span "Work Orders" at bounding box center [378, 31] width 89 height 20
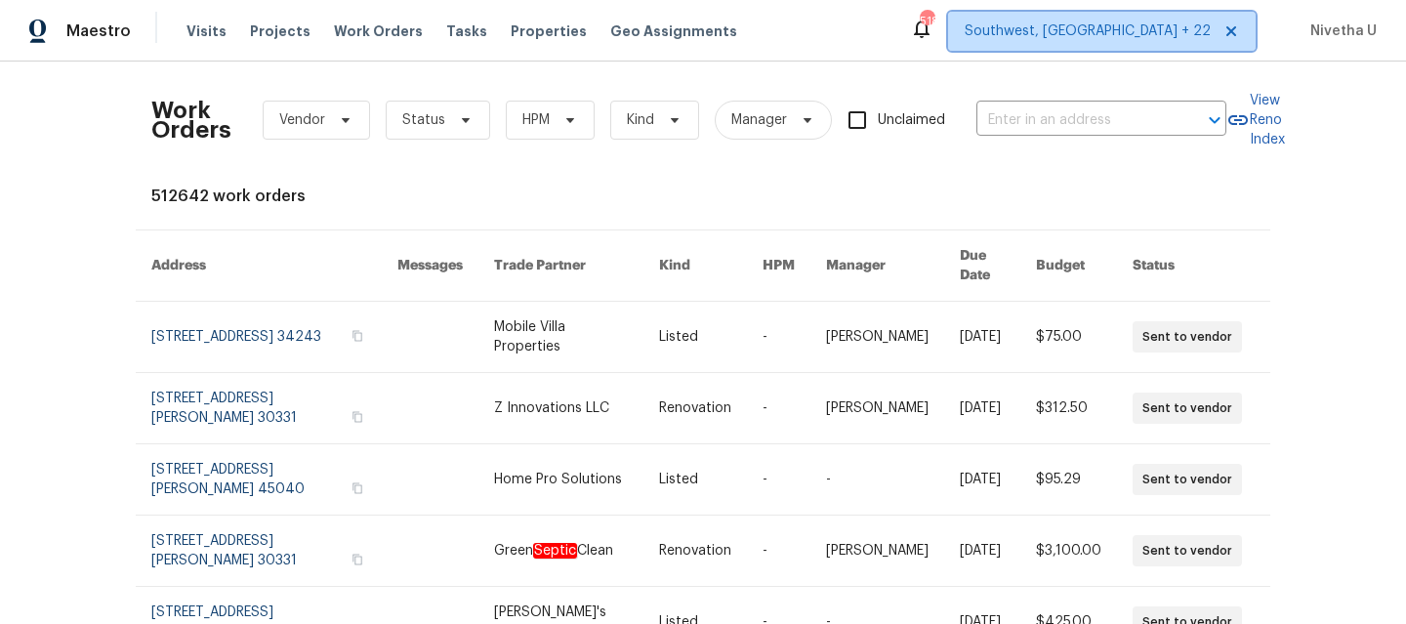
click at [1195, 43] on span "Southwest, FL + 22" at bounding box center [1101, 31] width 307 height 39
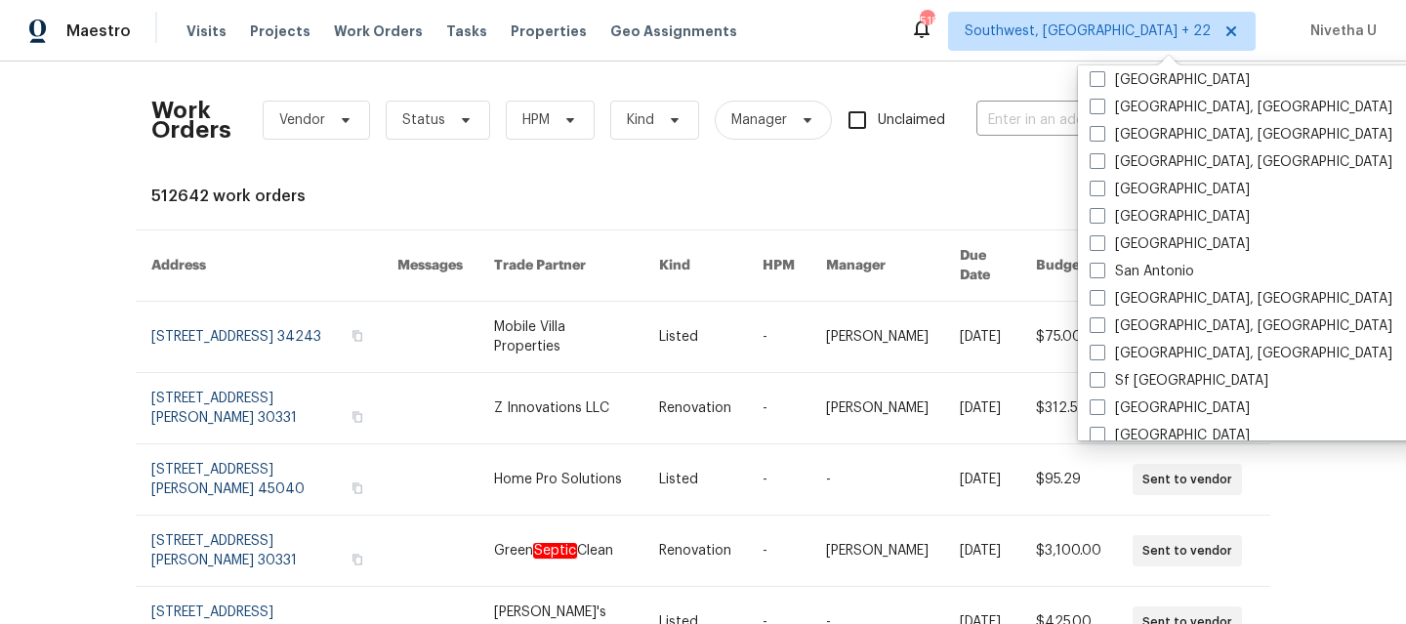
scroll to position [1297, 0]
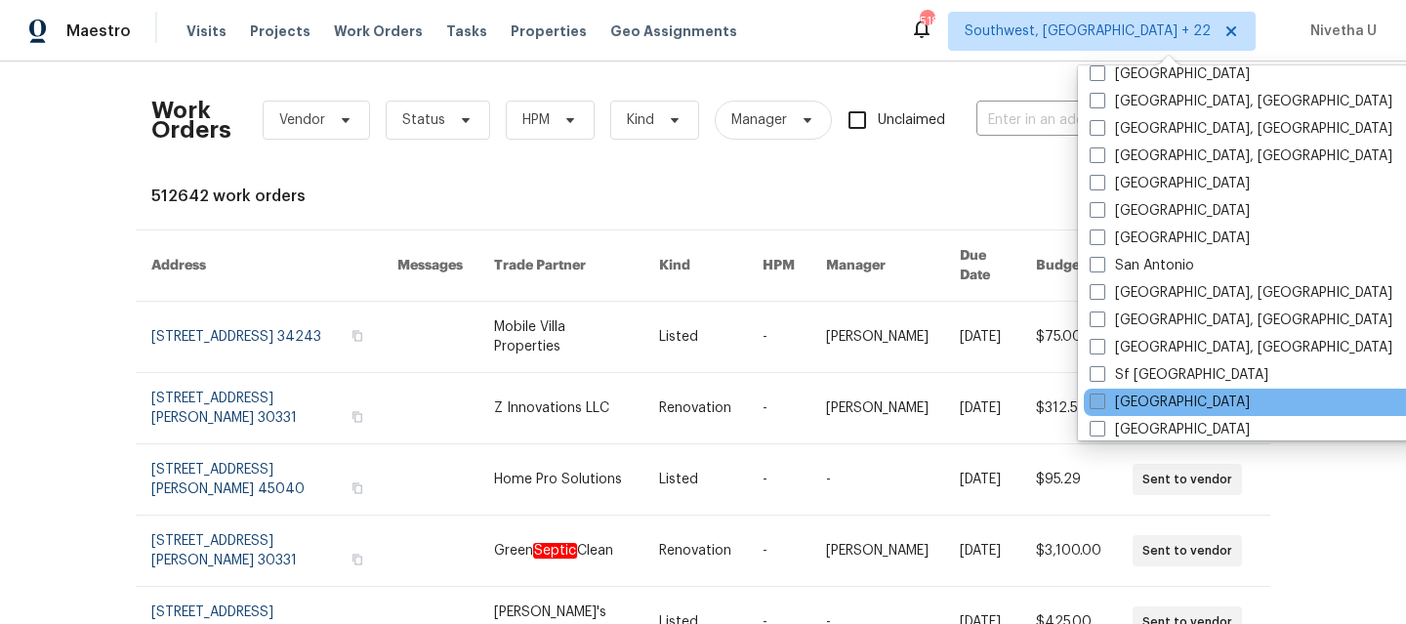
click at [1150, 406] on label "St Louis" at bounding box center [1169, 402] width 160 height 20
click at [1102, 405] on input "St Louis" at bounding box center [1095, 398] width 13 height 13
checkbox input "true"
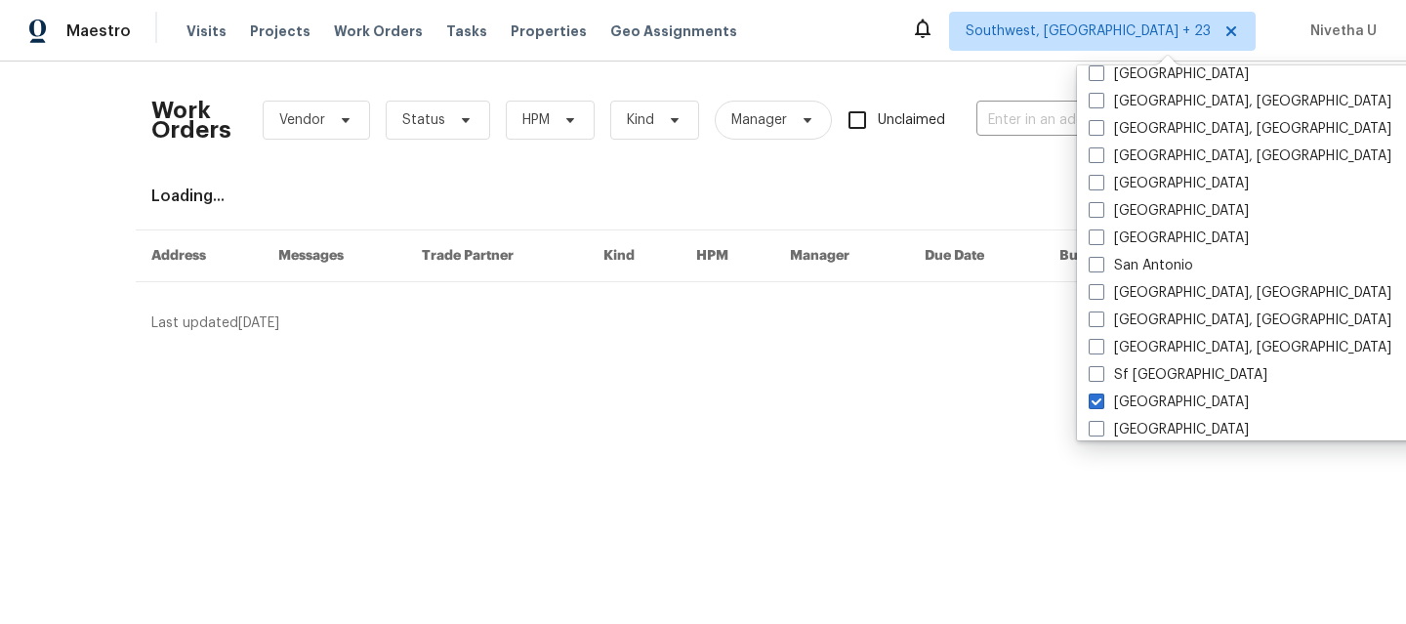
click at [1007, 148] on div "Work Orders Vendor Status HPM Kind Manager Unclaimed ​" at bounding box center [688, 120] width 1075 height 86
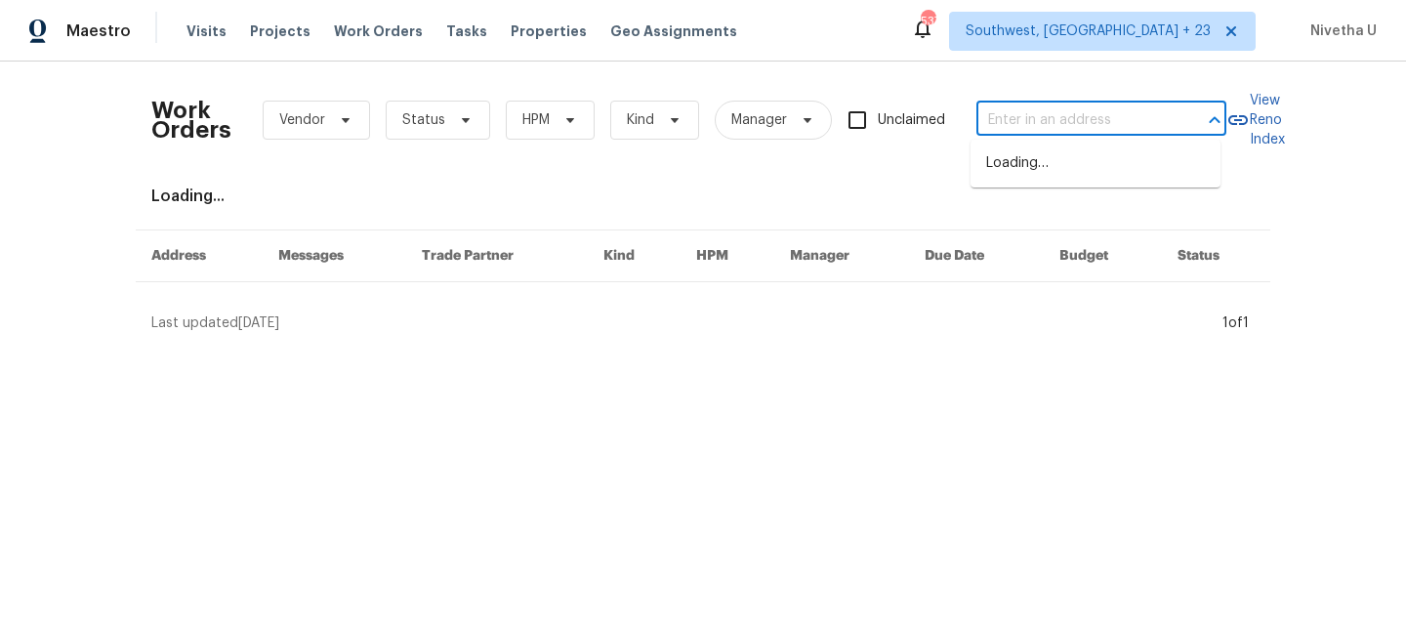
click at [1006, 127] on input "text" at bounding box center [1073, 120] width 195 height 30
paste input "4127 Burnett Ave Saint Louis, MO 63125"
type input "4127 Burnett Ave Saint Louis, MO 63125"
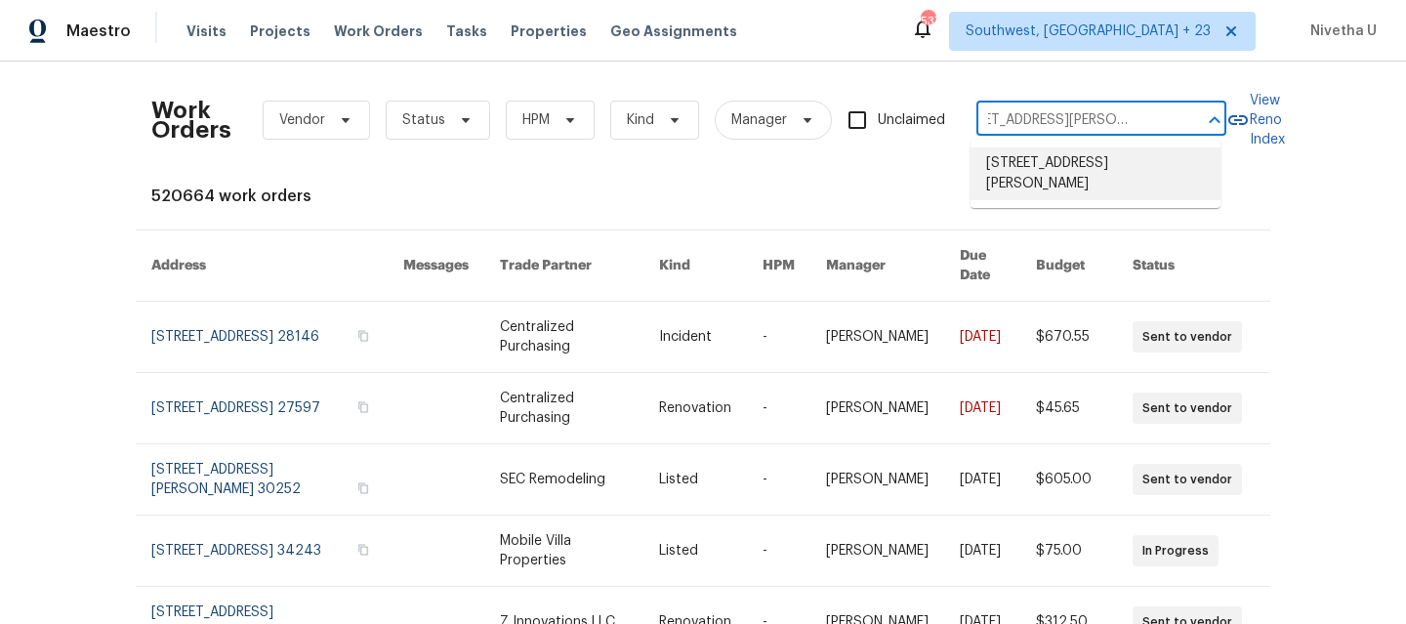
click at [1026, 163] on li "4127 Burnett Ave, Saint Louis, MO 63125" at bounding box center [1095, 173] width 250 height 53
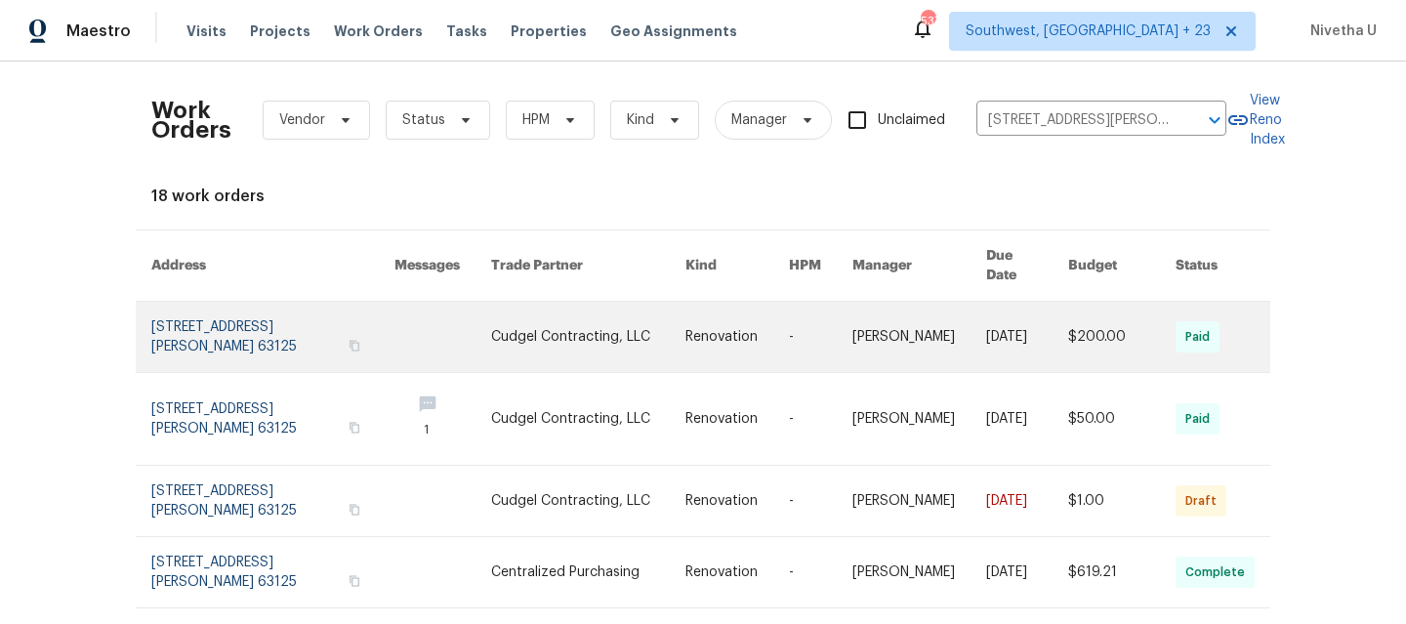
click at [285, 311] on link at bounding box center [272, 337] width 243 height 70
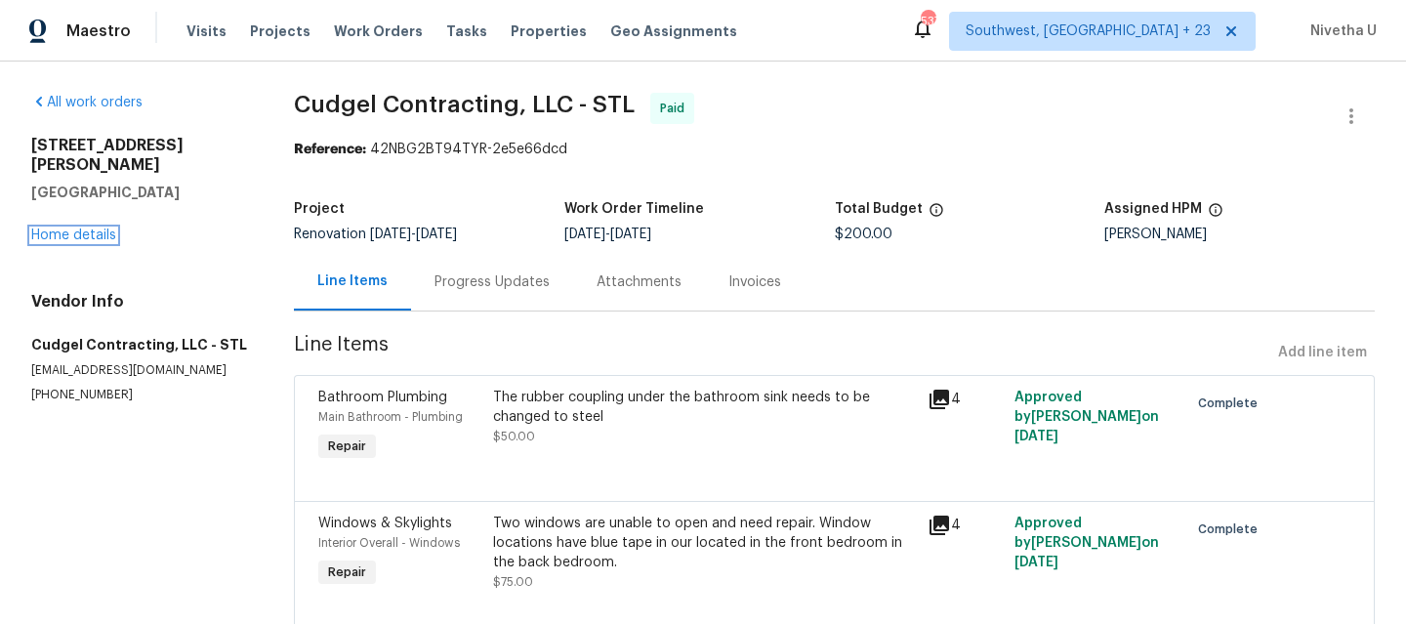
click at [61, 228] on link "Home details" at bounding box center [73, 235] width 85 height 14
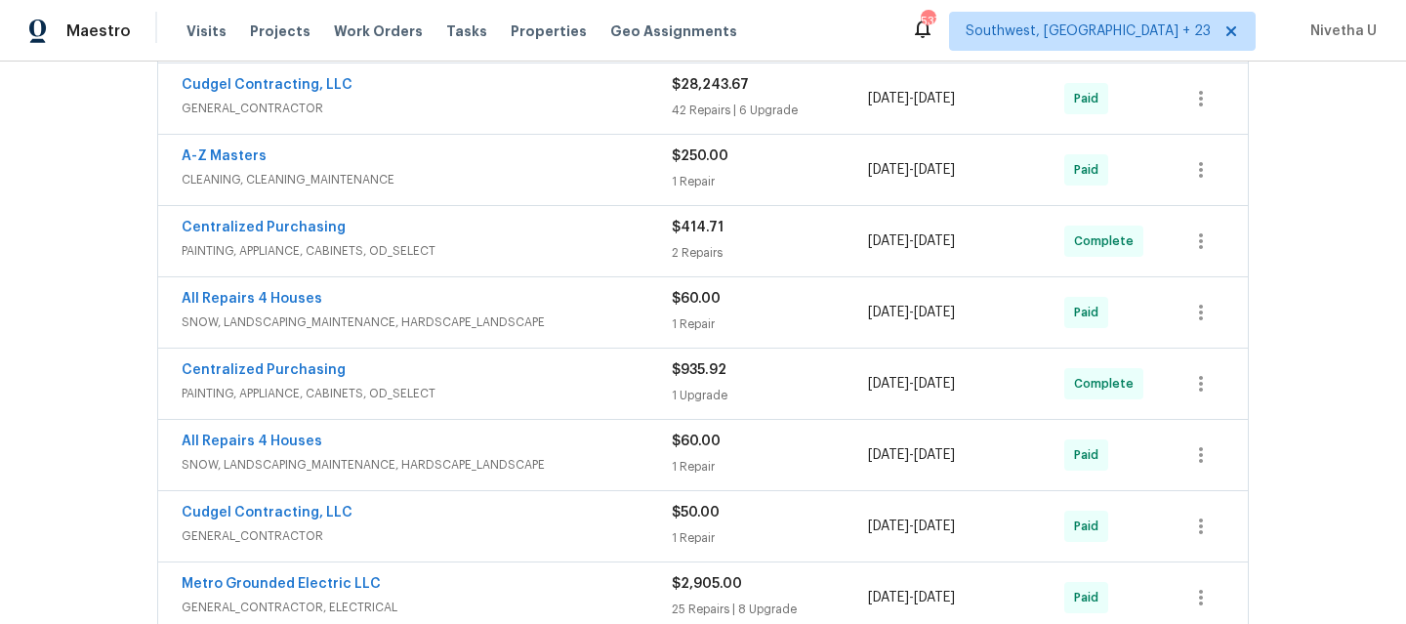
scroll to position [1077, 0]
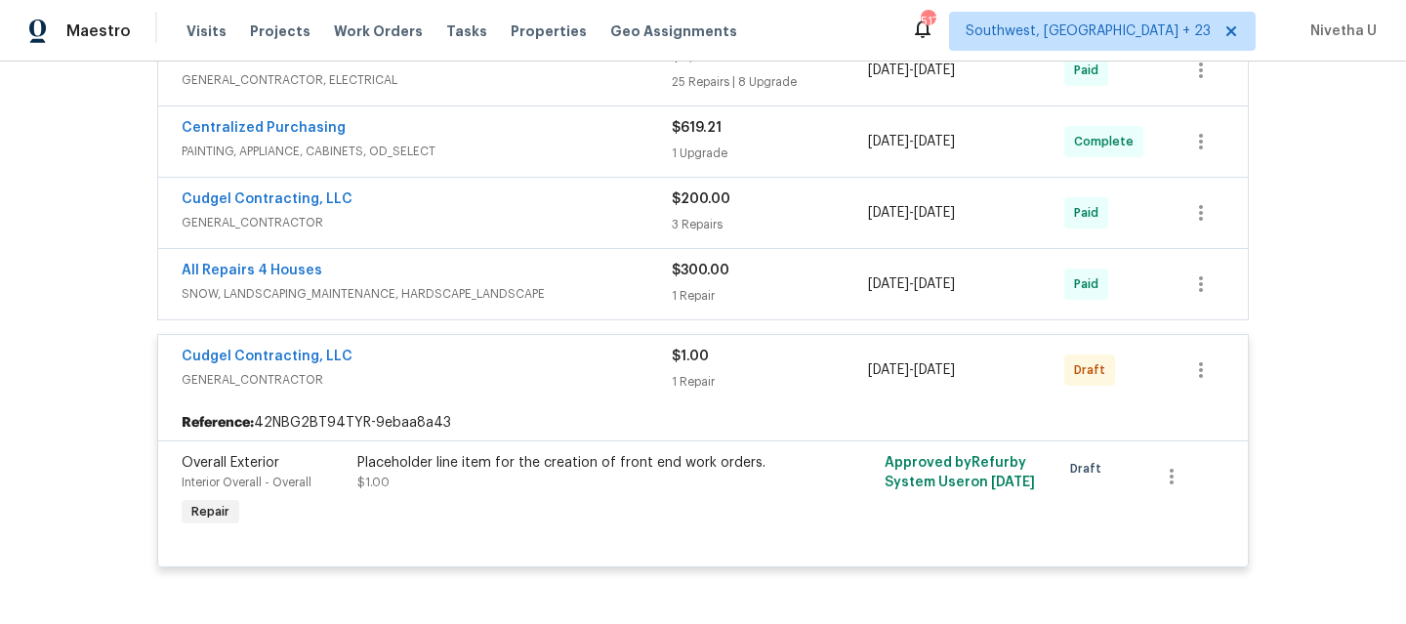
scroll to position [1113, 0]
click at [460, 353] on div "Cudgel Contracting, LLC" at bounding box center [427, 358] width 490 height 23
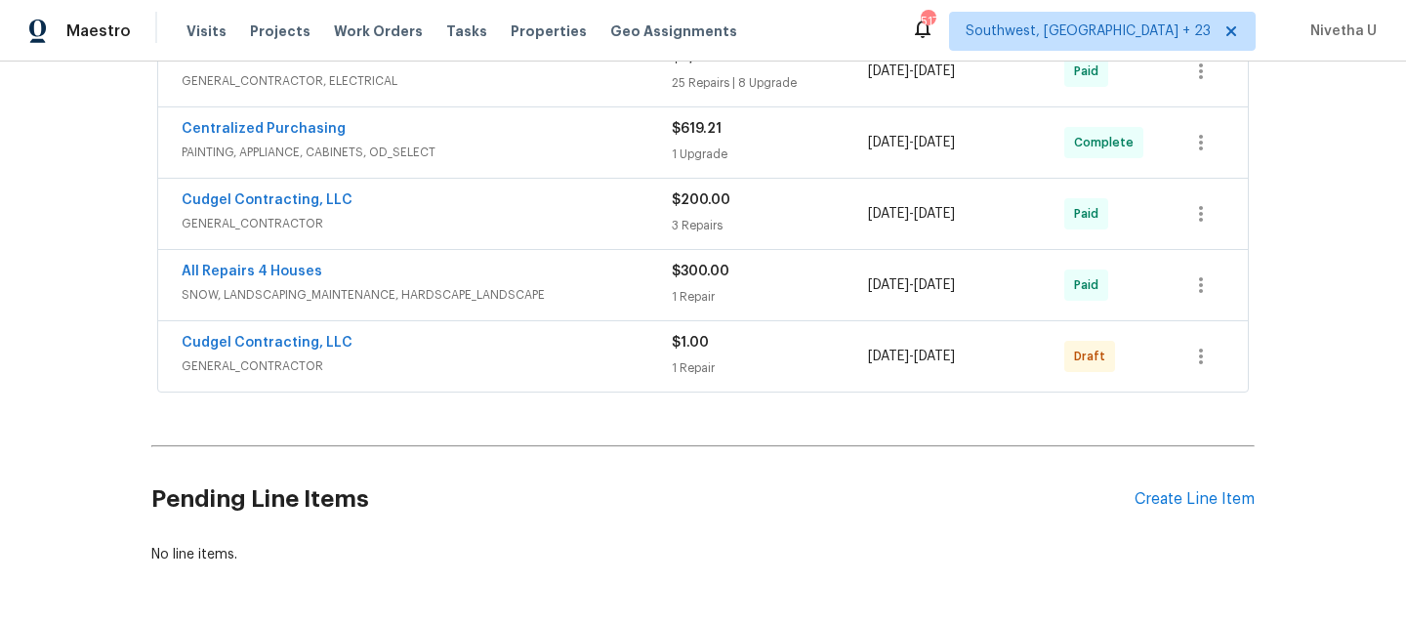
click at [542, 314] on div "All Repairs 4 Houses SNOW, LANDSCAPING_MAINTENANCE, HARDSCAPE_LANDSCAPE $300.00…" at bounding box center [702, 285] width 1089 height 70
click at [572, 303] on span "SNOW, LANDSCAPING_MAINTENANCE, HARDSCAPE_LANDSCAPE" at bounding box center [427, 295] width 490 height 20
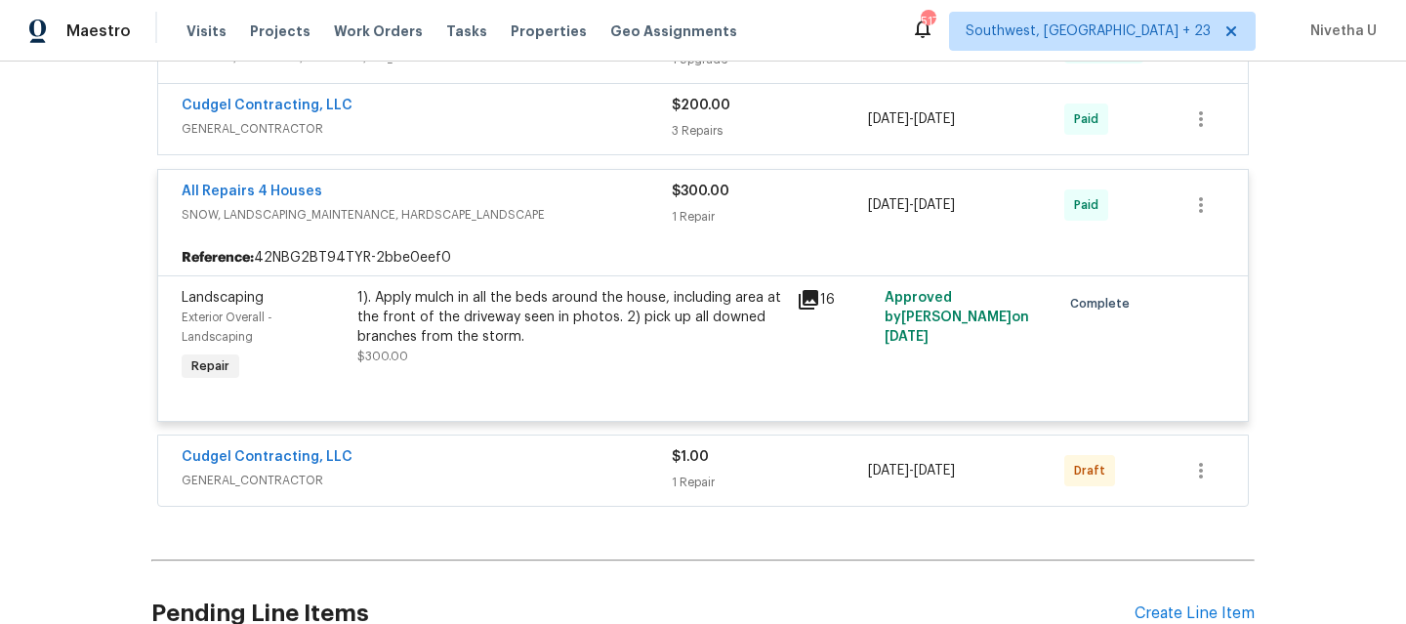
scroll to position [1208, 0]
click at [571, 208] on span "SNOW, LANDSCAPING_MAINTENANCE, HARDSCAPE_LANDSCAPE" at bounding box center [427, 214] width 490 height 20
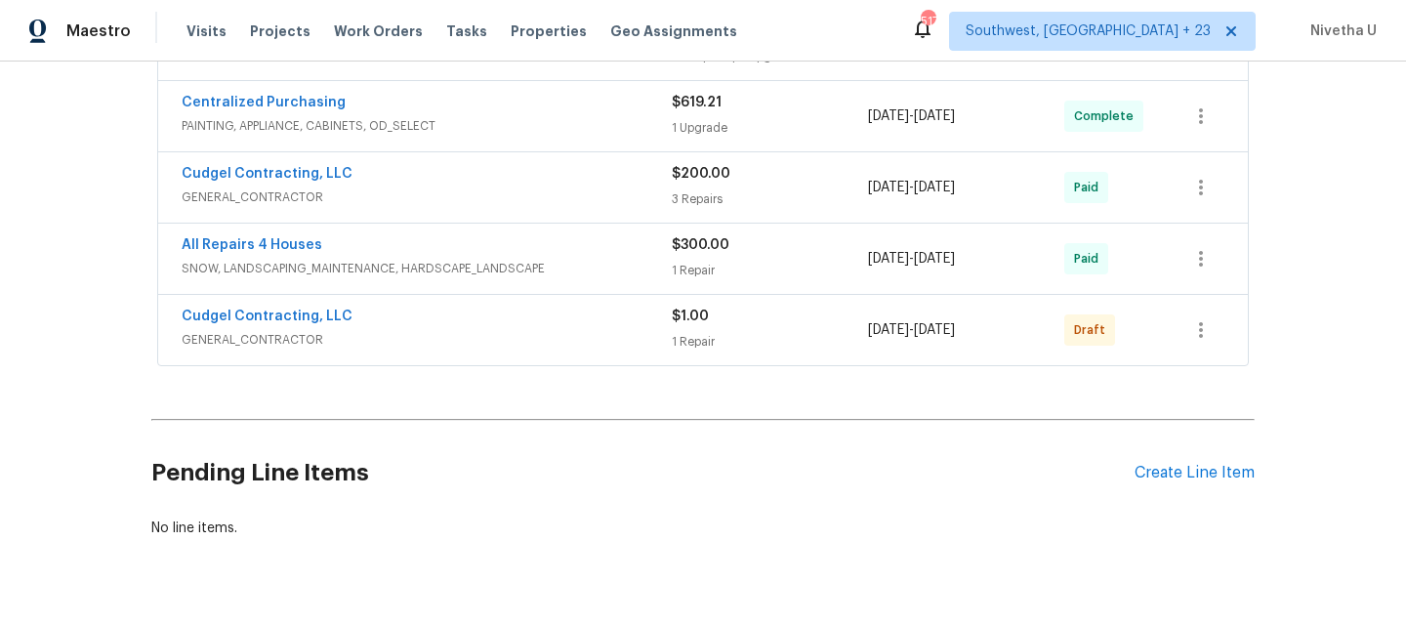
scroll to position [1092, 0]
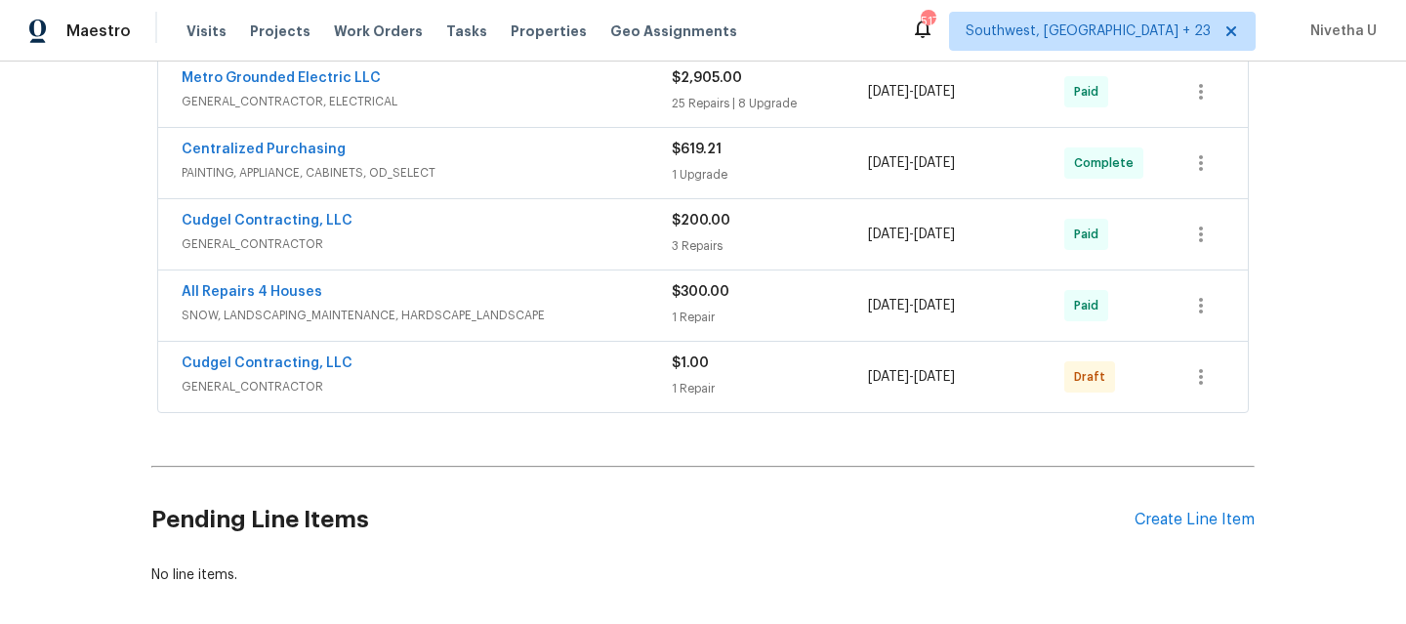
click at [556, 243] on span "GENERAL_CONTRACTOR" at bounding box center [427, 244] width 490 height 20
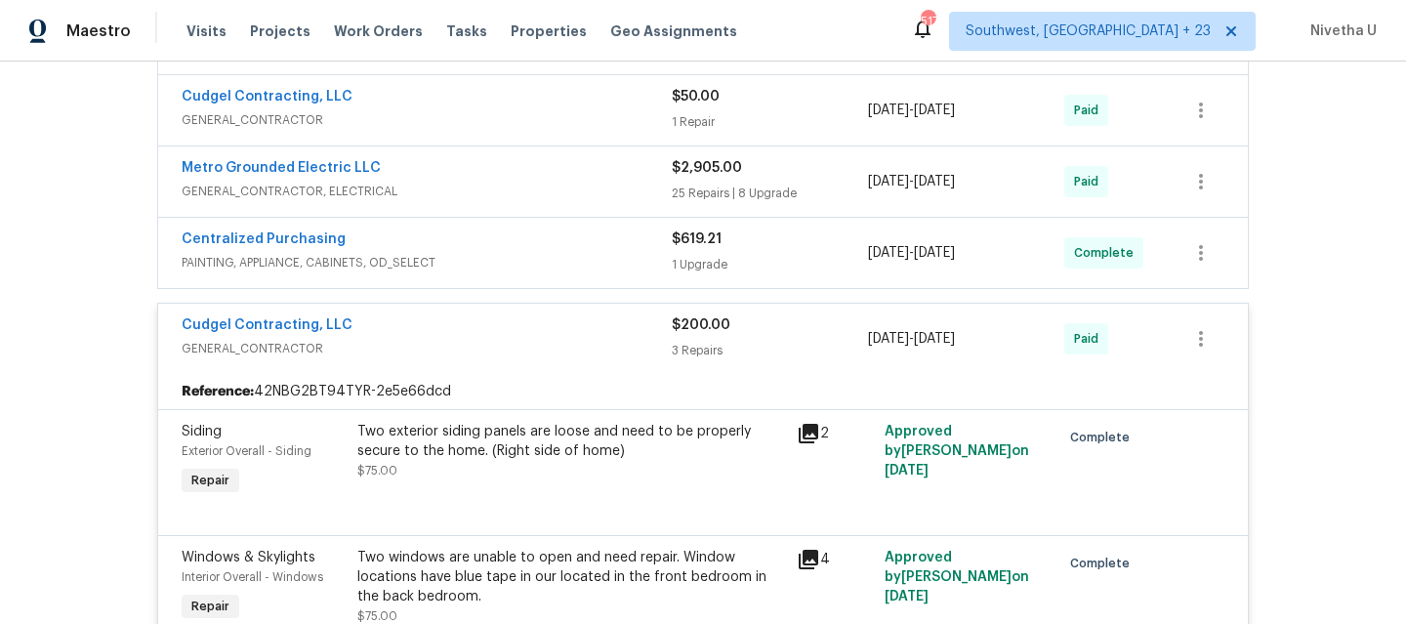
scroll to position [1001, 0]
click at [566, 337] on div "Cudgel Contracting, LLC" at bounding box center [427, 328] width 490 height 23
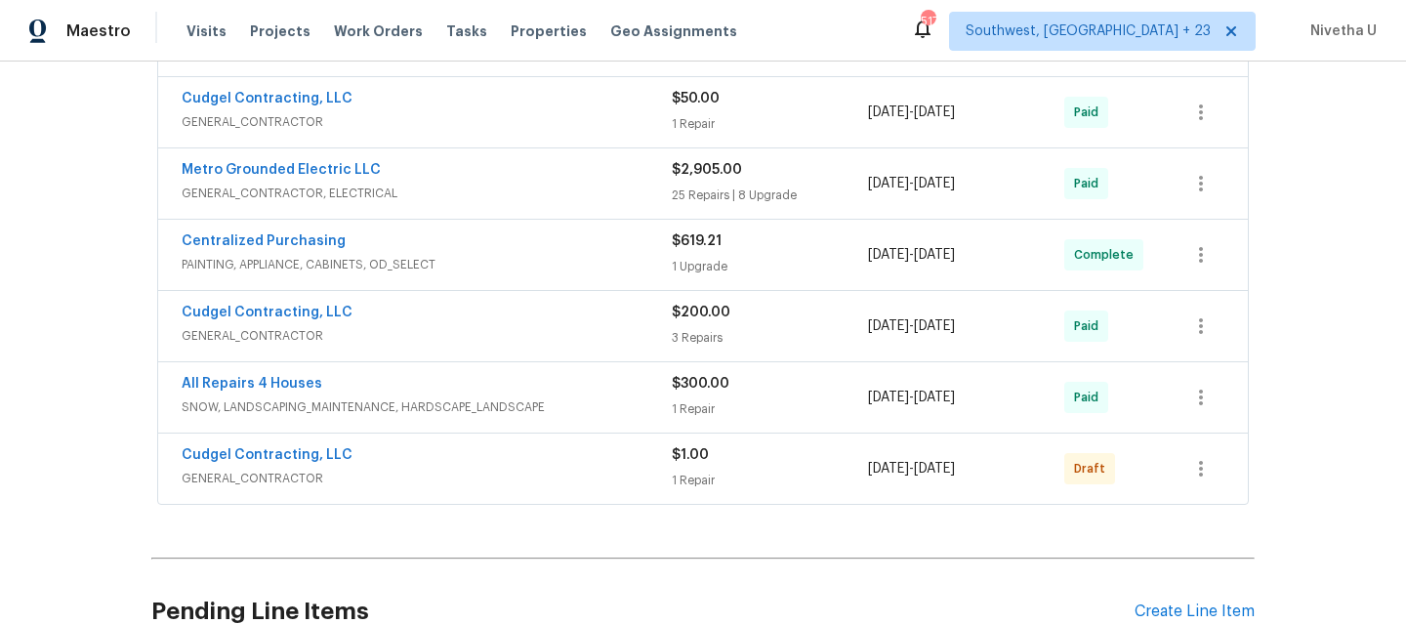
click at [547, 256] on span "PAINTING, APPLIANCE, CABINETS, OD_SELECT" at bounding box center [427, 265] width 490 height 20
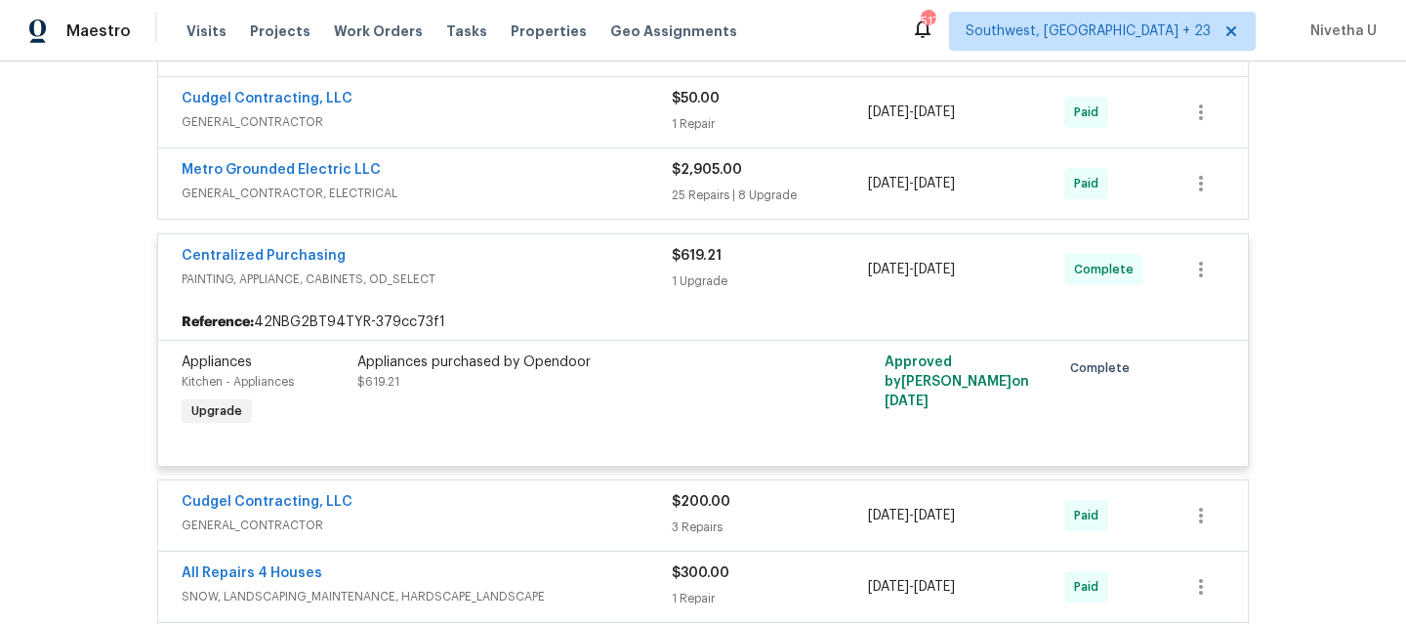
click at [534, 283] on span "PAINTING, APPLIANCE, CABINETS, OD_SELECT" at bounding box center [427, 279] width 490 height 20
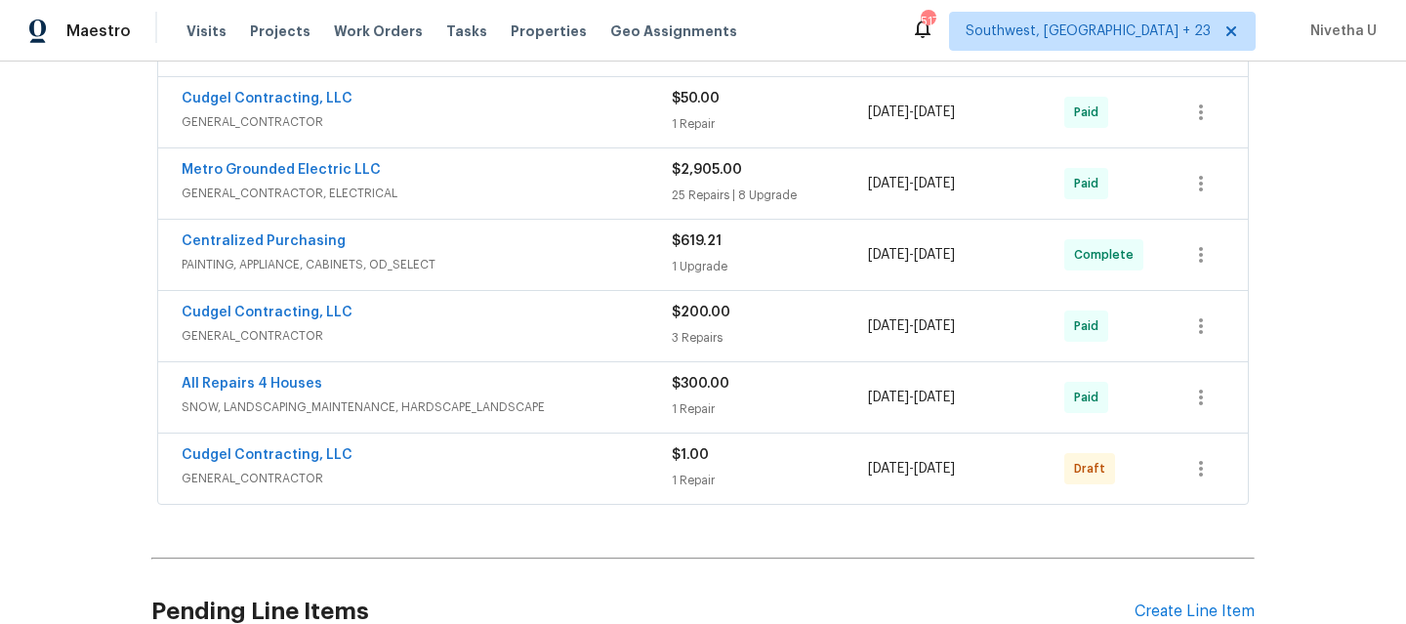
click at [522, 206] on div "Metro Grounded Electric LLC GENERAL_CONTRACTOR, ELECTRICAL" at bounding box center [427, 183] width 490 height 47
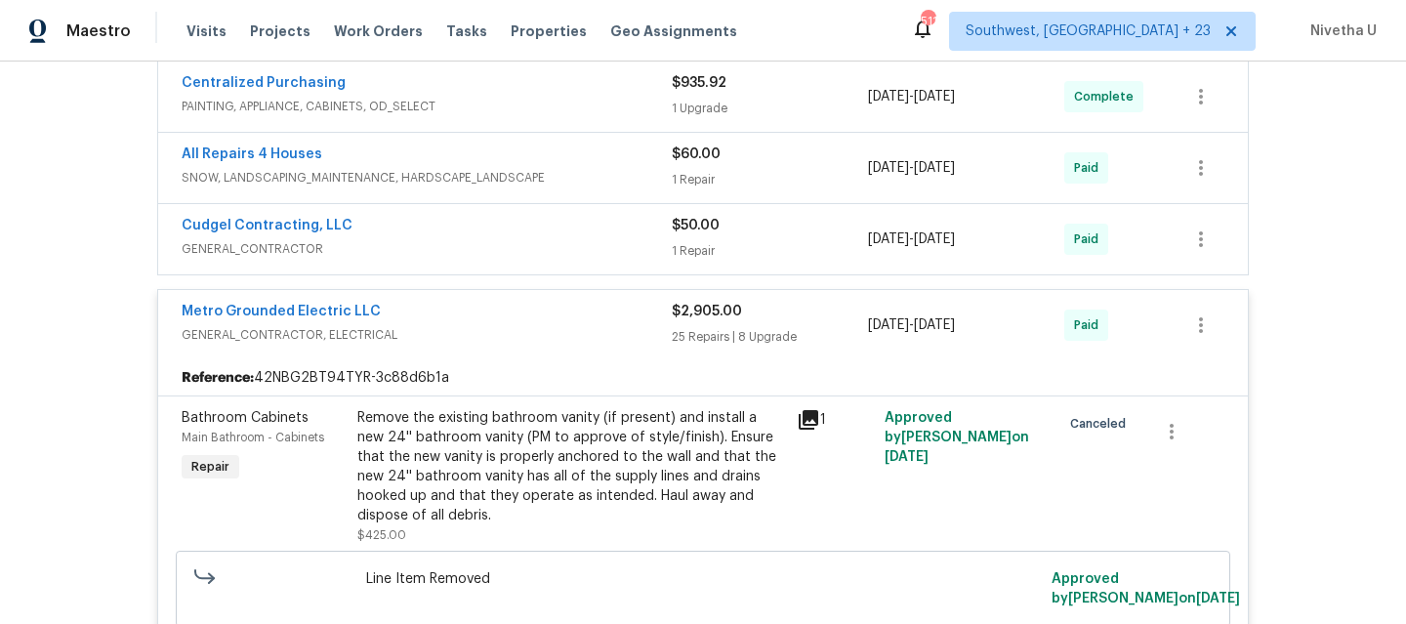
scroll to position [726, 0]
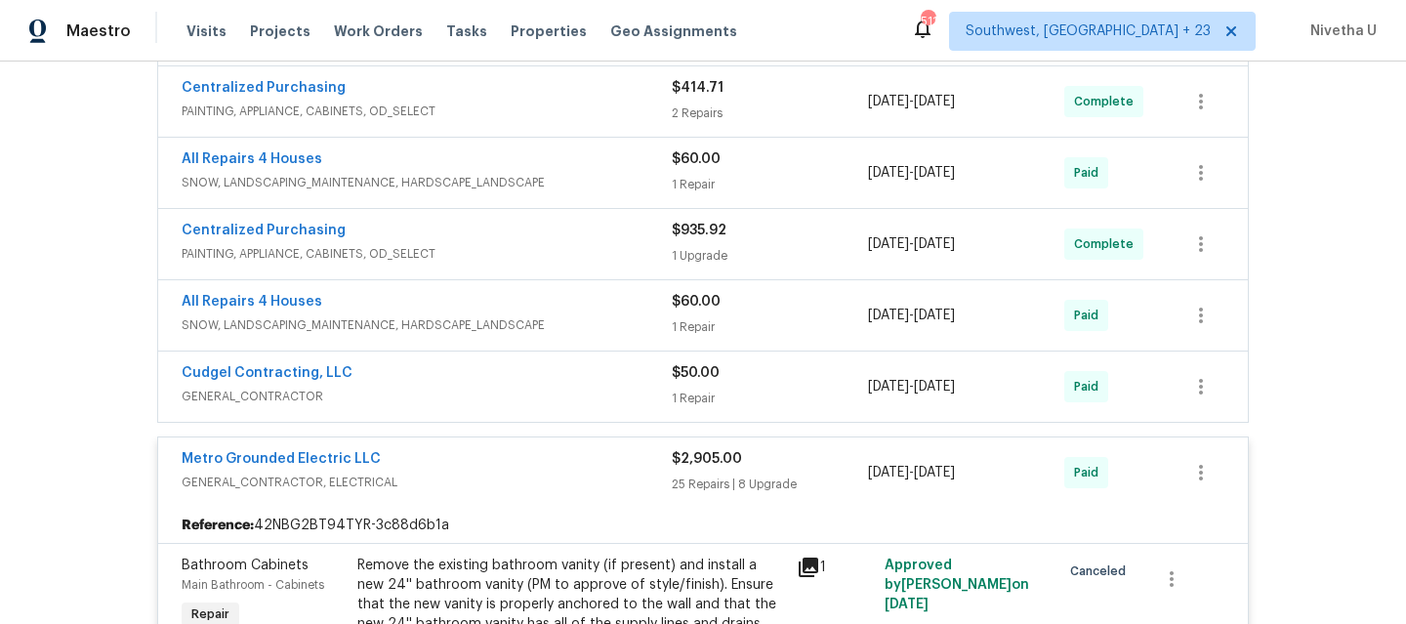
click at [475, 474] on span "GENERAL_CONTRACTOR, ELECTRICAL" at bounding box center [427, 482] width 490 height 20
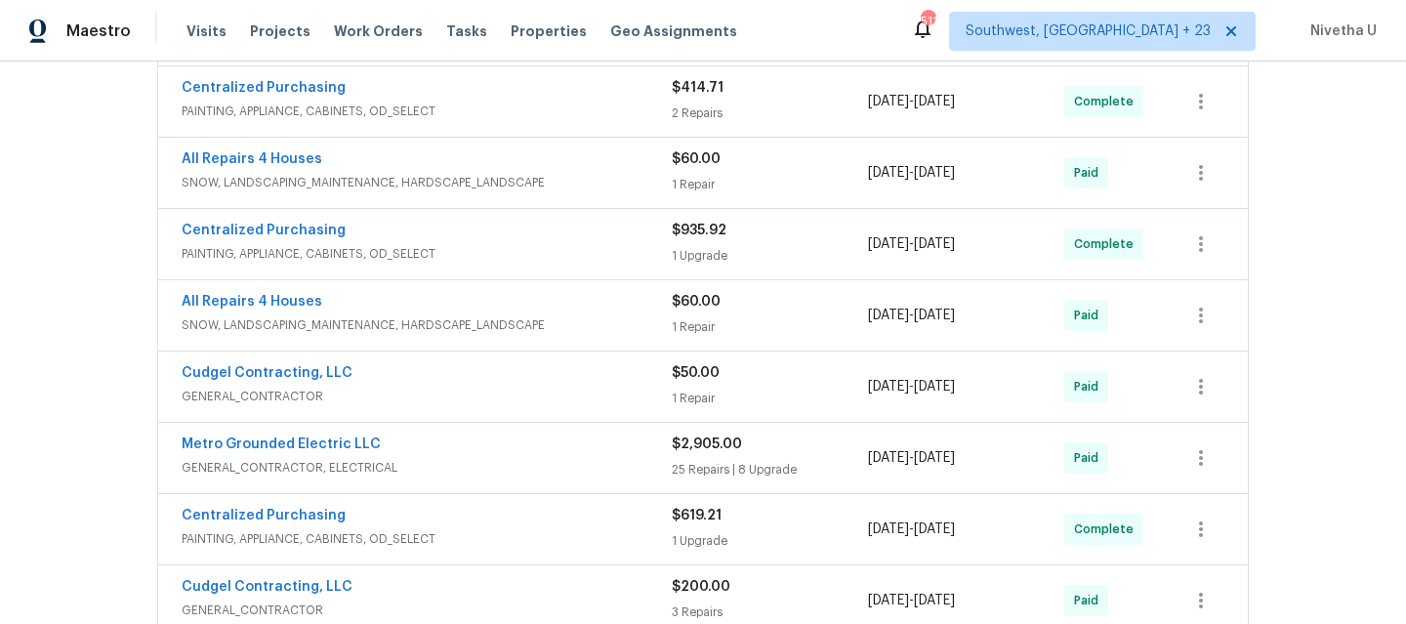
click at [450, 387] on span "GENERAL_CONTRACTOR" at bounding box center [427, 397] width 490 height 20
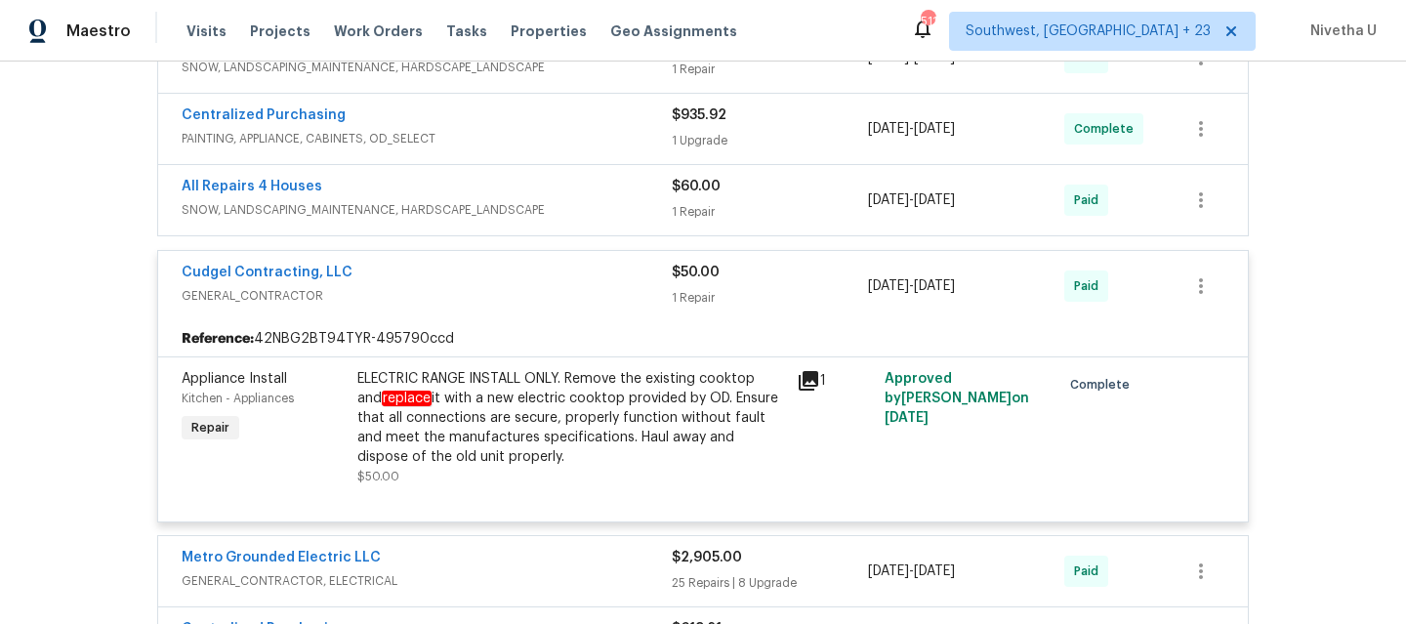
scroll to position [839, 0]
click at [464, 276] on div "Cudgel Contracting, LLC" at bounding box center [427, 276] width 490 height 23
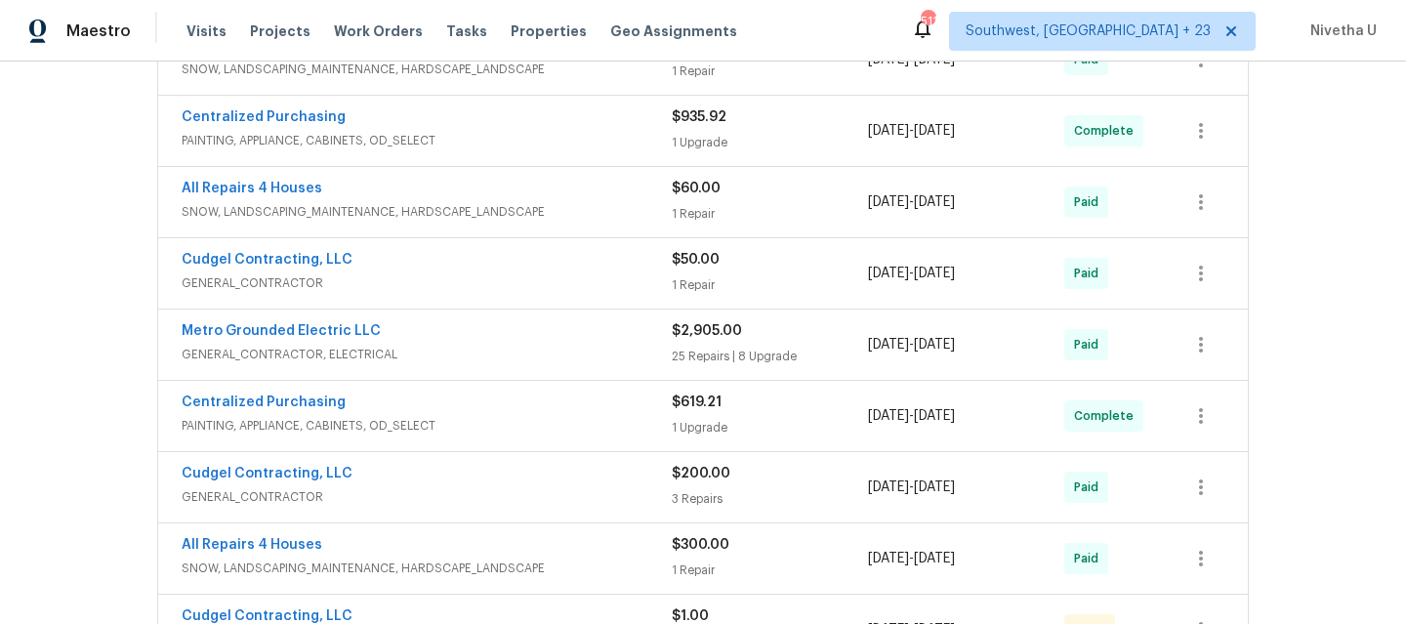
click at [614, 210] on span "SNOW, LANDSCAPING_MAINTENANCE, HARDSCAPE_LANDSCAPE" at bounding box center [427, 212] width 490 height 20
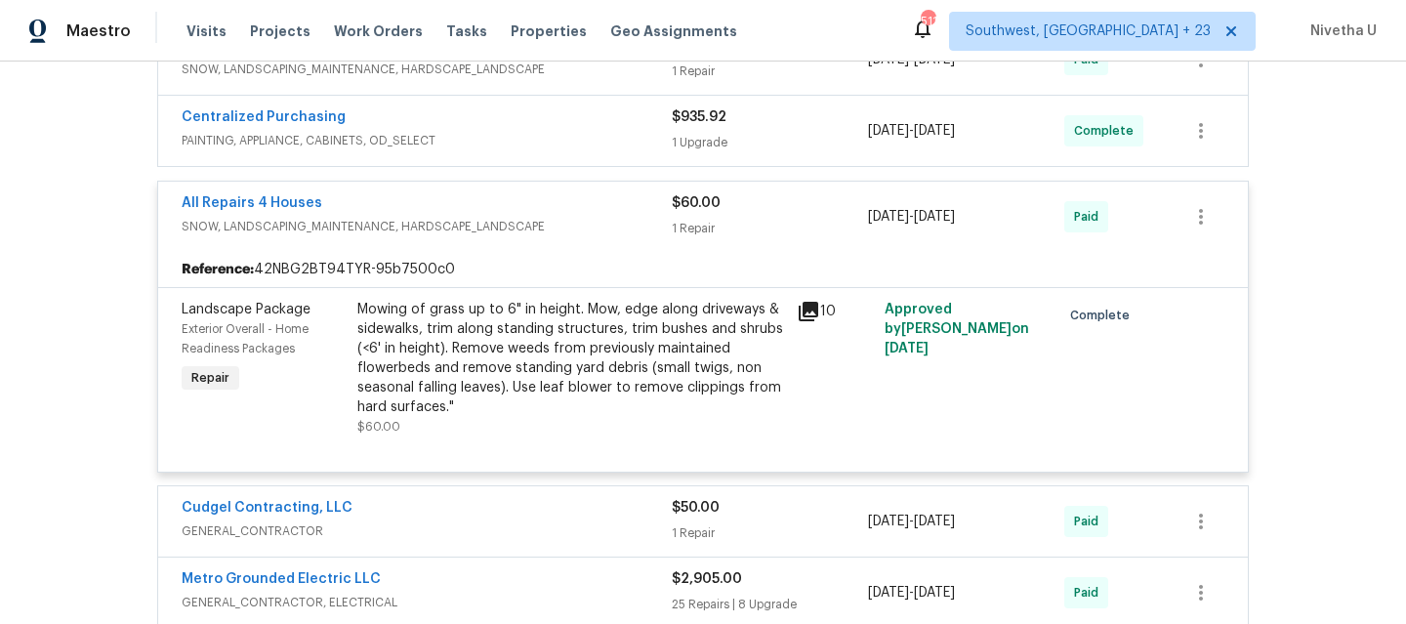
click at [597, 233] on span "SNOW, LANDSCAPING_MAINTENANCE, HARDSCAPE_LANDSCAPE" at bounding box center [427, 227] width 490 height 20
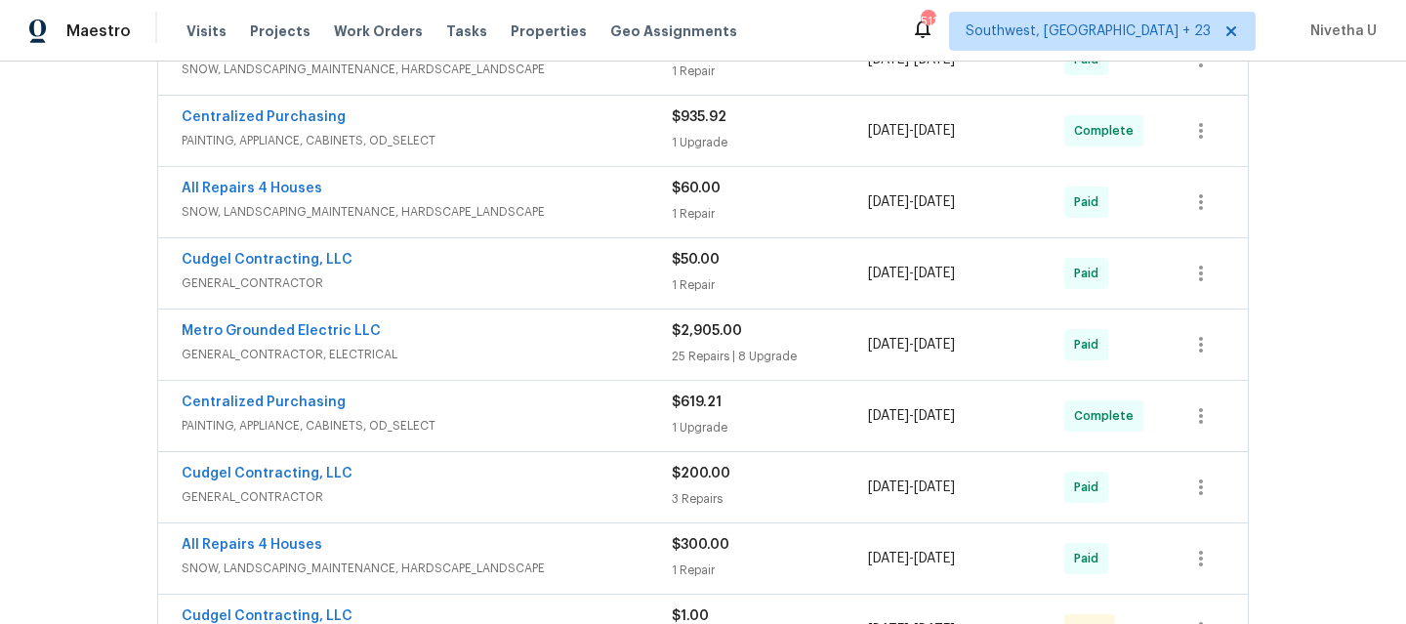
click at [573, 156] on div "Centralized Purchasing PAINTING, APPLIANCE, CABINETS, OD_SELECT $935.92 1 Upgra…" at bounding box center [702, 131] width 1089 height 70
click at [567, 145] on span "PAINTING, APPLIANCE, CABINETS, OD_SELECT" at bounding box center [427, 141] width 490 height 20
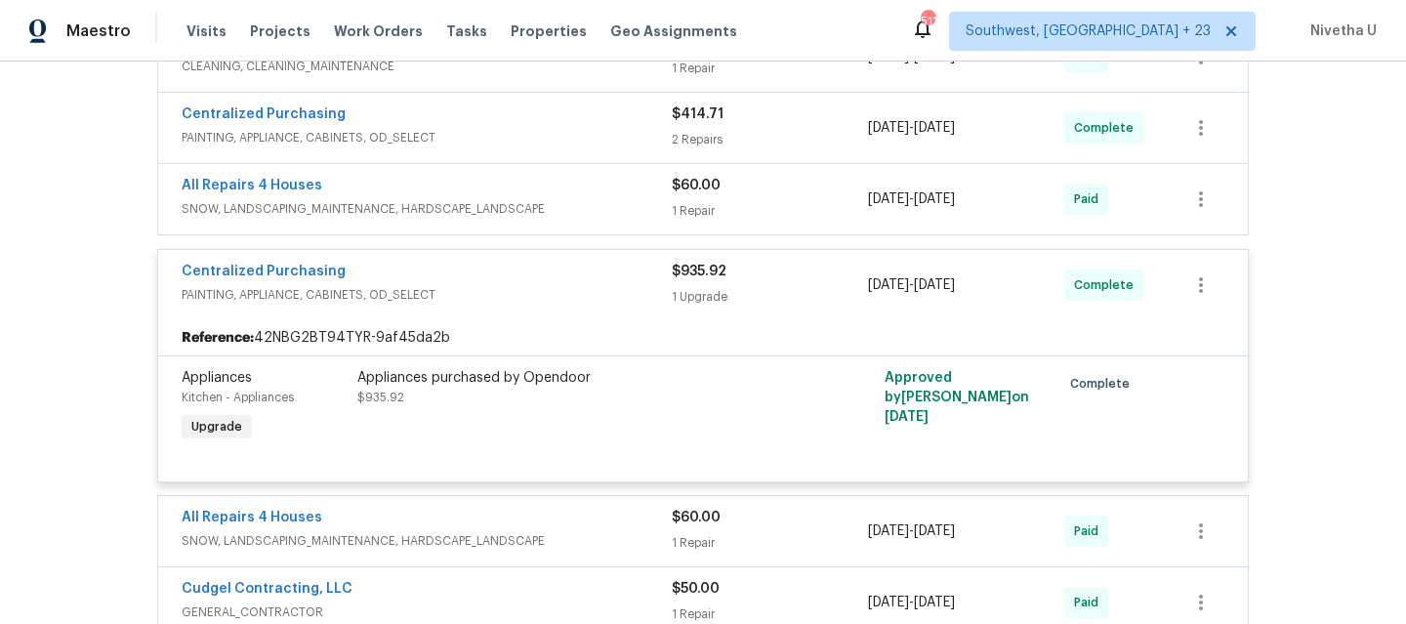
scroll to position [676, 0]
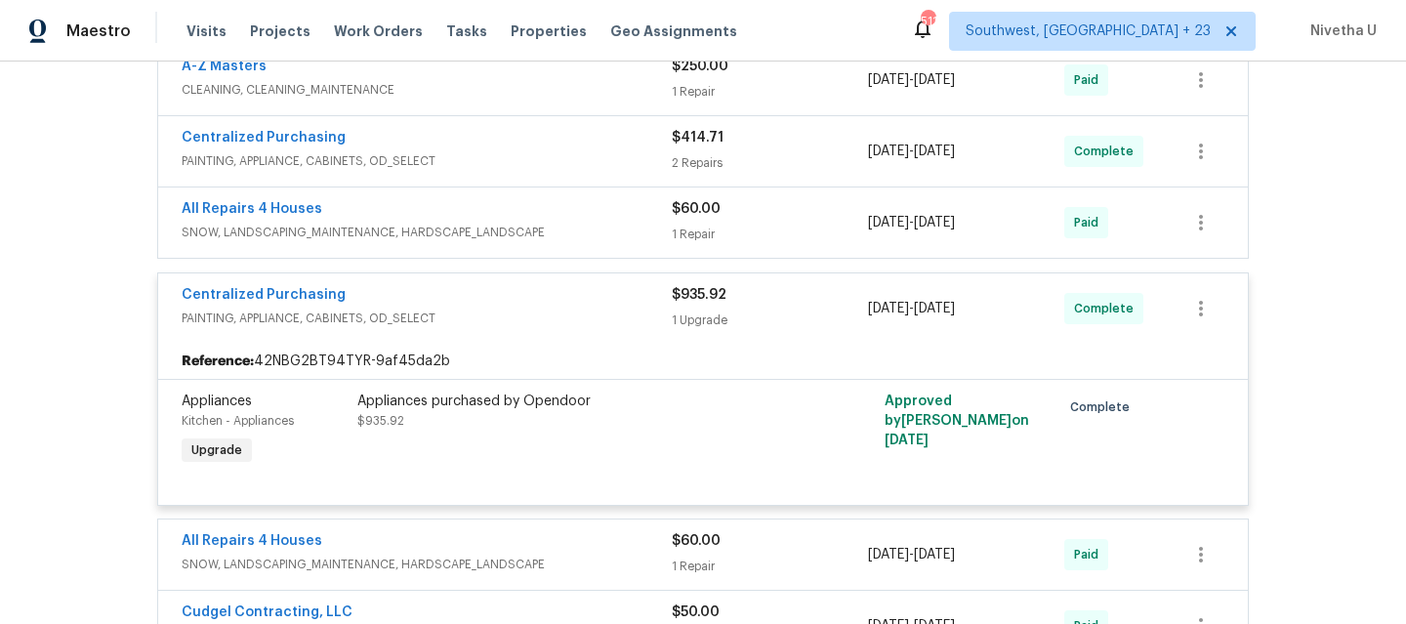
click at [552, 321] on span "PAINTING, APPLIANCE, CABINETS, OD_SELECT" at bounding box center [427, 318] width 490 height 20
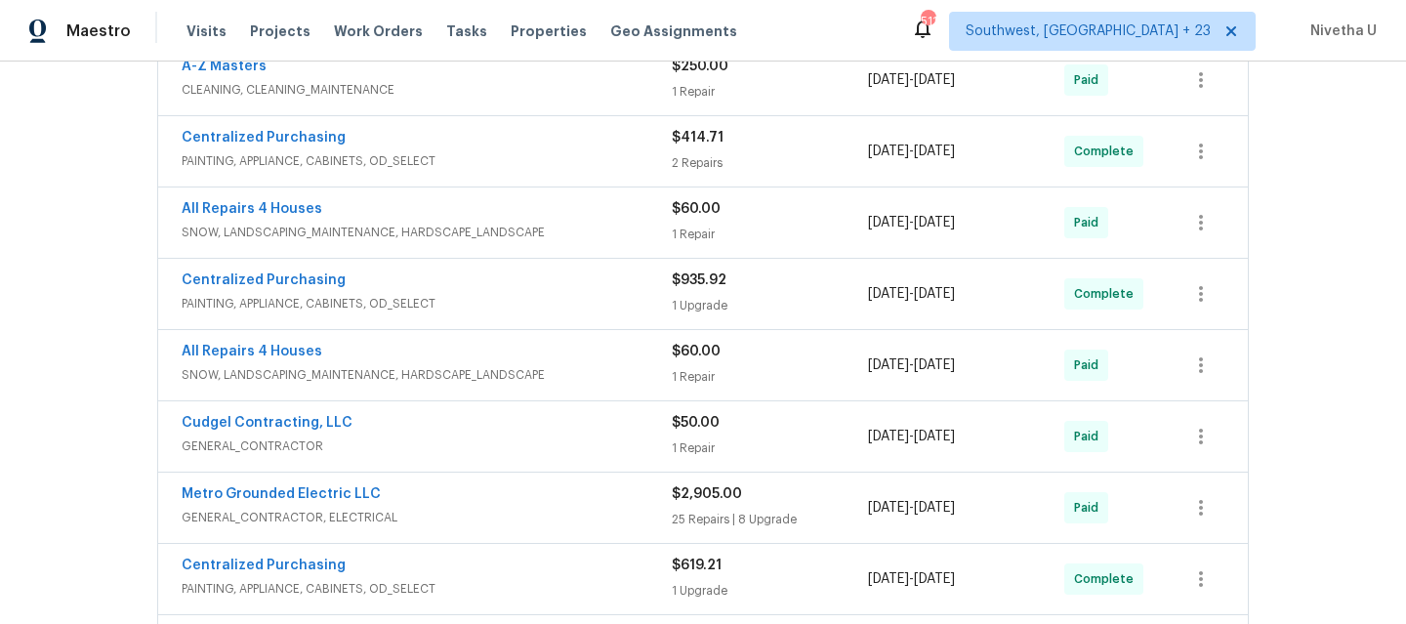
click at [601, 206] on div "All Repairs 4 Houses" at bounding box center [427, 210] width 490 height 23
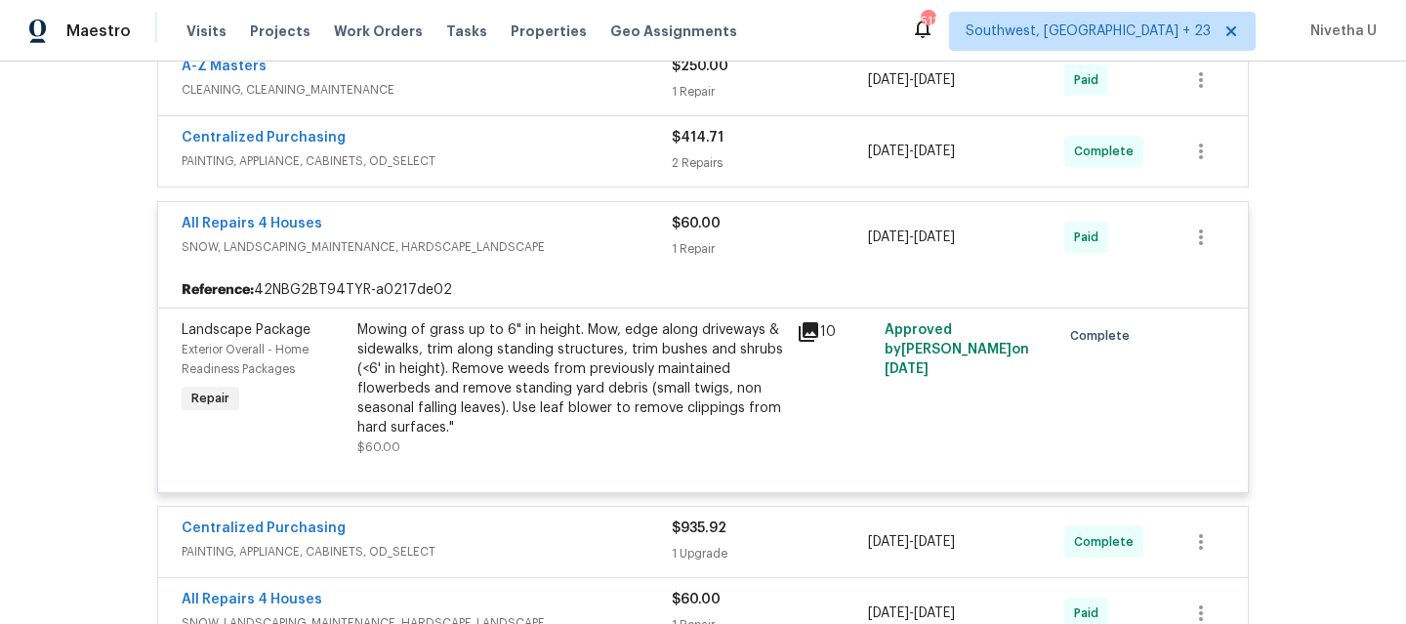
click at [602, 228] on div "All Repairs 4 Houses" at bounding box center [427, 225] width 490 height 23
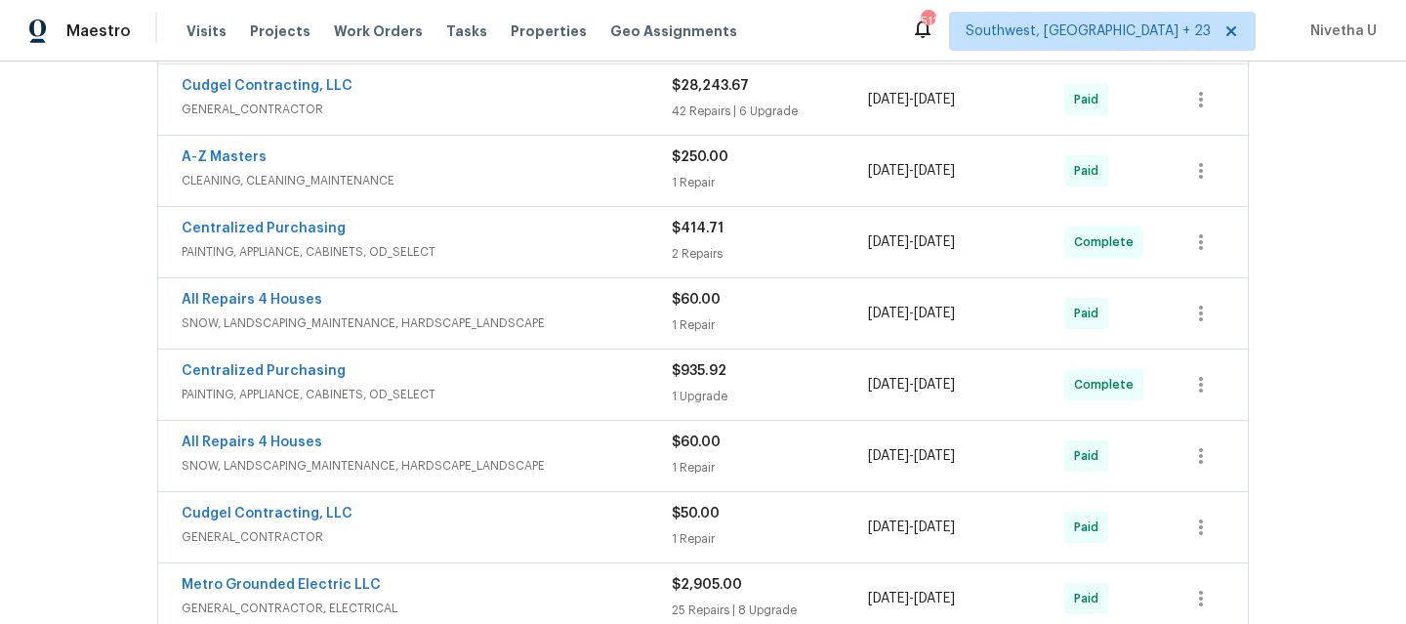
scroll to position [584, 0]
click at [602, 228] on div "Centralized Purchasing" at bounding box center [427, 232] width 490 height 23
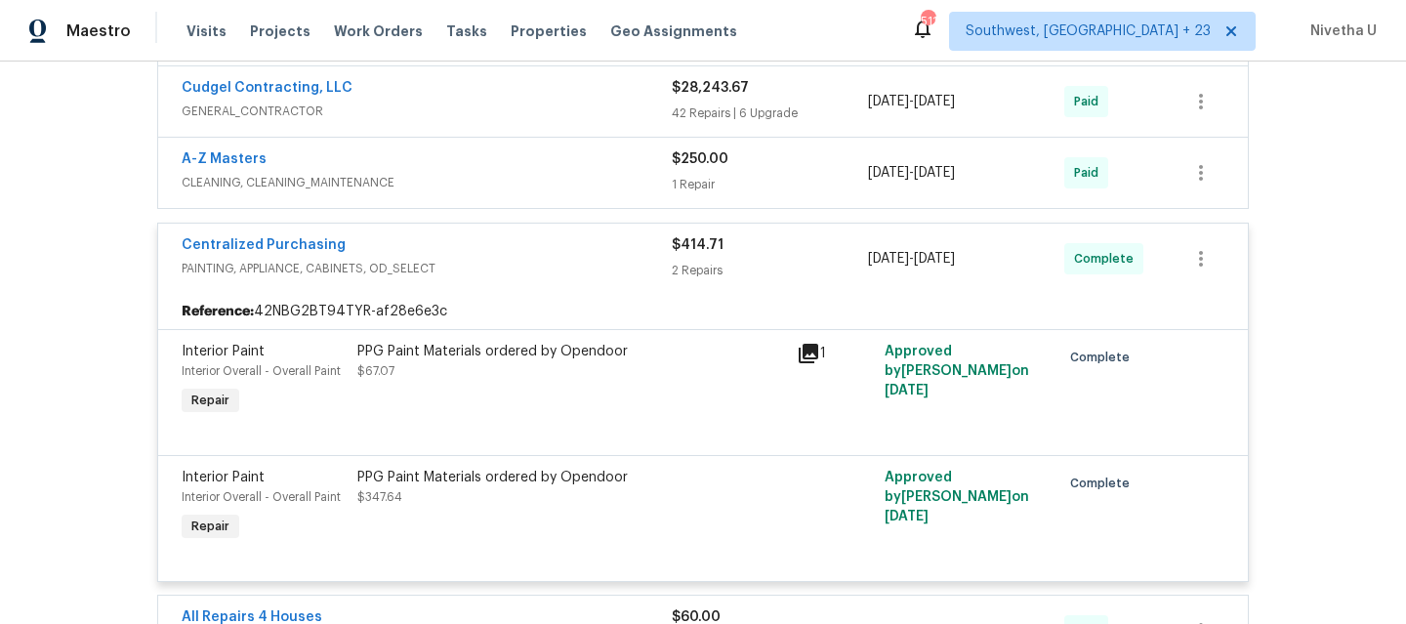
click at [581, 251] on div "Centralized Purchasing" at bounding box center [427, 246] width 490 height 23
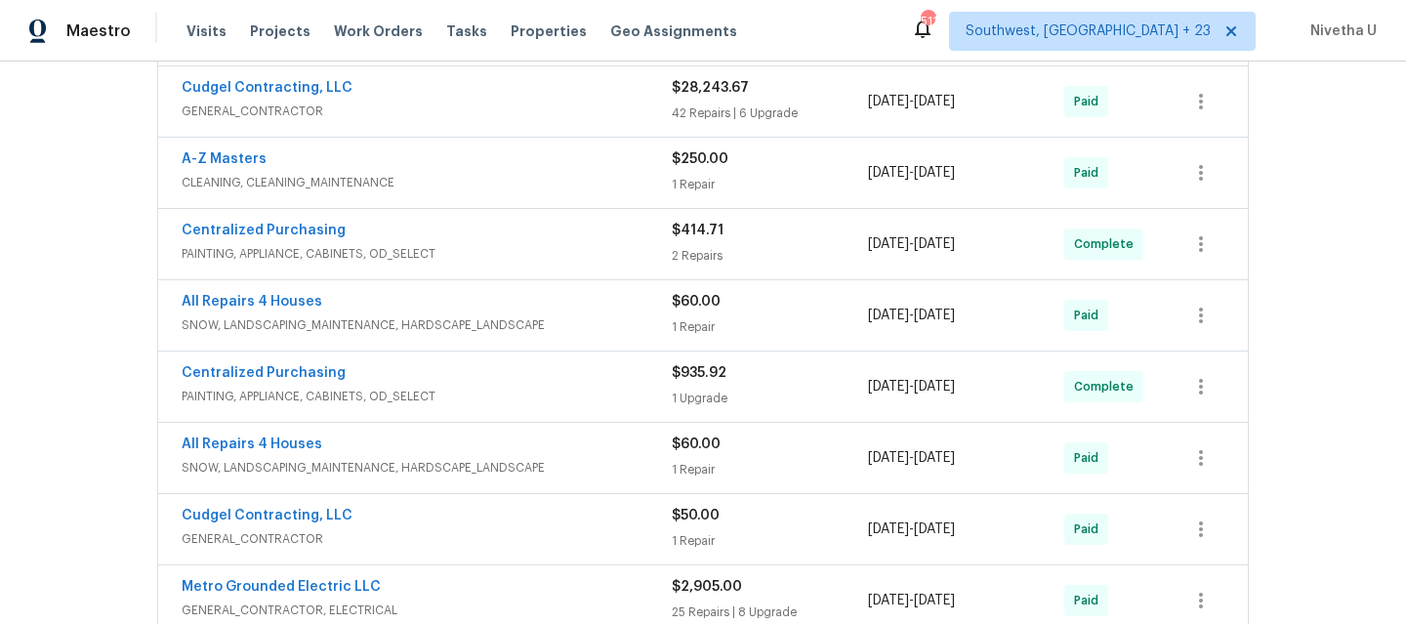
click at [562, 171] on div "A-Z Masters" at bounding box center [427, 160] width 490 height 23
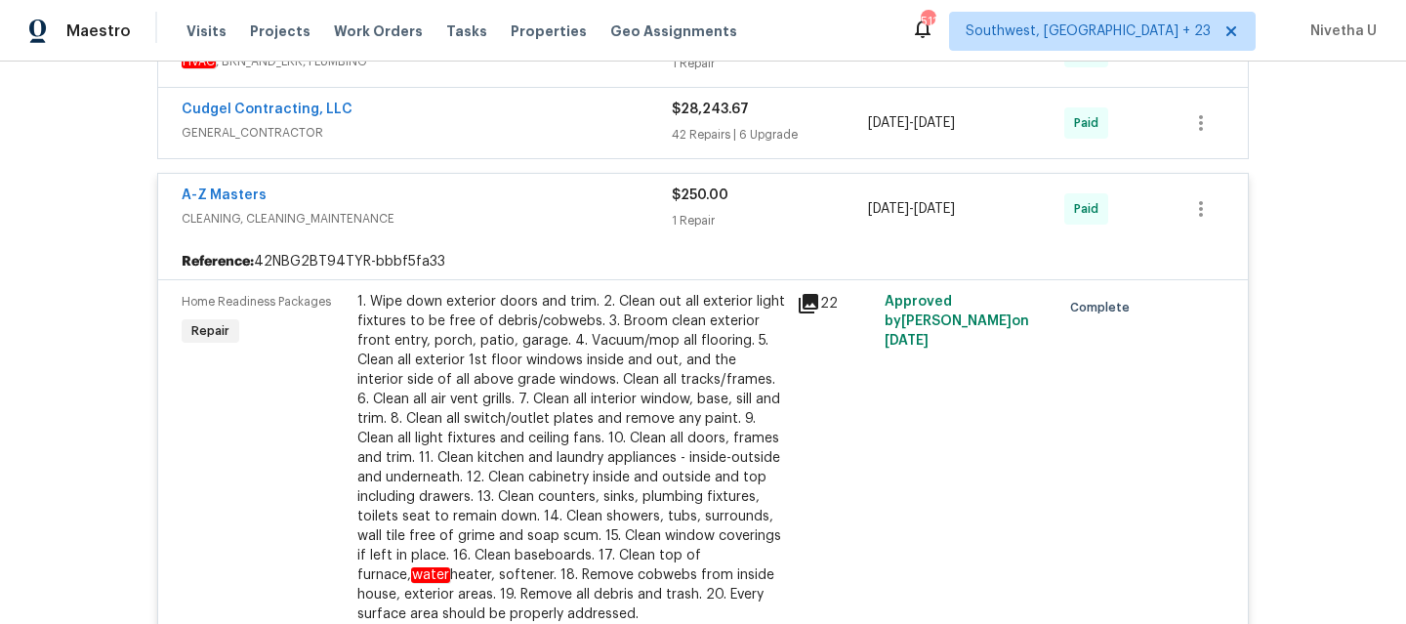
scroll to position [538, 0]
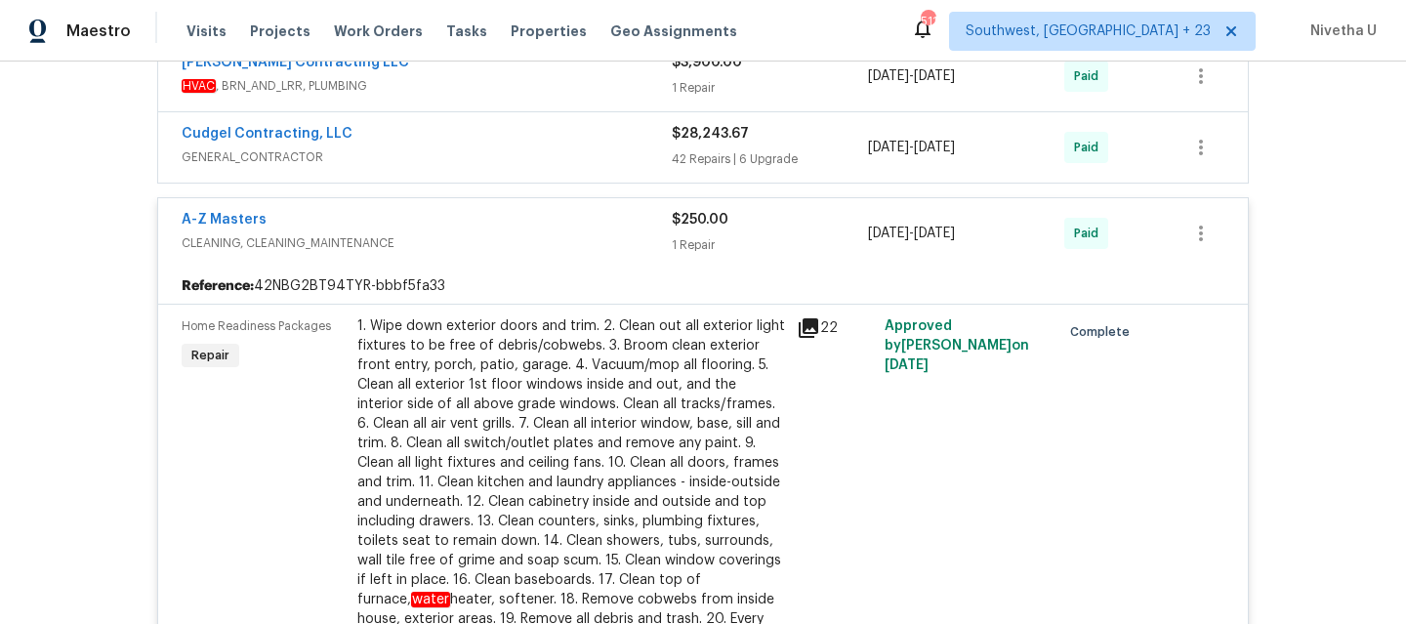
click at [544, 241] on span "CLEANING, CLEANING_MAINTENANCE" at bounding box center [427, 243] width 490 height 20
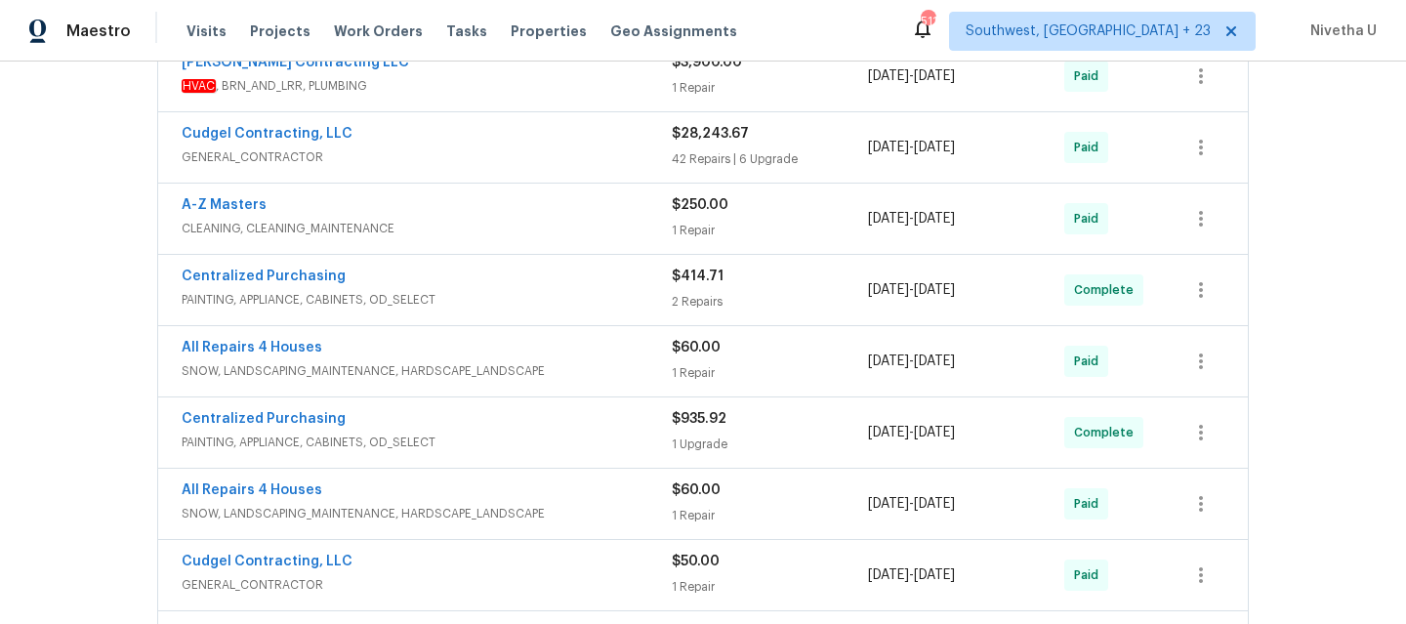
click at [509, 164] on span "GENERAL_CONTRACTOR" at bounding box center [427, 157] width 490 height 20
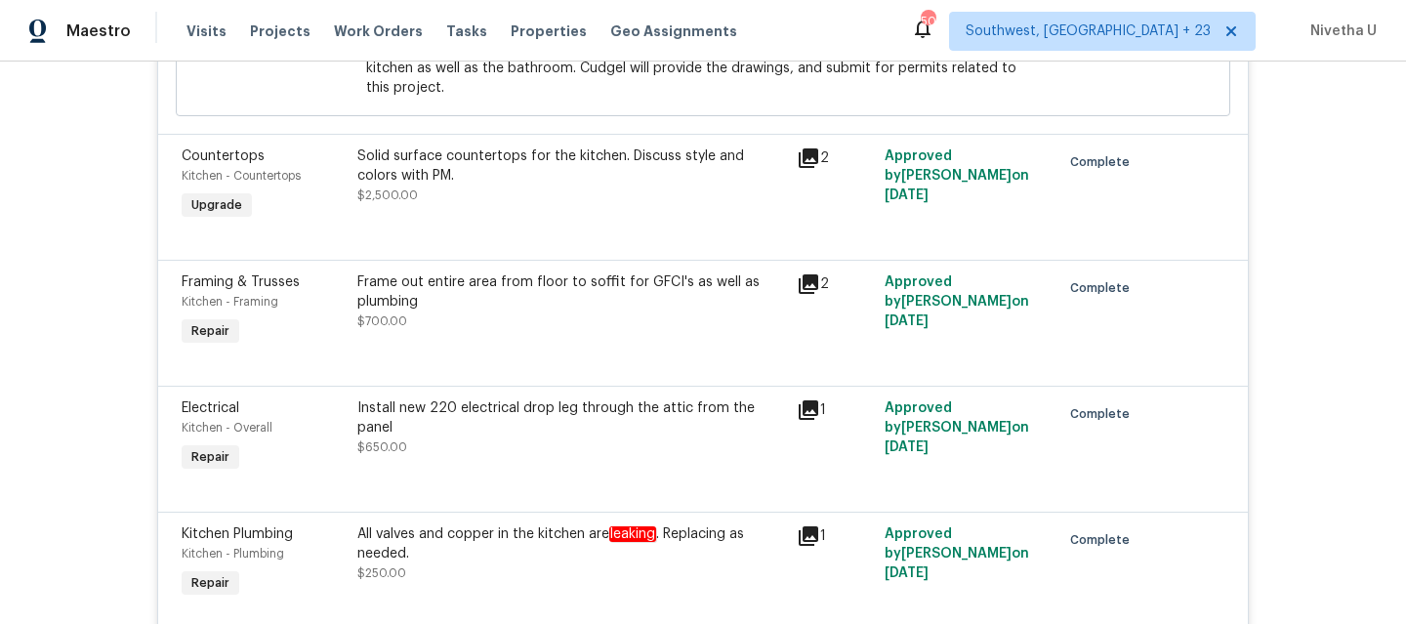
scroll to position [6495, 0]
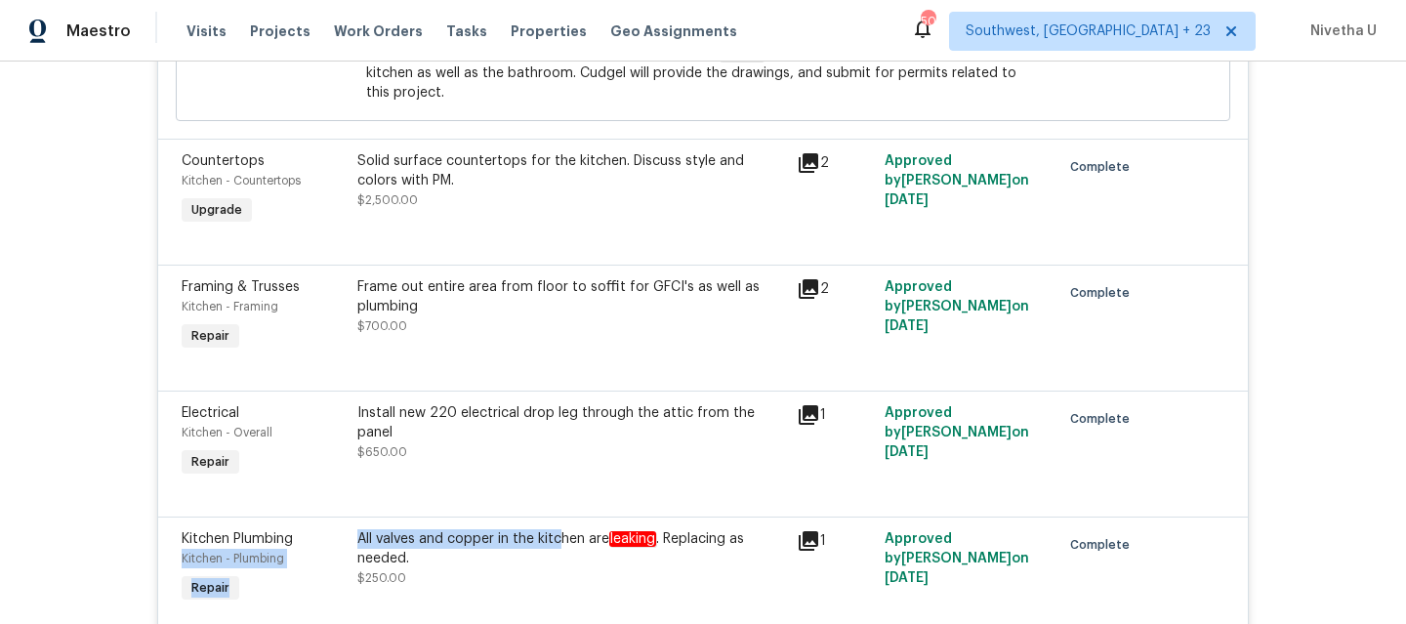
drag, startPoint x: 342, startPoint y: 522, endPoint x: 554, endPoint y: 523, distance: 212.8
click at [554, 523] on div "Kitchen Plumbing Kitchen - Plumbing Repair All valves and copper in the kitchen…" at bounding box center [703, 568] width 1054 height 90
click at [73, 518] on div "Back to all projects 4127 Burnett Ave, Saint Louis, MO 63125 2 Beds | 1 Baths |…" at bounding box center [703, 342] width 1406 height 562
drag, startPoint x: 347, startPoint y: 526, endPoint x: 653, endPoint y: 526, distance: 306.5
click at [653, 526] on div "All valves and copper in the kitchen are leaking . Replacing as needed. $250.00" at bounding box center [570, 568] width 439 height 90
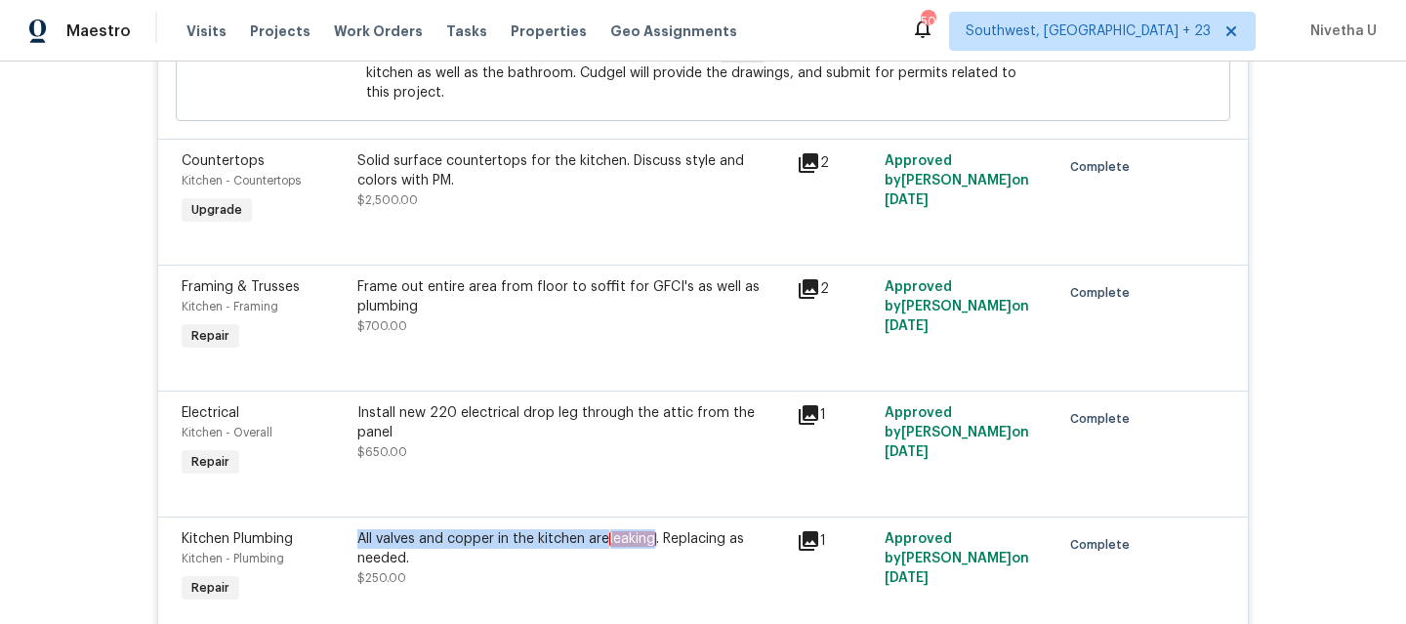
copy div "All valves and copper in the kitchen are leaking"
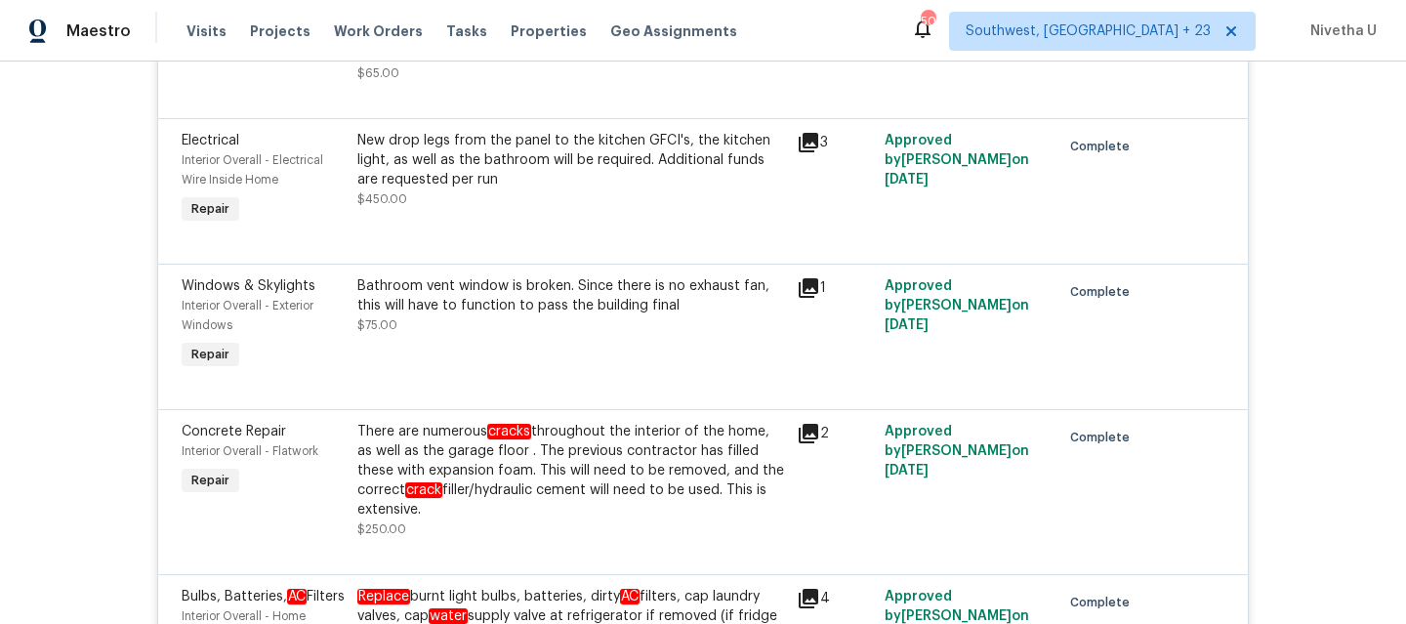
scroll to position [3876, 0]
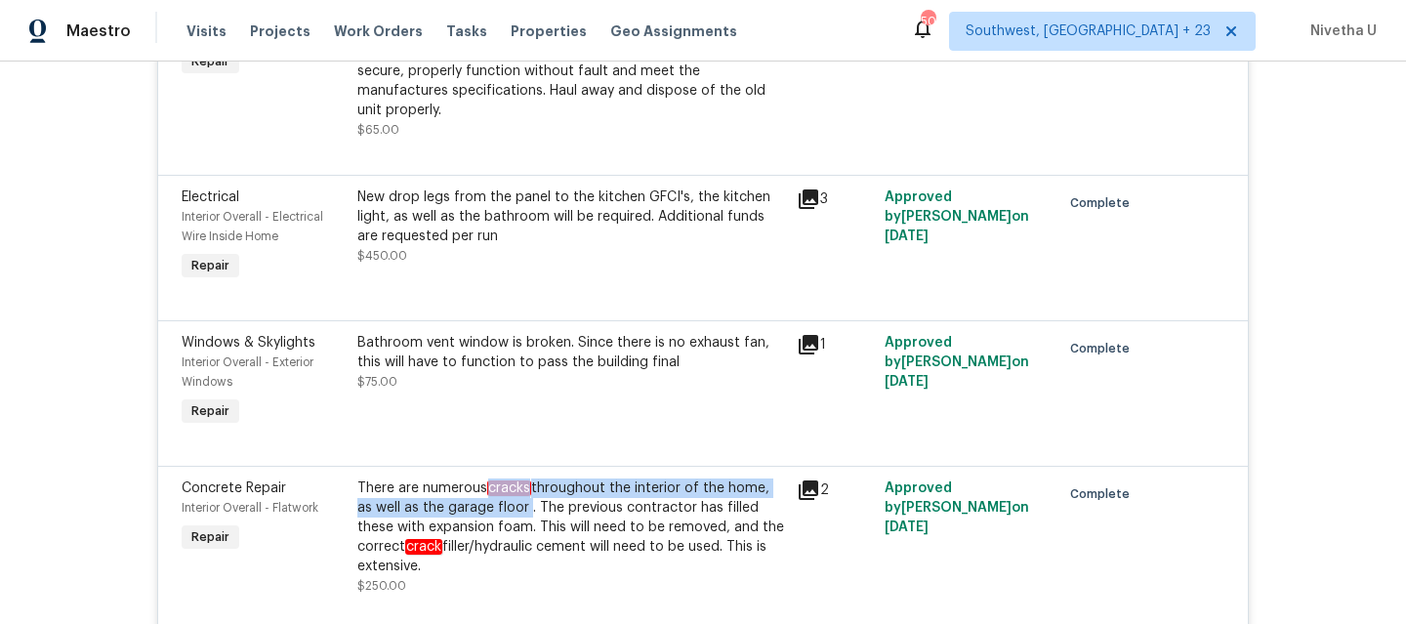
drag, startPoint x: 480, startPoint y: 483, endPoint x: 515, endPoint y: 501, distance: 39.3
click at [515, 501] on div "There are numerous cracks throughout the interior of the home, as well as the g…" at bounding box center [571, 527] width 428 height 98
copy div "cracks throughout the interior of the home, as well as the garage floor"
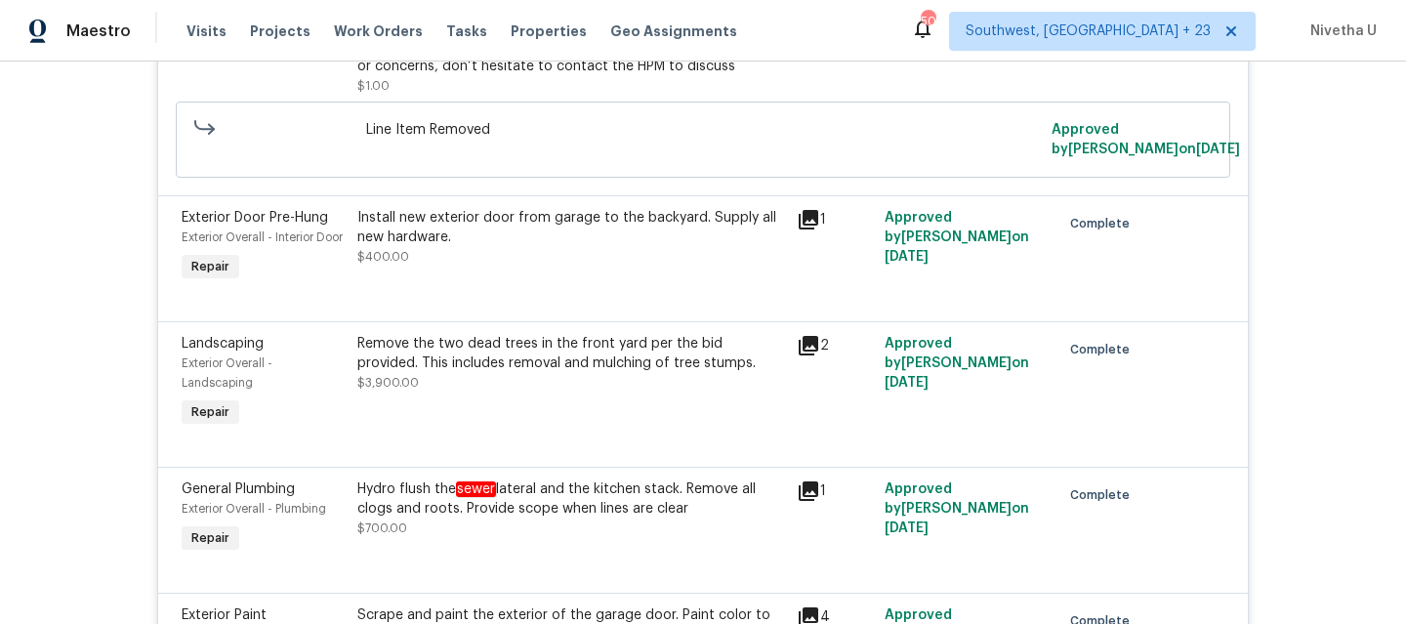
scroll to position [2811, 0]
drag, startPoint x: 351, startPoint y: 499, endPoint x: 674, endPoint y: 502, distance: 323.1
click at [674, 502] on div "Hydro flush the sewer lateral and the kitchen stack. Remove all clogs and roots…" at bounding box center [571, 499] width 428 height 39
copy div "Hydro flush the sewer lateral and the kitchen stack"
drag, startPoint x: 686, startPoint y: 498, endPoint x: 755, endPoint y: 510, distance: 69.3
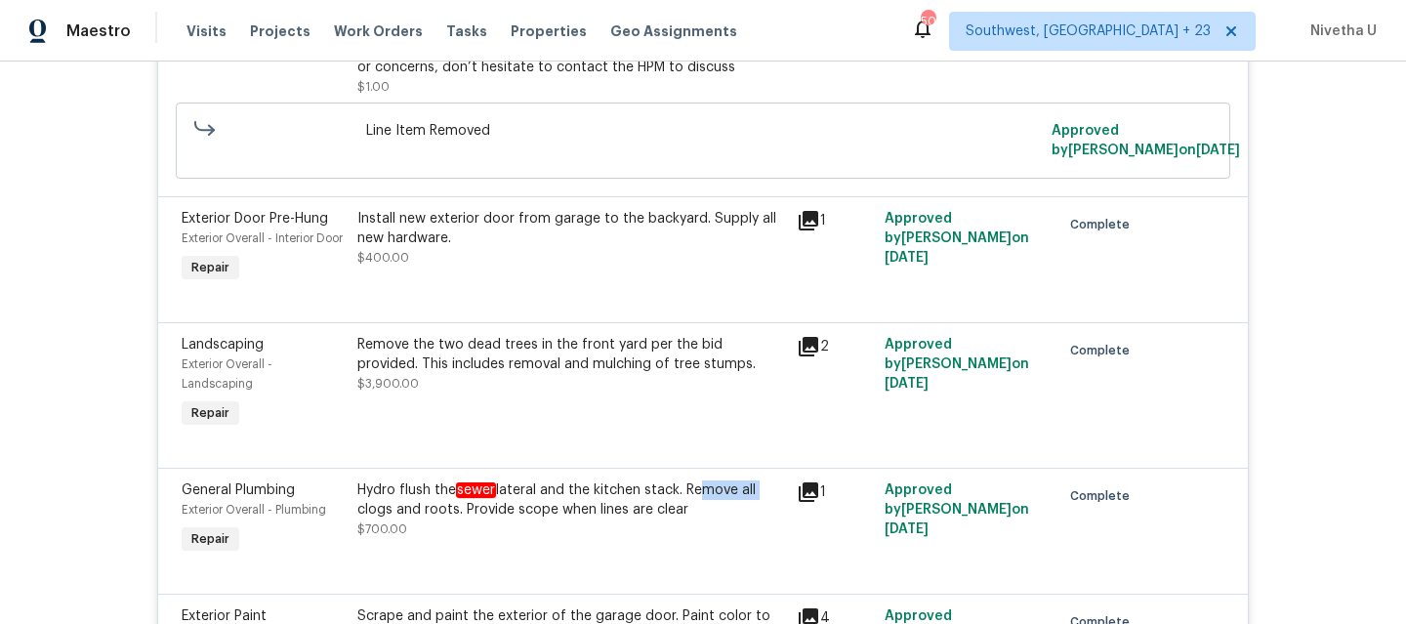
click at [755, 510] on div "Hydro flush the sewer lateral and the kitchen stack. Remove all clogs and roots…" at bounding box center [571, 499] width 428 height 39
click at [699, 510] on div "Hydro flush the sewer lateral and the kitchen stack. Remove all clogs and roots…" at bounding box center [571, 499] width 428 height 39
drag, startPoint x: 683, startPoint y: 503, endPoint x: 451, endPoint y: 523, distance: 233.2
click at [451, 519] on div "Hydro flush the sewer lateral and the kitchen stack. Remove all clogs and roots…" at bounding box center [571, 499] width 428 height 39
copy div "Remove all clogs and roots."
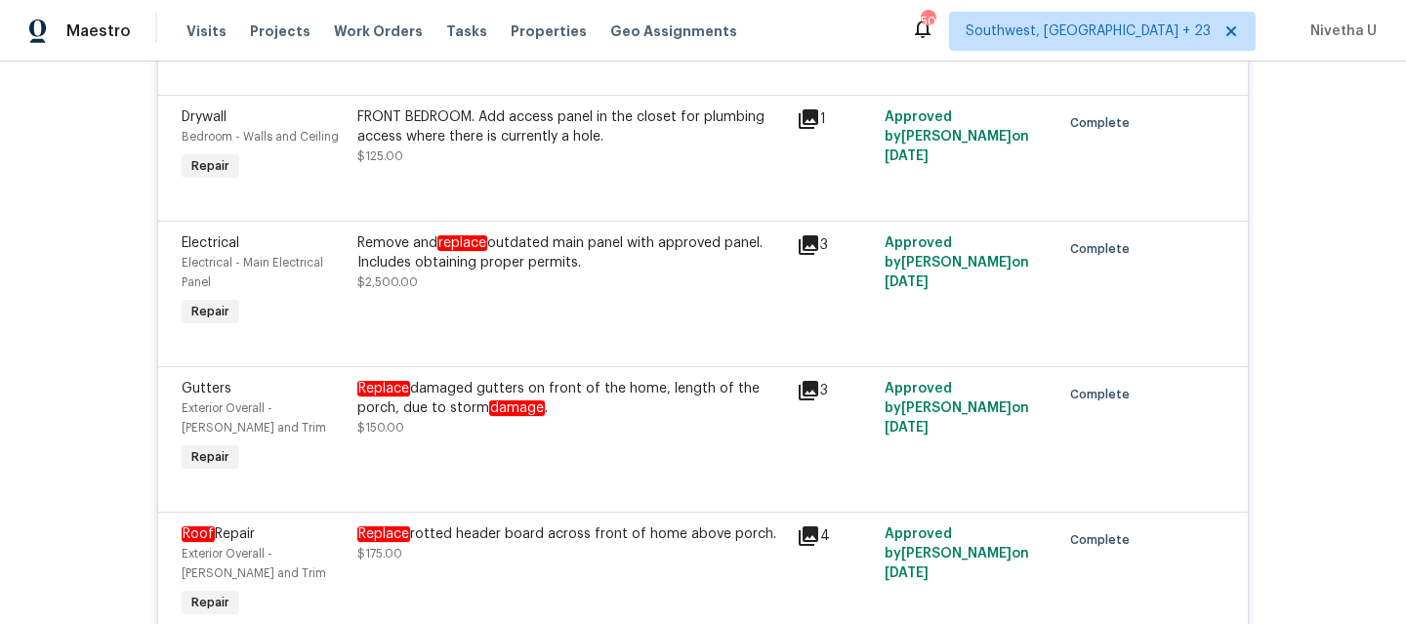
scroll to position [2003, 0]
click at [476, 525] on div "Replace rotted header board across front of home above porch." at bounding box center [571, 535] width 428 height 20
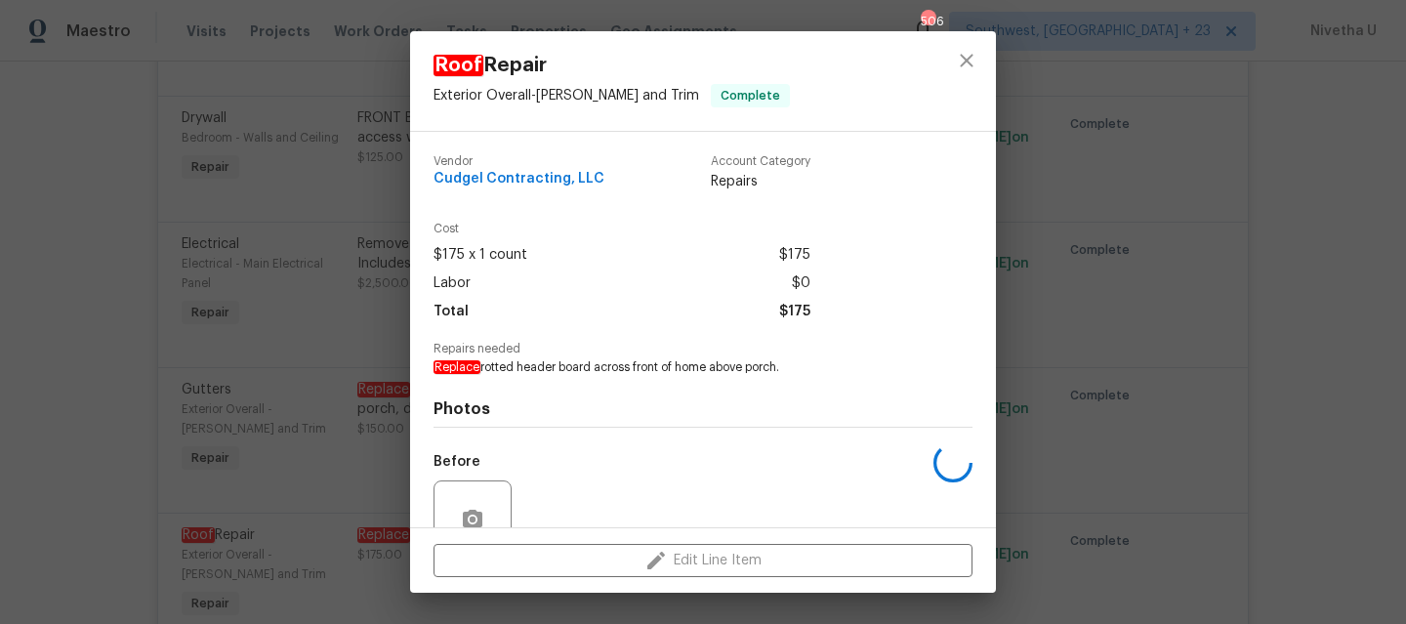
scroll to position [177, 0]
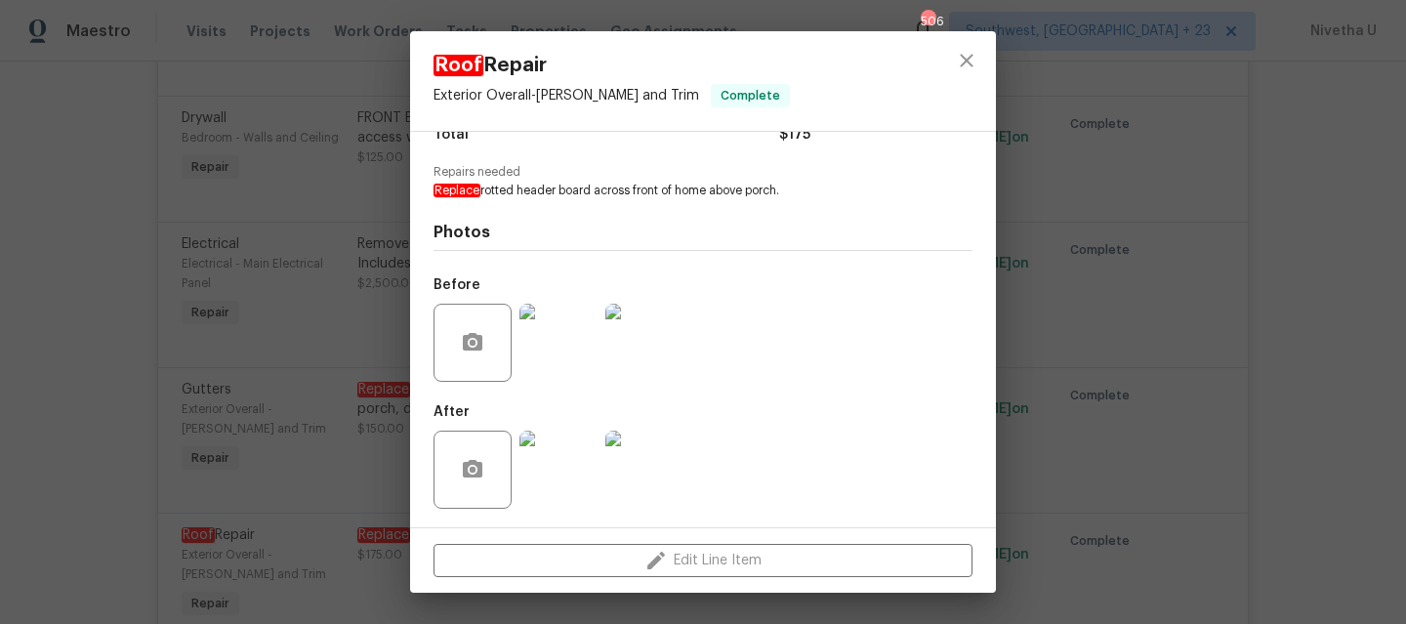
click at [578, 356] on img at bounding box center [558, 343] width 78 height 78
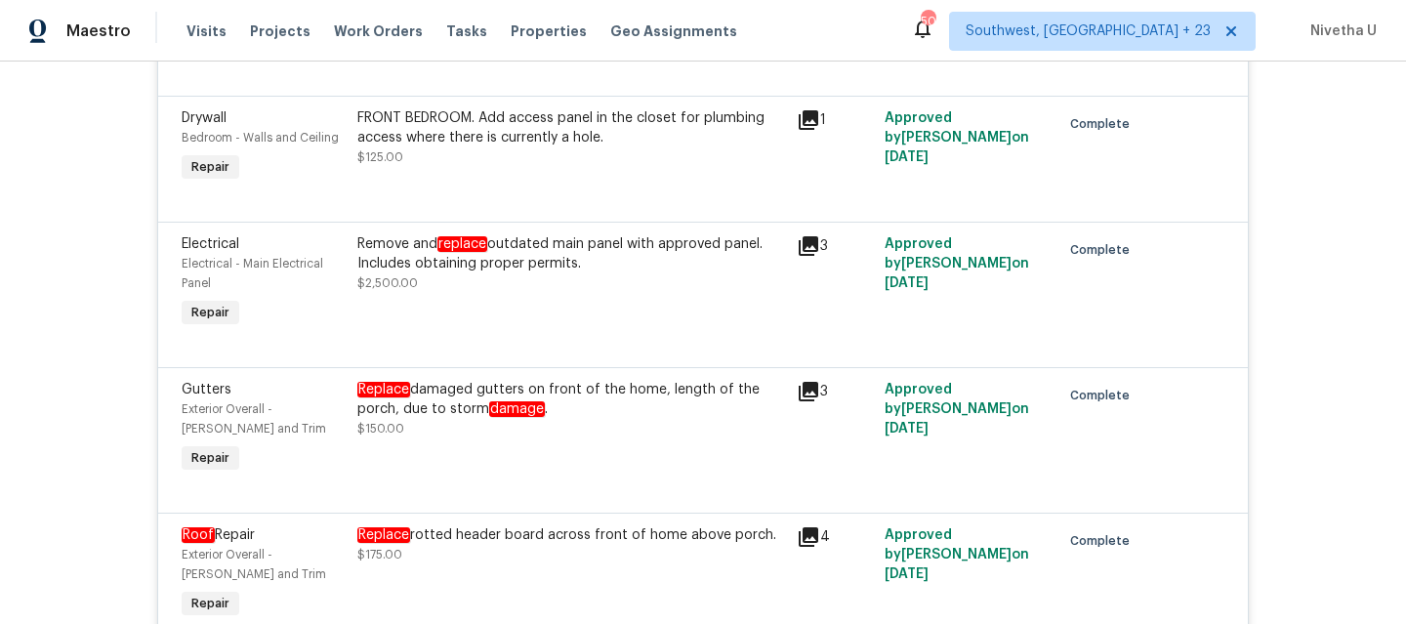
click at [655, 419] on div "Replace damaged gutters on front of the home, length of the porch, due to storm…" at bounding box center [571, 409] width 428 height 59
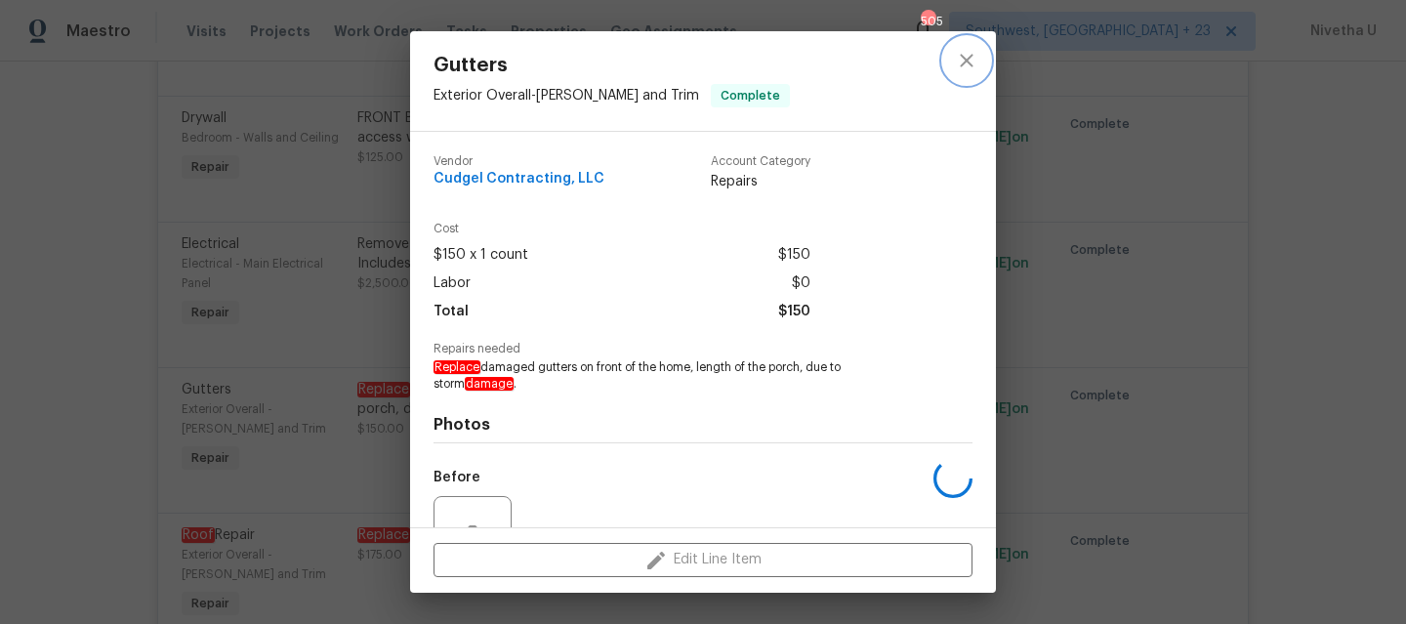
click at [948, 61] on button "close" at bounding box center [966, 60] width 47 height 47
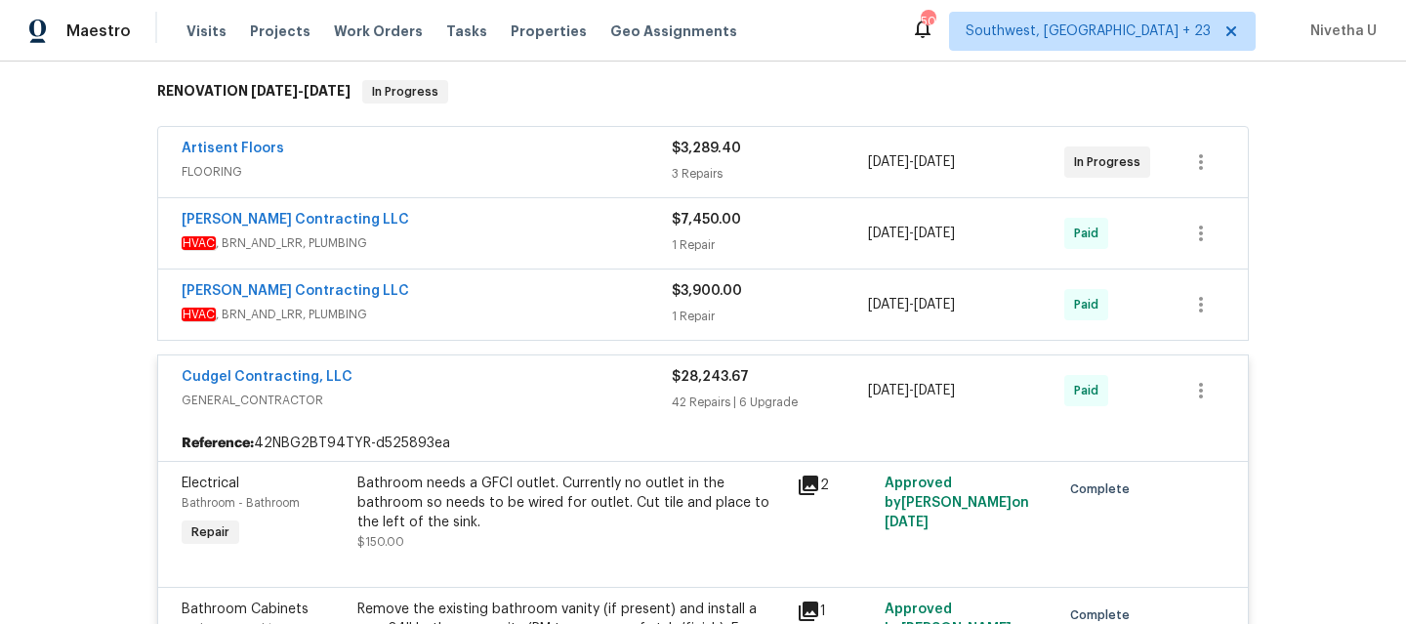
scroll to position [259, 0]
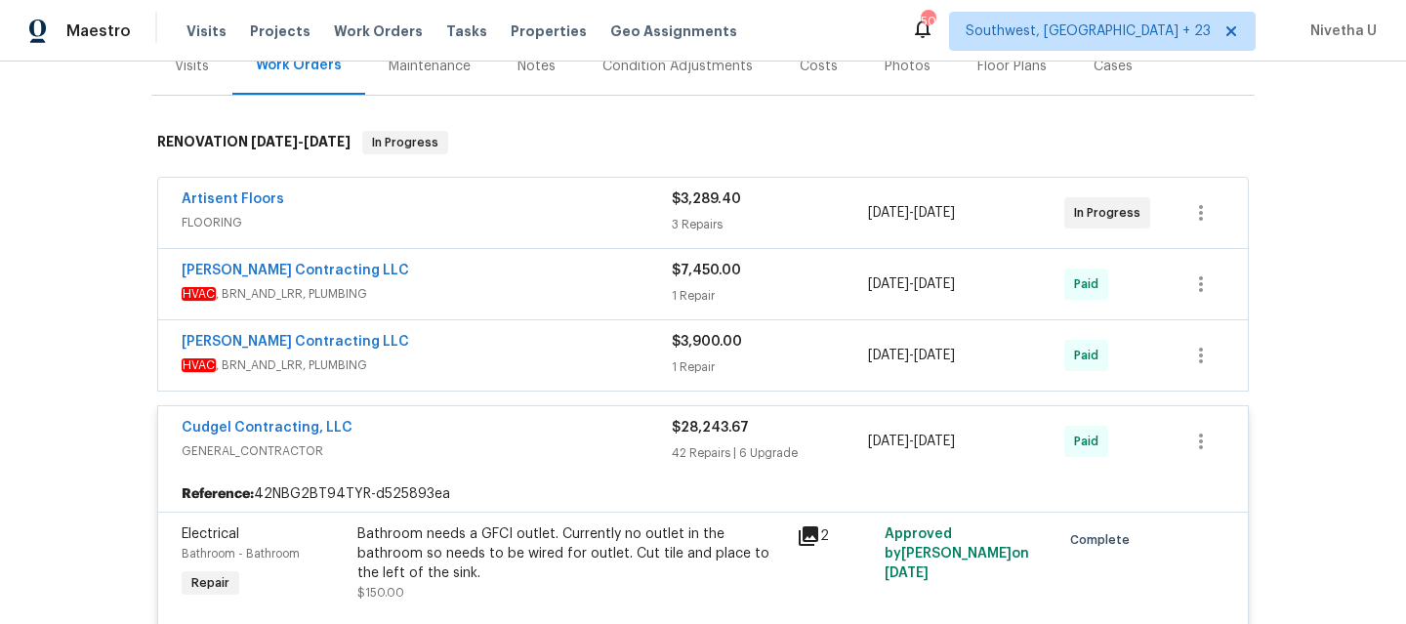
click at [513, 441] on span "GENERAL_CONTRACTOR" at bounding box center [427, 451] width 490 height 20
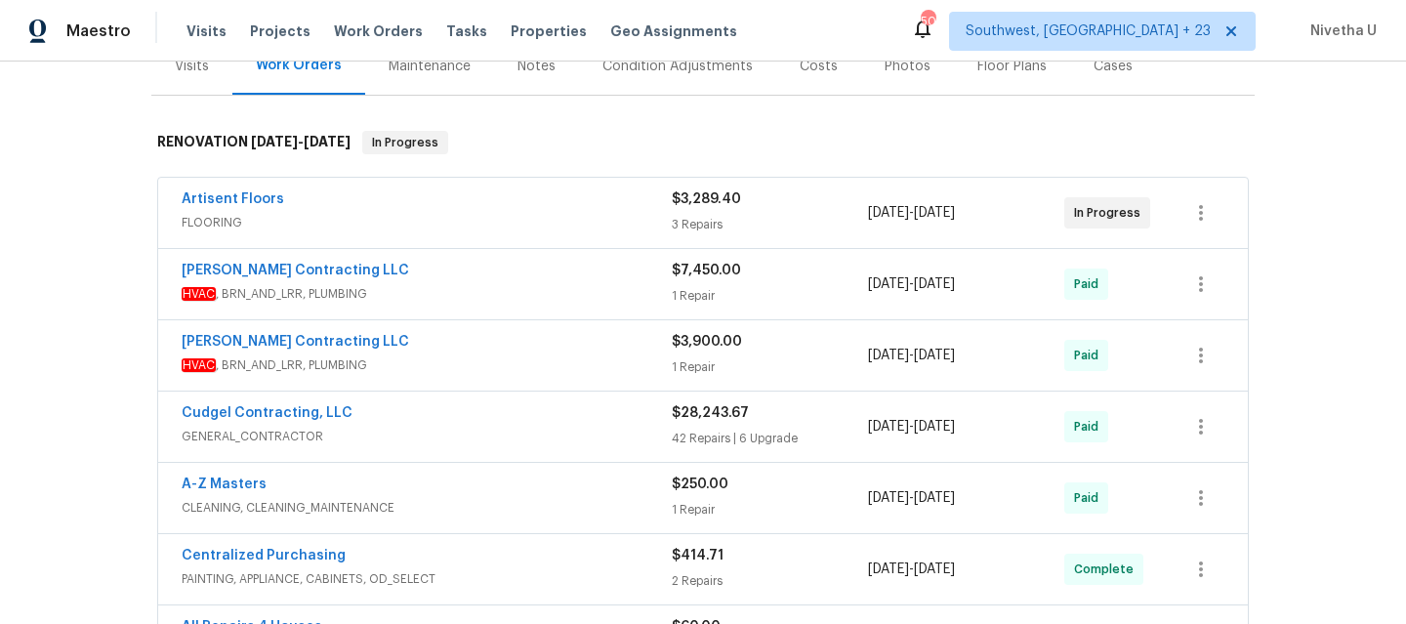
click at [501, 358] on span "HVAC , BRN_AND_LRR, PLUMBING" at bounding box center [427, 365] width 490 height 20
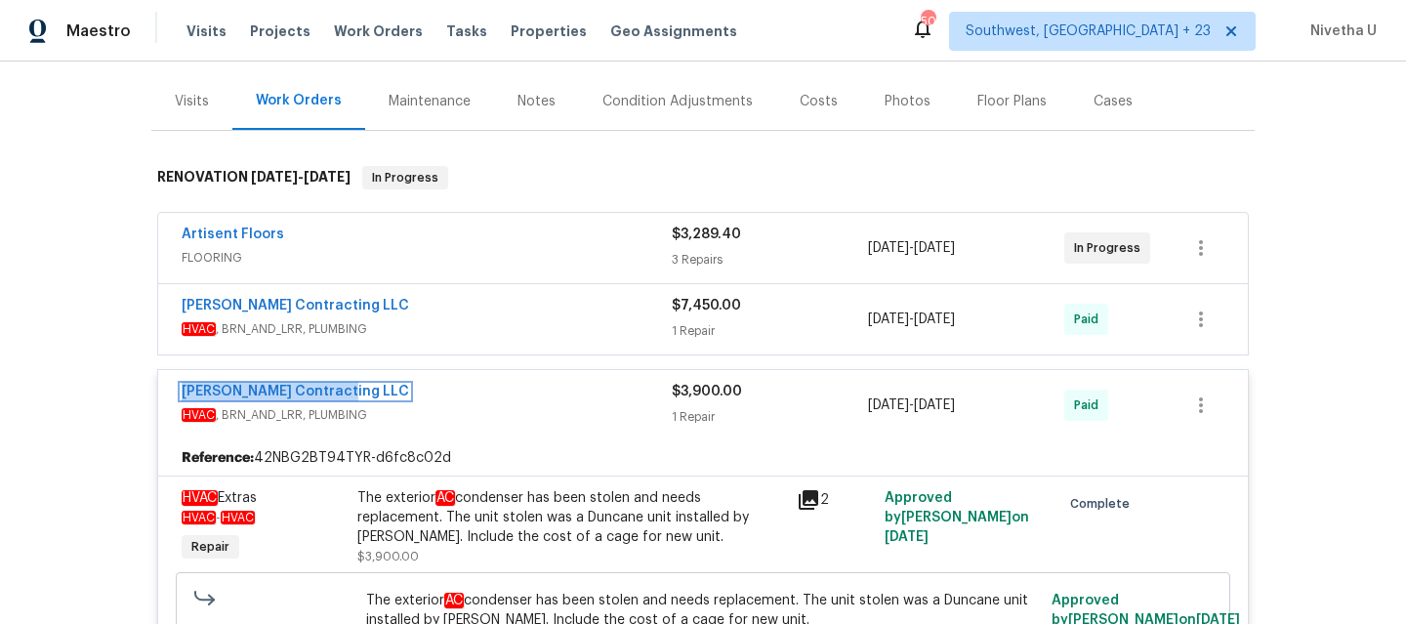
scroll to position [225, 0]
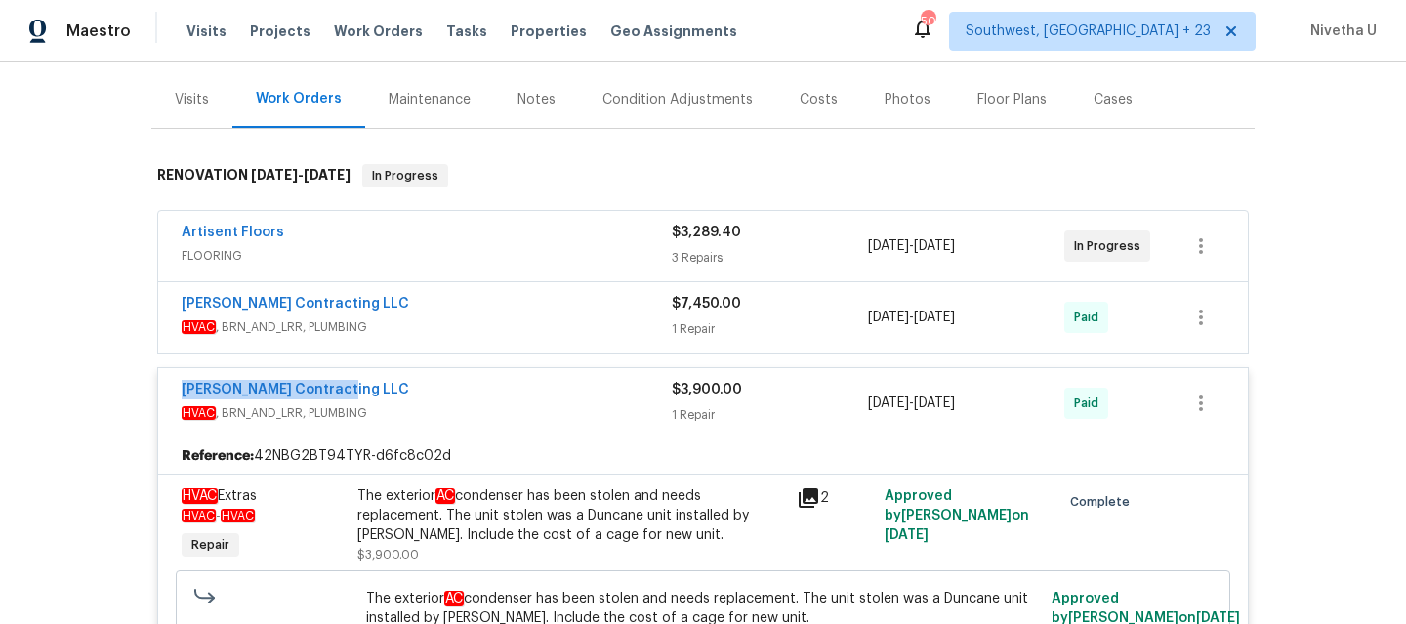
click at [582, 397] on div "Loftin Contracting LLC" at bounding box center [427, 391] width 490 height 23
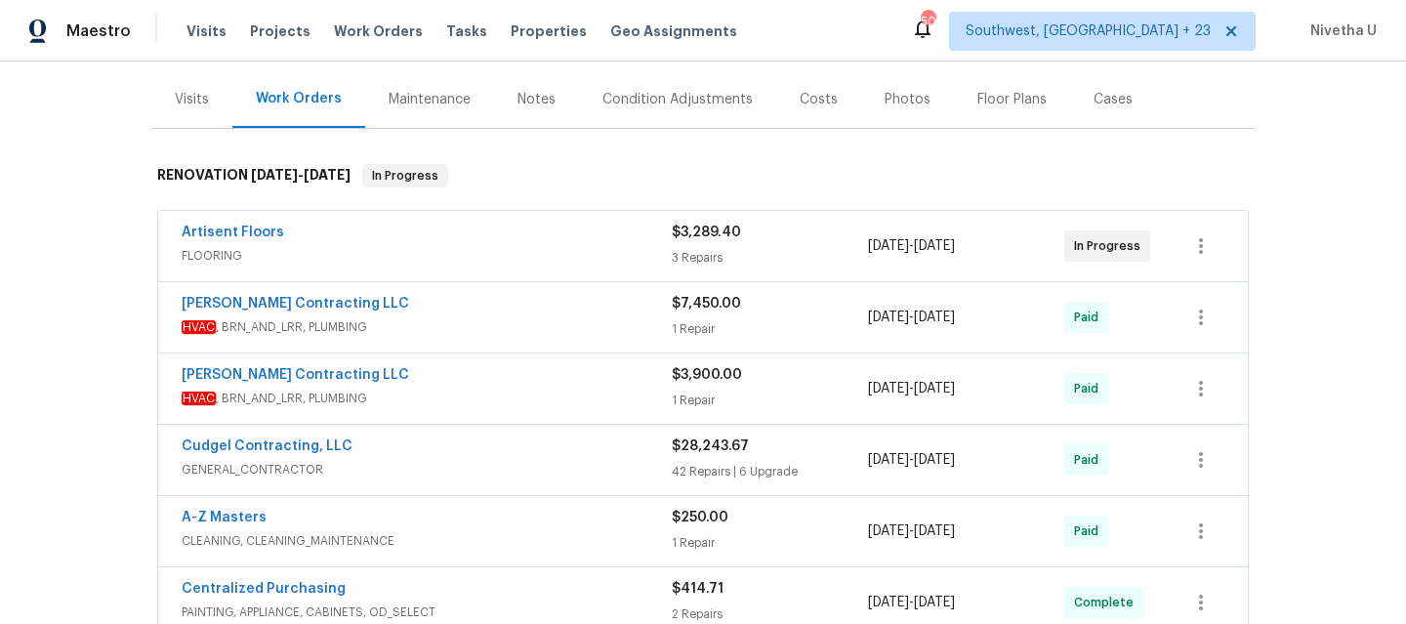
click at [547, 329] on span "HVAC , BRN_AND_LRR, PLUMBING" at bounding box center [427, 327] width 490 height 20
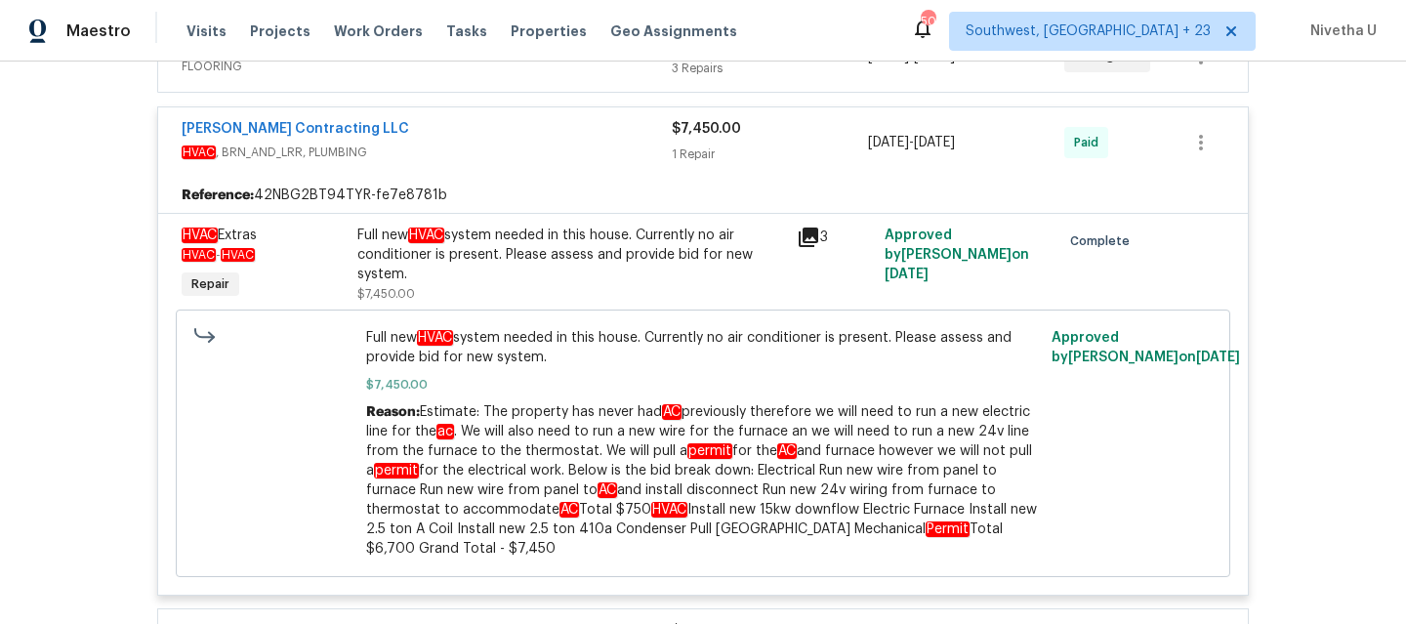
scroll to position [387, 0]
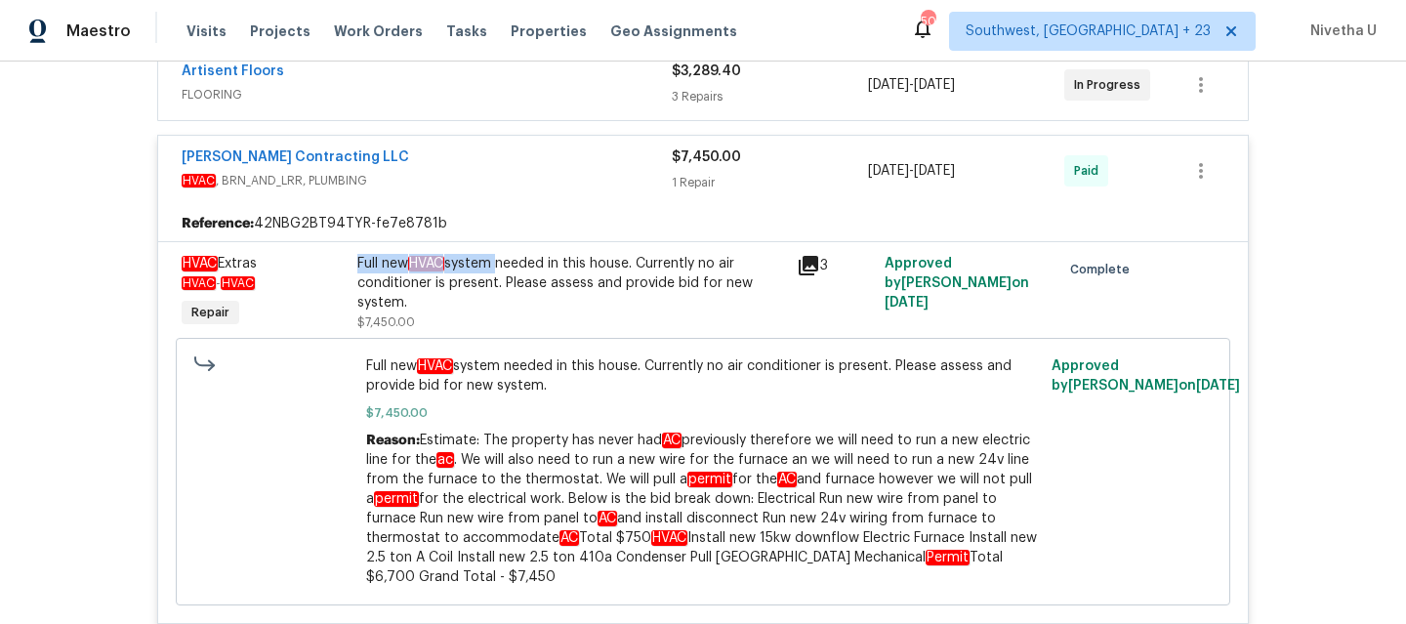
drag, startPoint x: 349, startPoint y: 265, endPoint x: 488, endPoint y: 268, distance: 138.7
click at [488, 268] on div "Full new HVAC system needed in this house. Currently no air conditioner is pres…" at bounding box center [571, 283] width 428 height 59
copy div "Full new HVAC system"
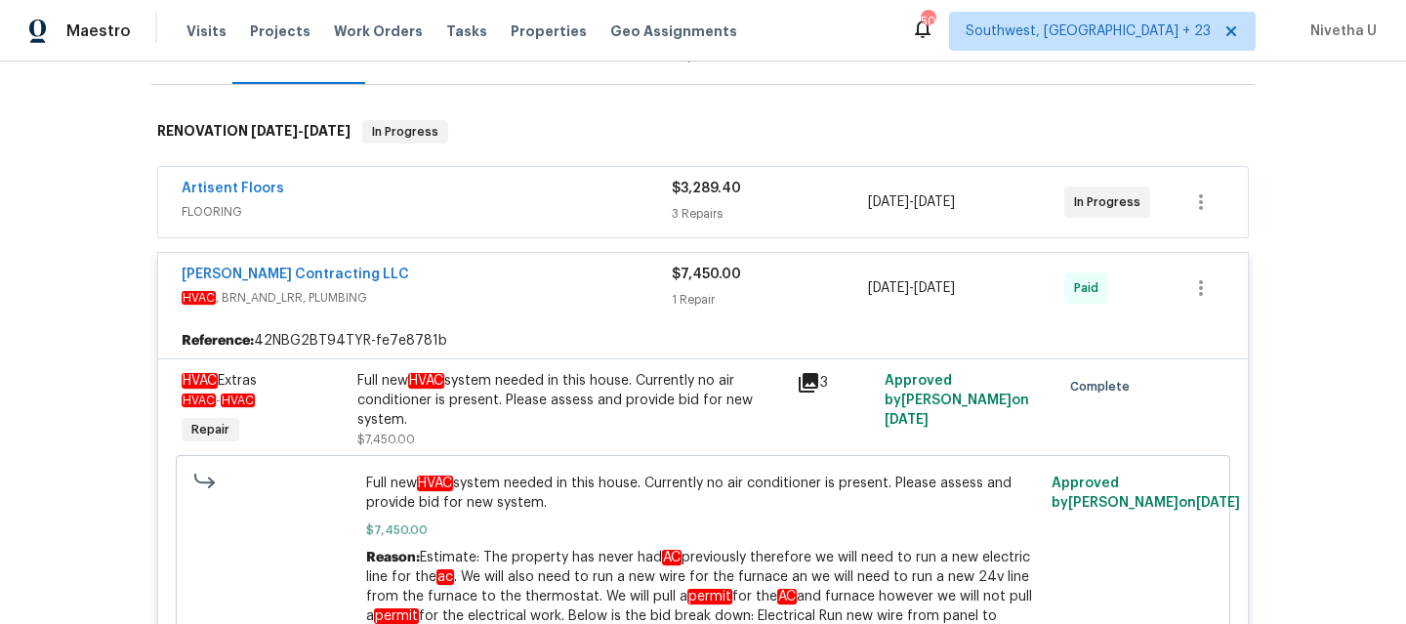
click at [592, 301] on span "HVAC , BRN_AND_LRR, PLUMBING" at bounding box center [427, 298] width 490 height 20
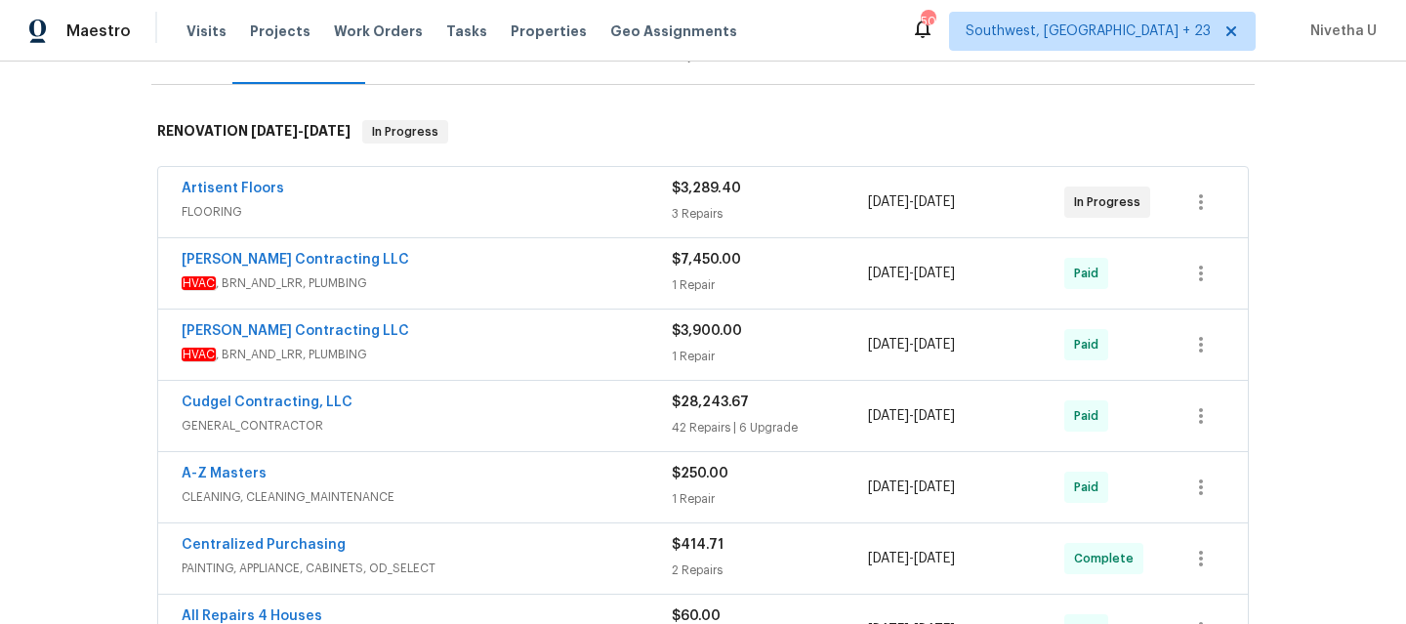
click at [569, 203] on span "FLOORING" at bounding box center [427, 212] width 490 height 20
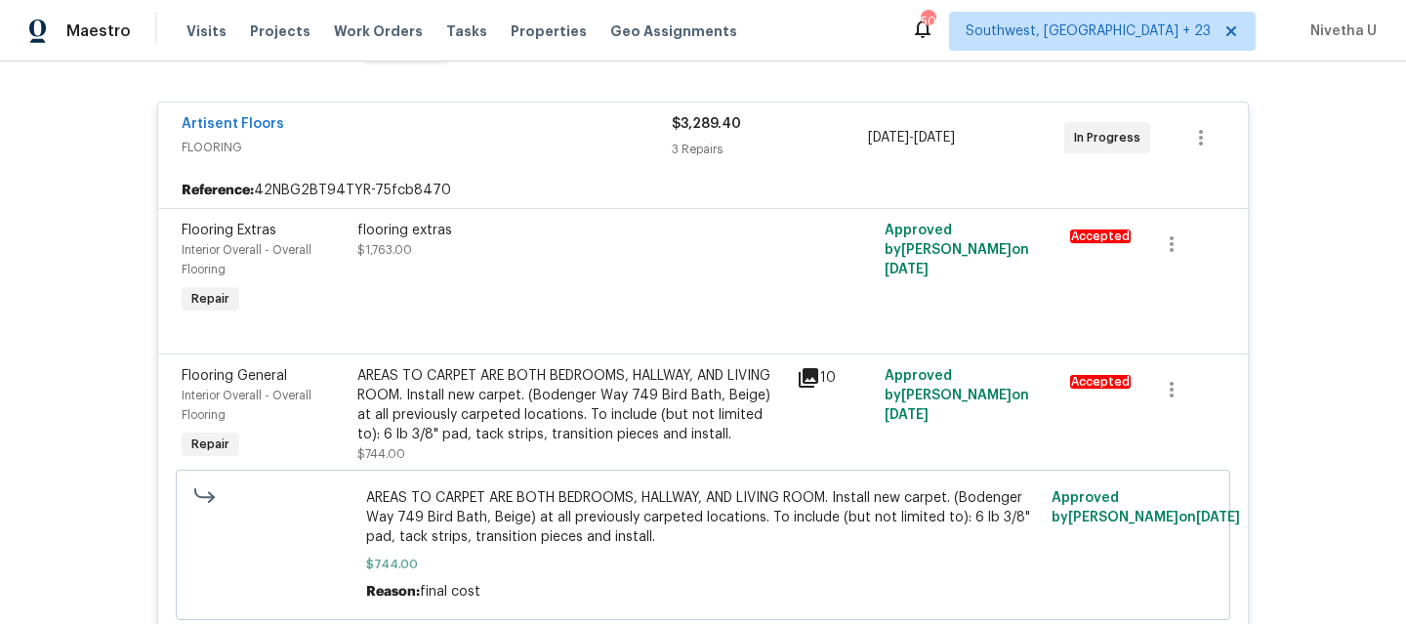
scroll to position [0, 0]
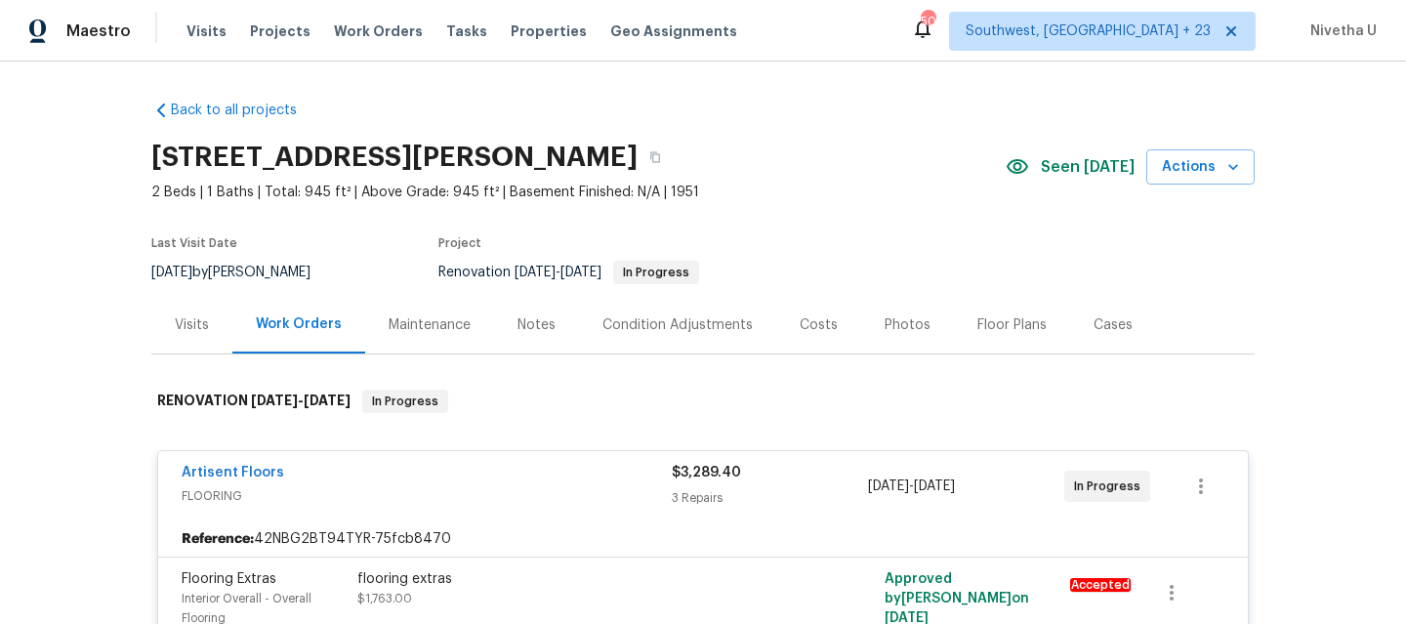
click at [562, 478] on div "Artisent Floors" at bounding box center [427, 474] width 490 height 23
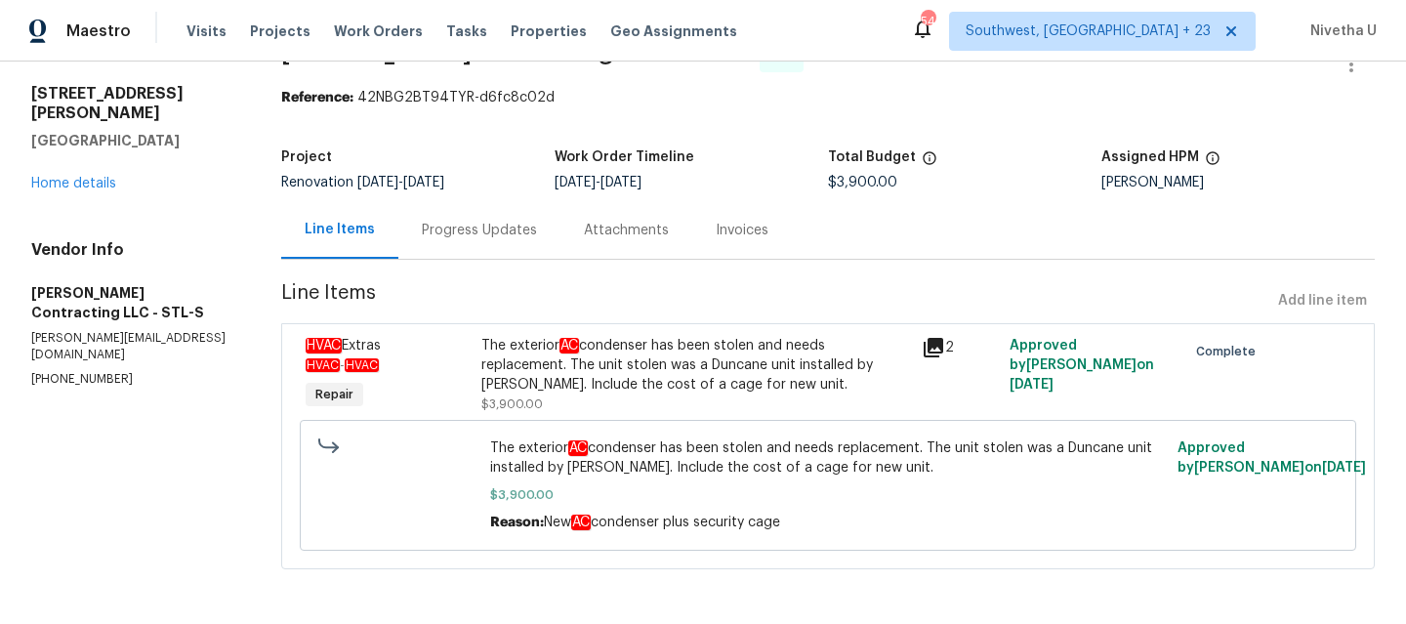
scroll to position [67, 0]
click at [501, 221] on div "Progress Updates" at bounding box center [479, 231] width 115 height 20
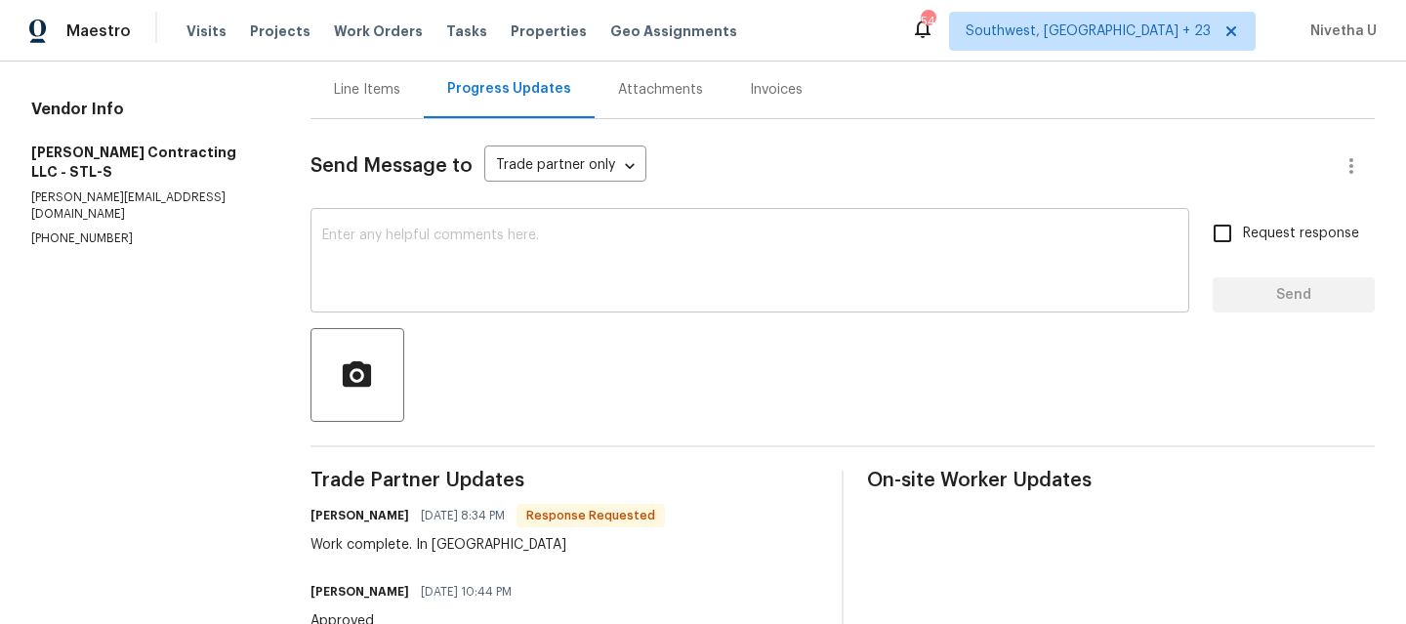
scroll to position [384, 0]
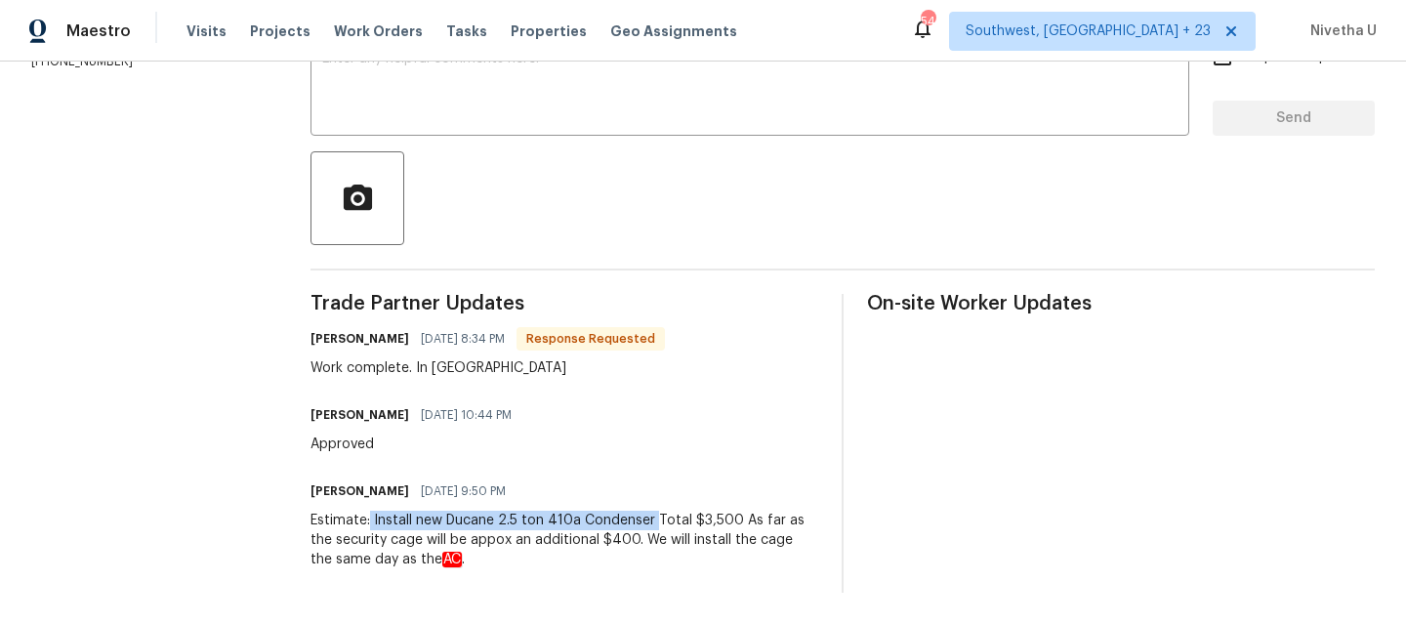
drag, startPoint x: 371, startPoint y: 509, endPoint x: 653, endPoint y: 508, distance: 282.1
click at [653, 510] on div "Estimate: Install new Ducane 2.5 ton 410a Condenser Total $3,500 As far as the …" at bounding box center [564, 539] width 508 height 59
copy div "Install new Ducane 2.5 ton 410a Condenser"
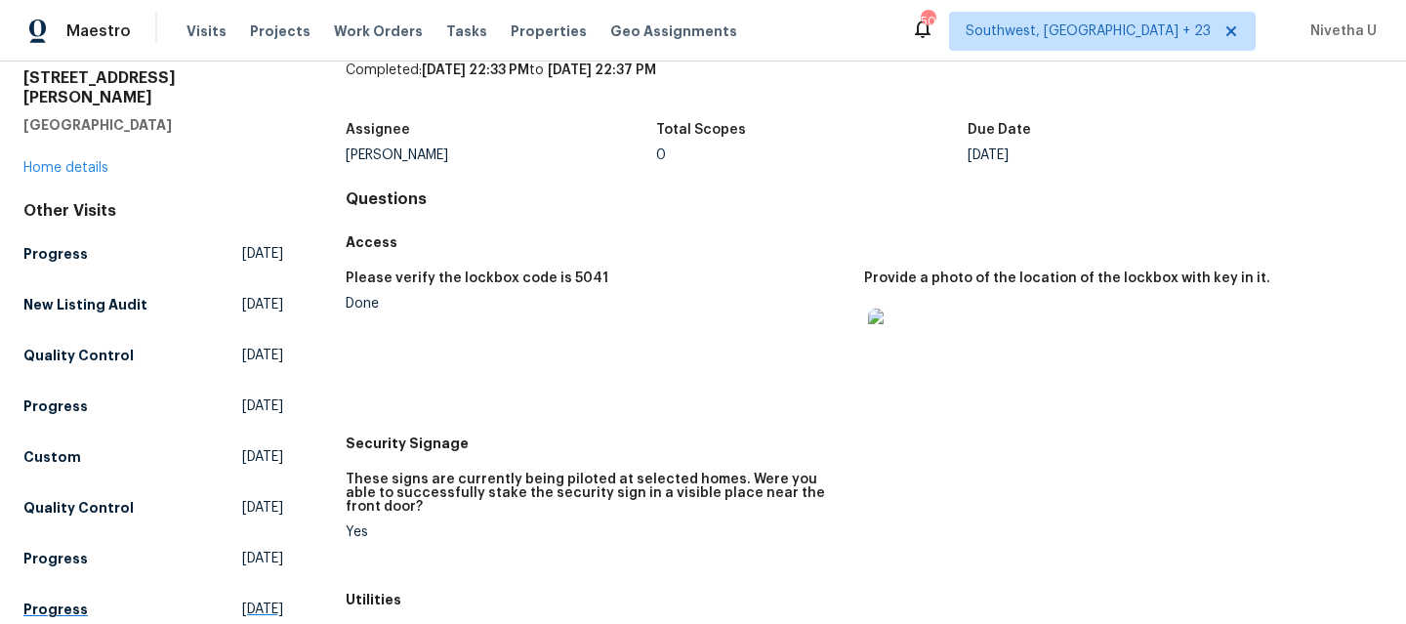
scroll to position [71, 0]
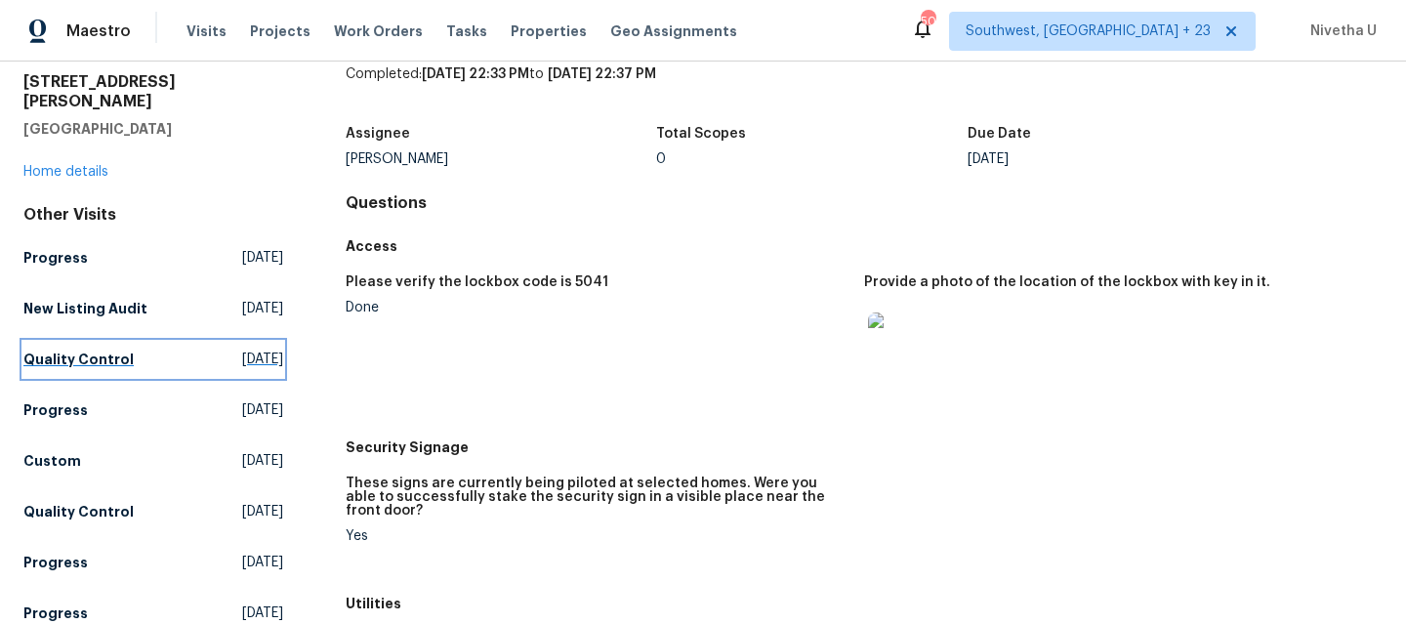
click at [136, 342] on link "Quality Control [DATE]" at bounding box center [153, 359] width 260 height 35
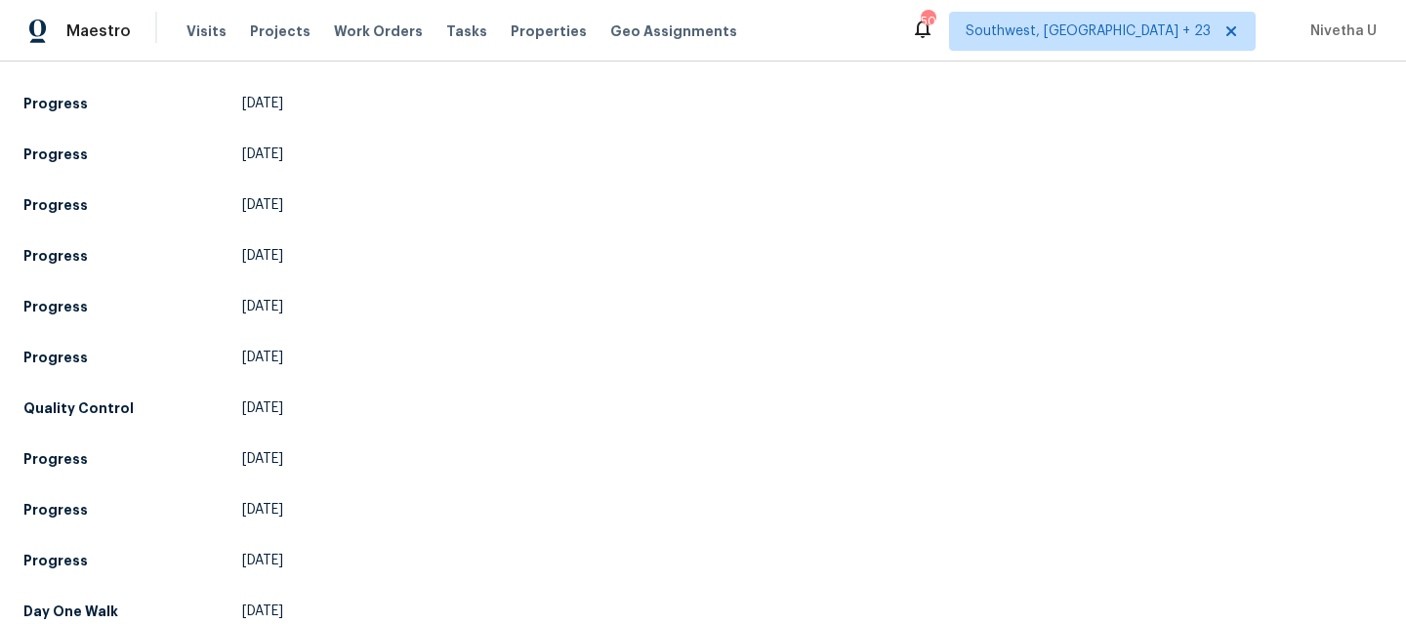
scroll to position [2291, 0]
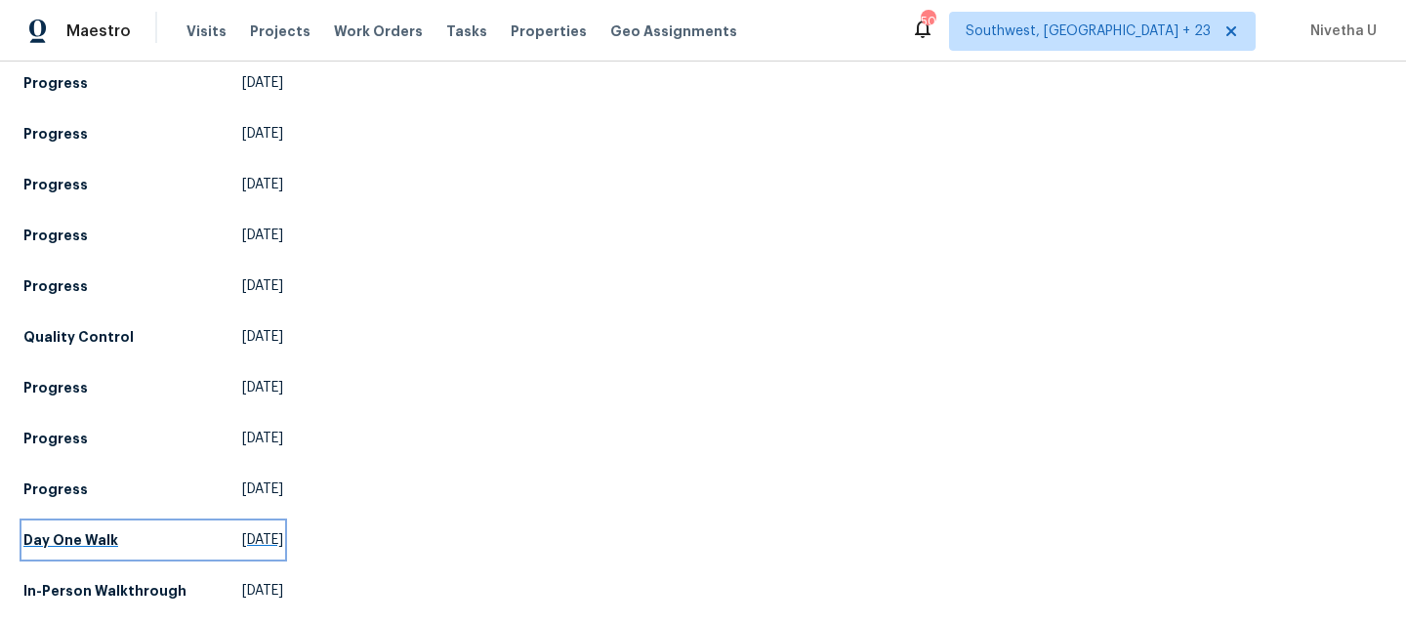
click at [134, 528] on link "Day One Walk [DATE]" at bounding box center [153, 539] width 260 height 35
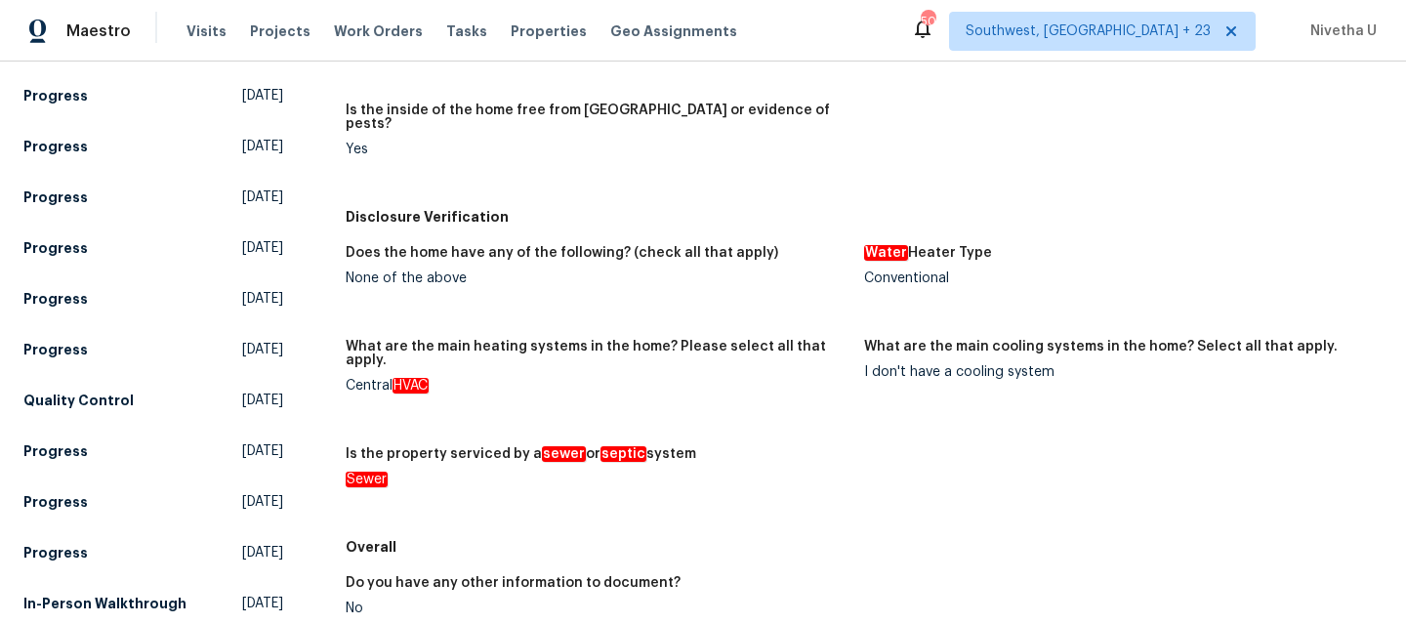
scroll to position [2500, 0]
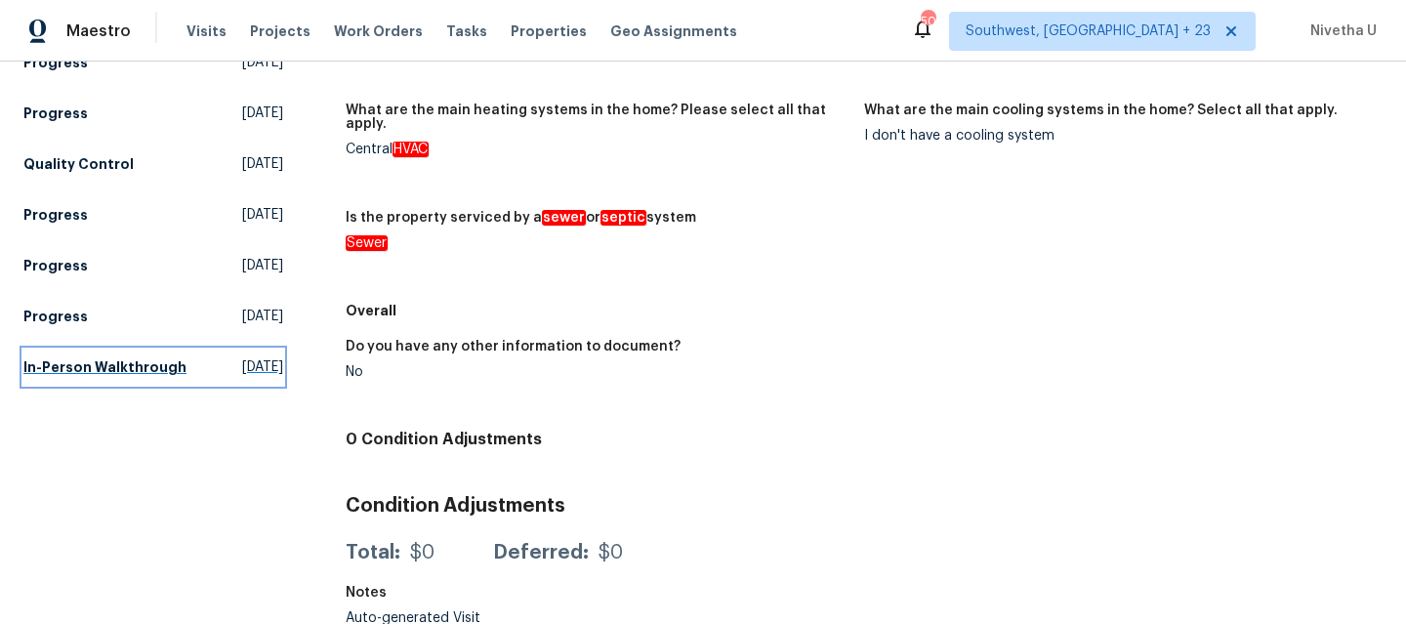
click at [140, 365] on h5 "In-Person Walkthrough" at bounding box center [104, 367] width 163 height 20
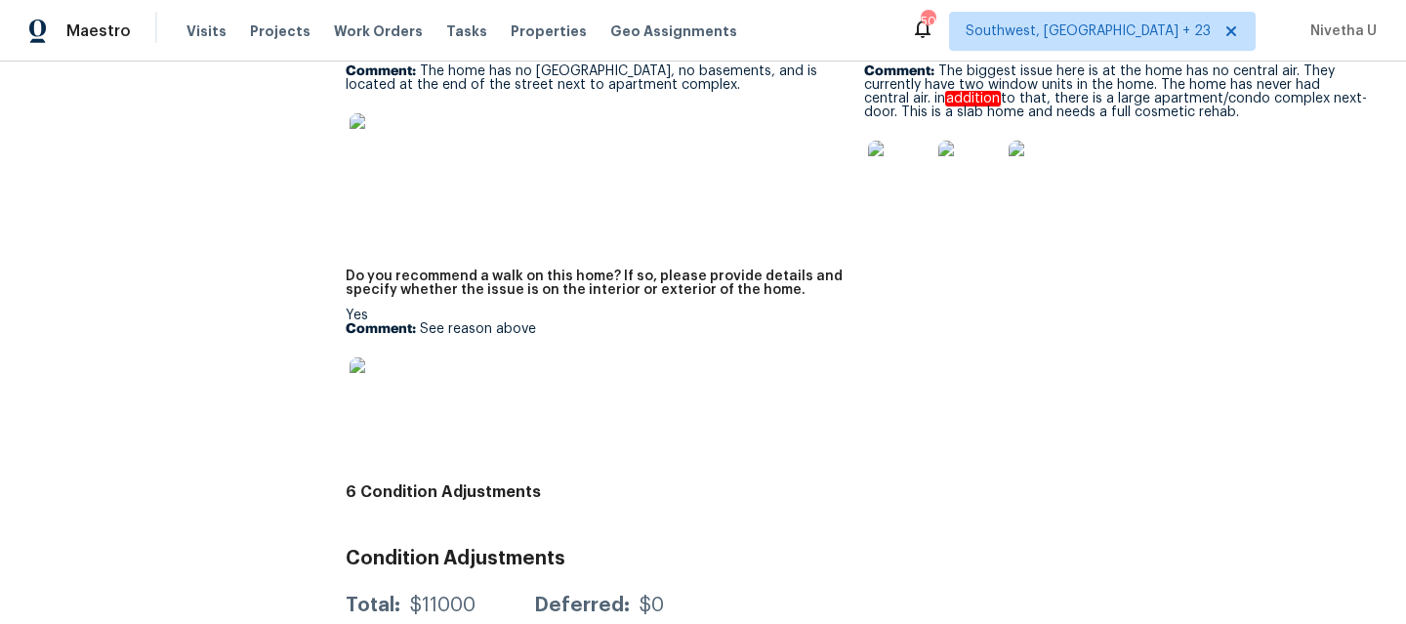
scroll to position [4200, 0]
